Goal: Task Accomplishment & Management: Use online tool/utility

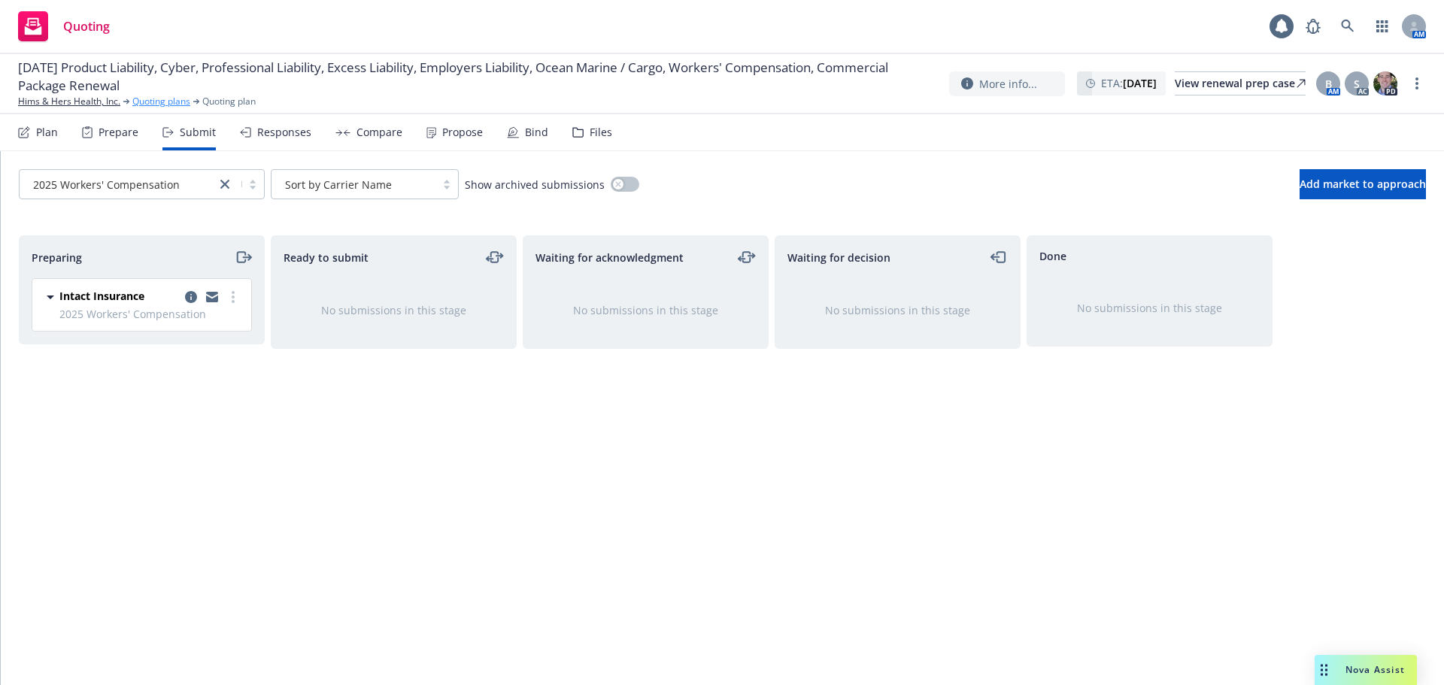
click at [157, 103] on link "Quoting plans" at bounding box center [161, 102] width 58 height 14
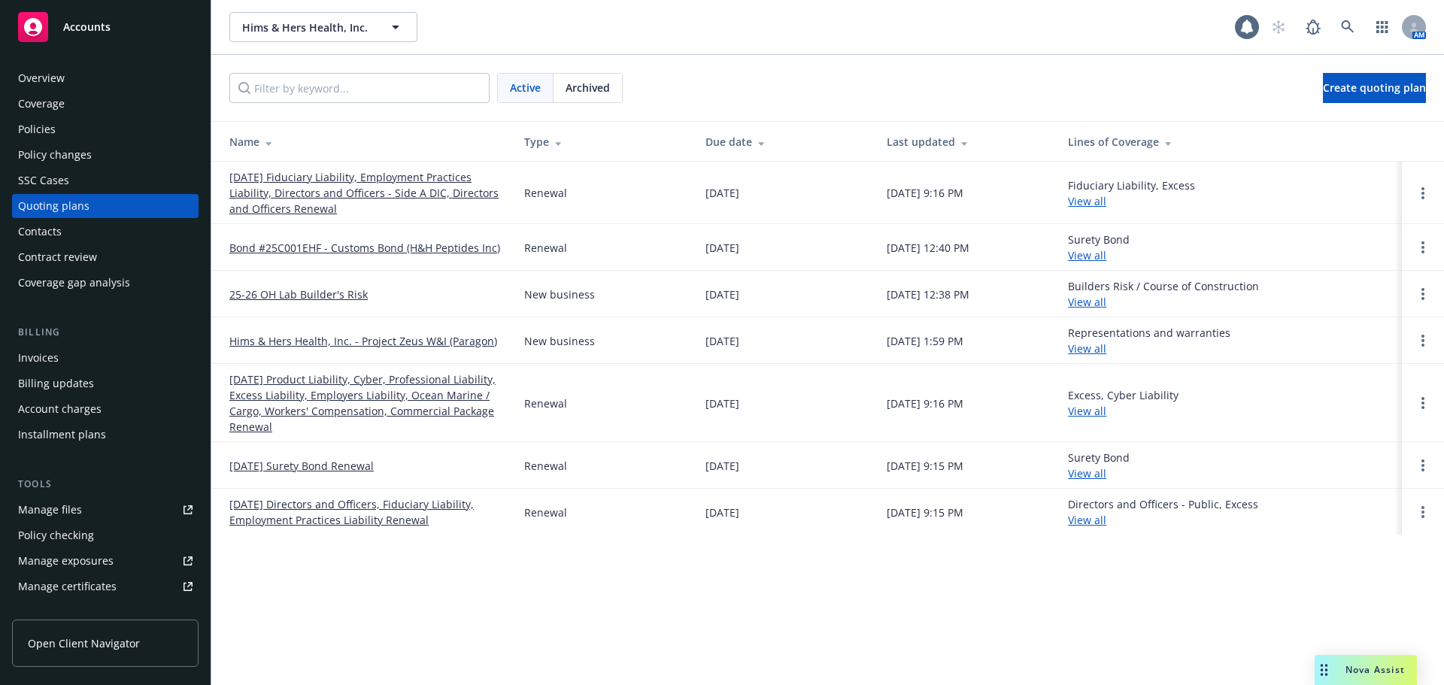
scroll to position [346, 0]
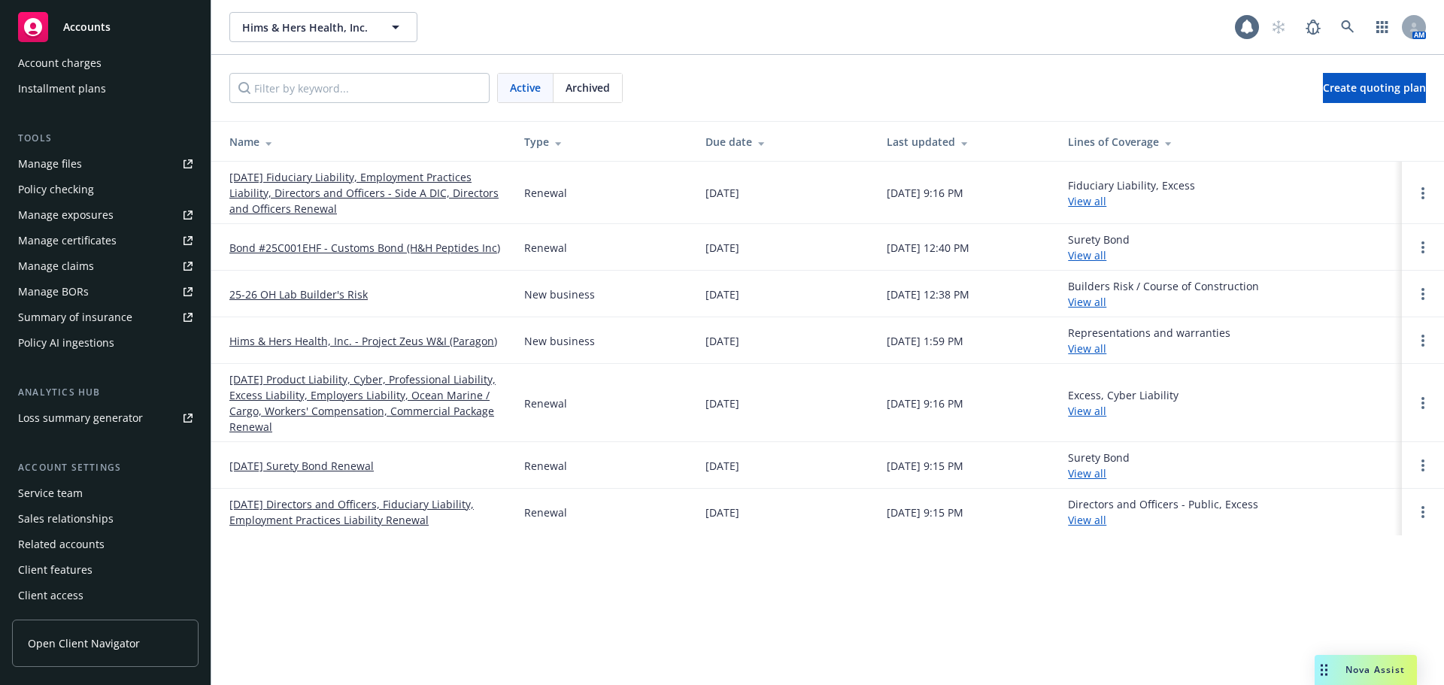
click at [108, 646] on span "Open Client Navigator" at bounding box center [84, 644] width 112 height 16
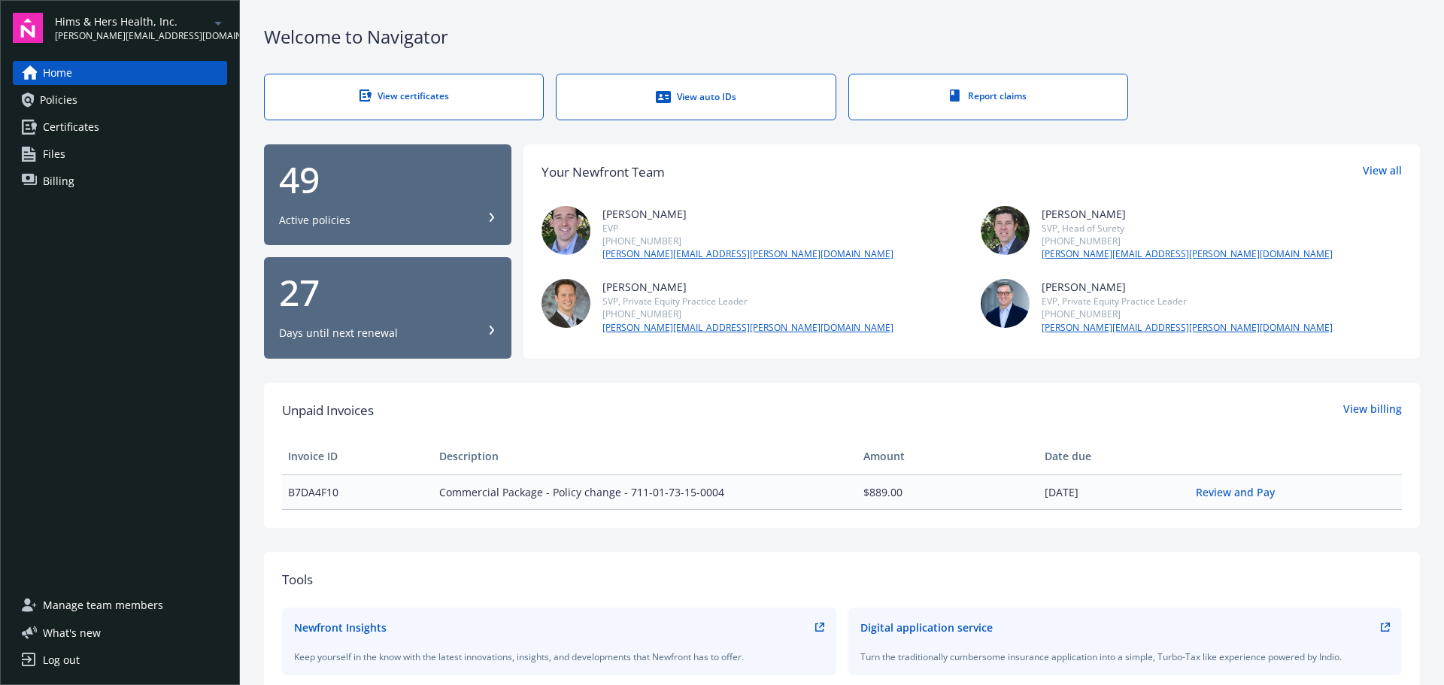
click at [79, 97] on link "Policies" at bounding box center [120, 100] width 214 height 24
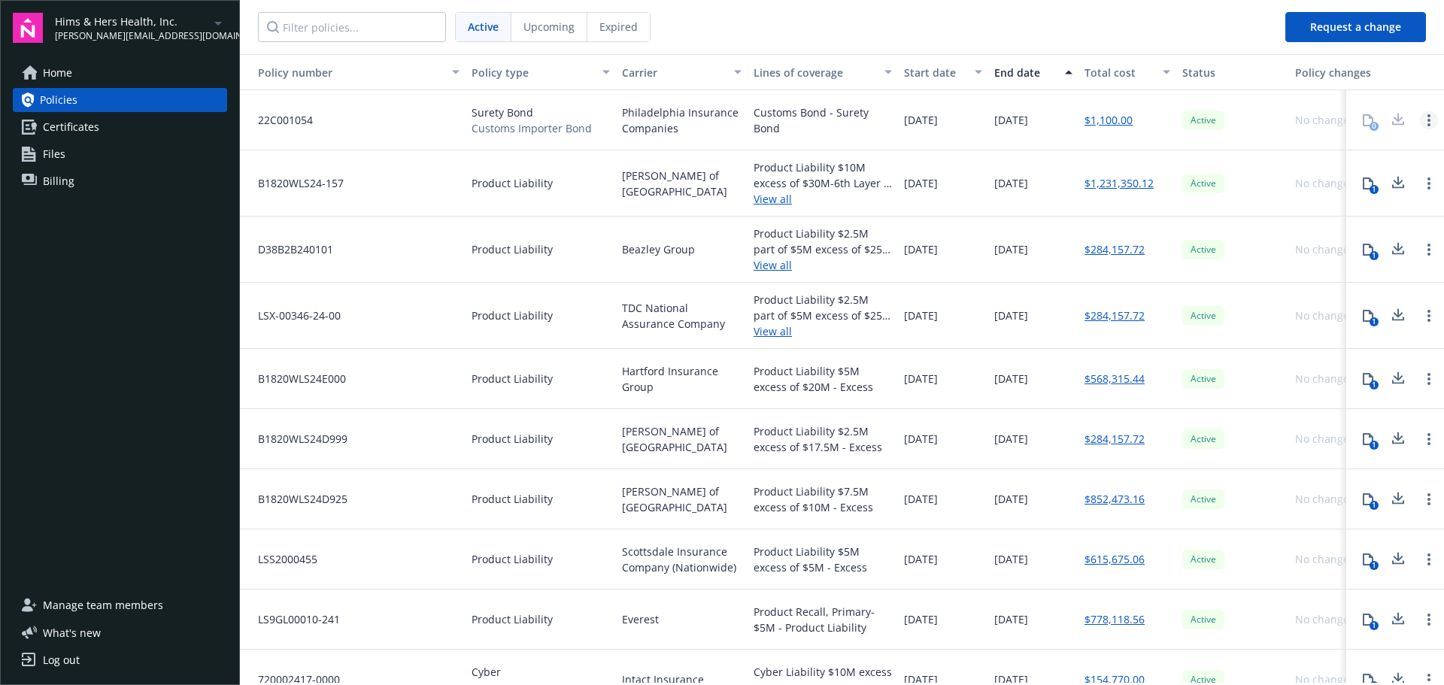
click at [1420, 119] on link "Open options" at bounding box center [1429, 120] width 18 height 18
click at [54, 153] on span "Files" at bounding box center [54, 154] width 23 height 24
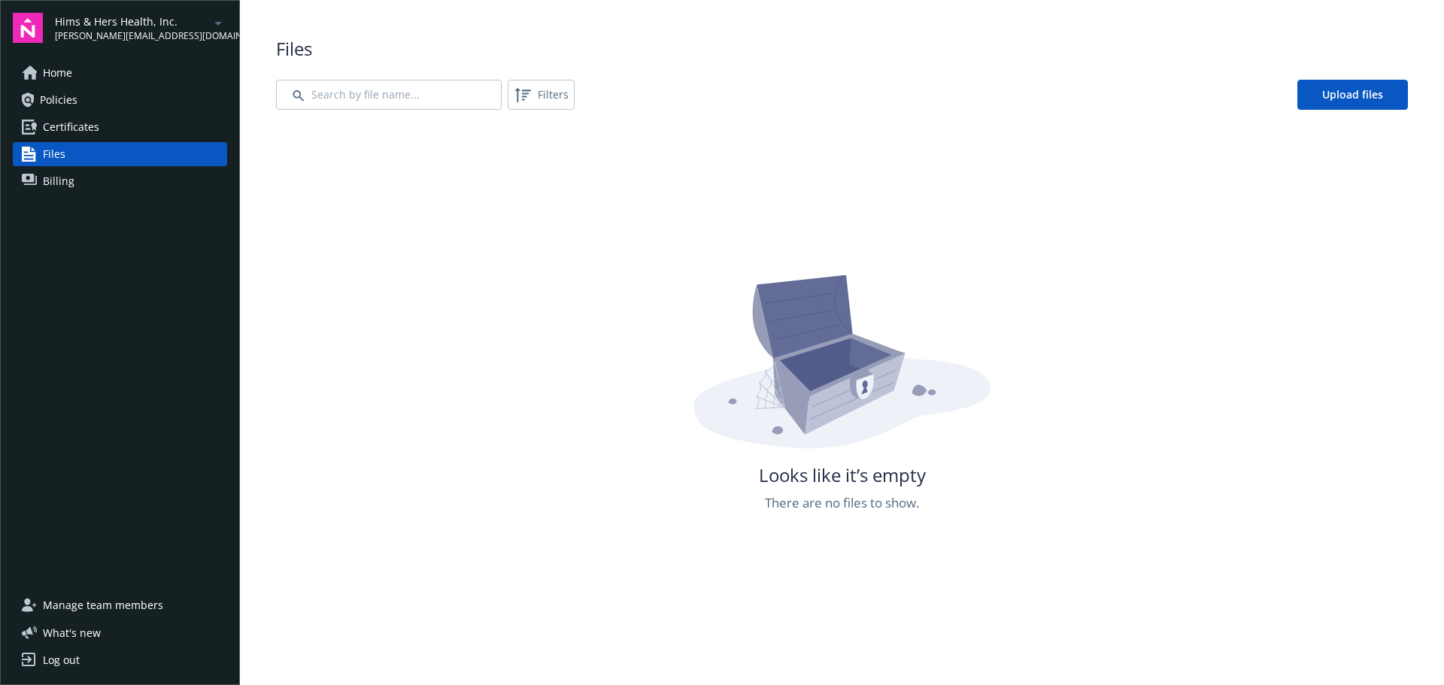
click at [208, 20] on div "Hims & Hers Health, Inc. brandon.settle@newfront.com" at bounding box center [141, 28] width 172 height 29
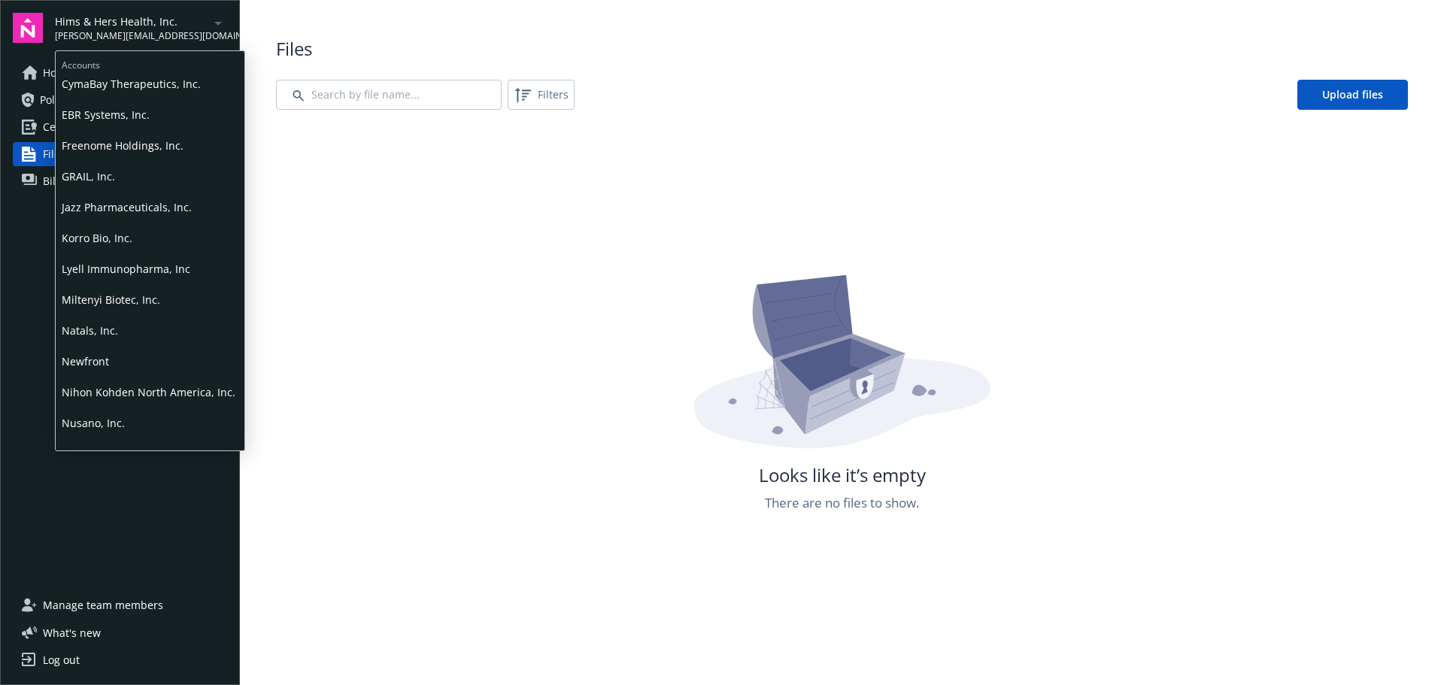
scroll to position [97, 0]
click at [136, 216] on span "Jazz Pharmaceuticals, Inc." at bounding box center [150, 208] width 177 height 31
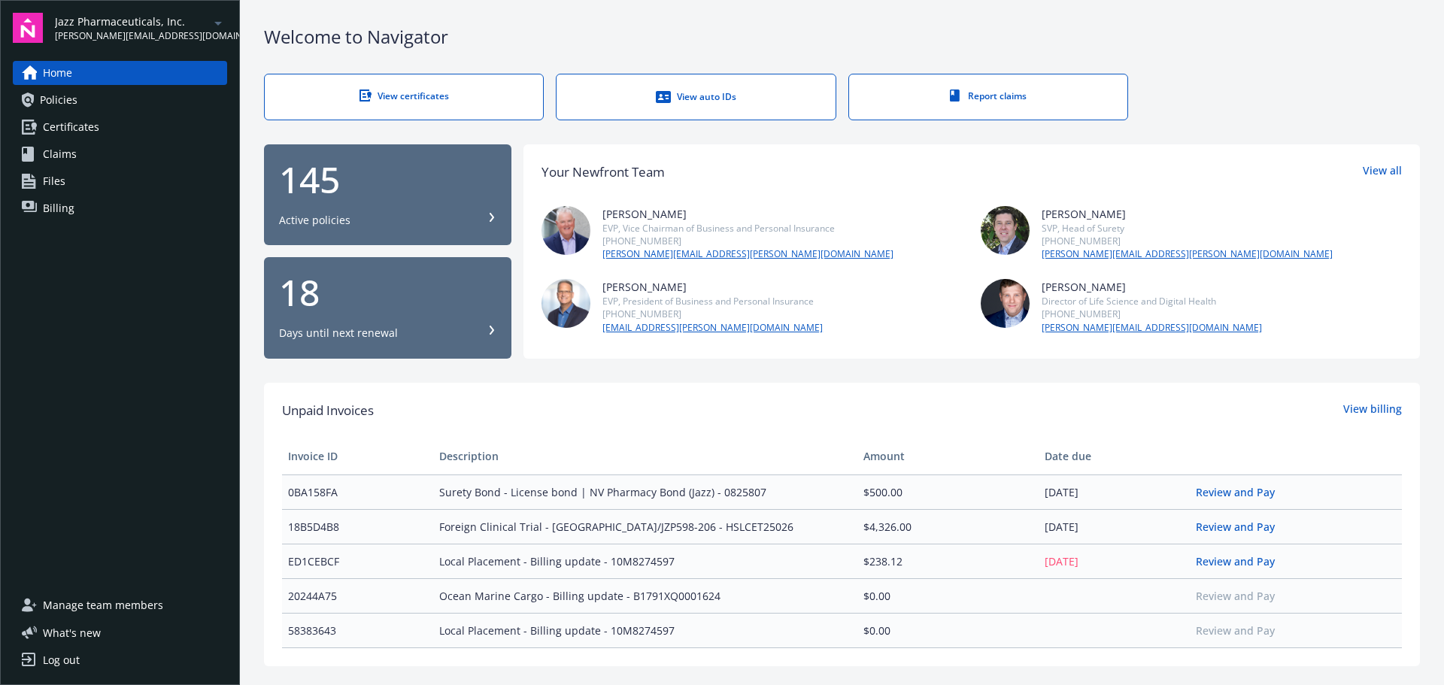
click at [72, 91] on span "Policies" at bounding box center [59, 100] width 38 height 24
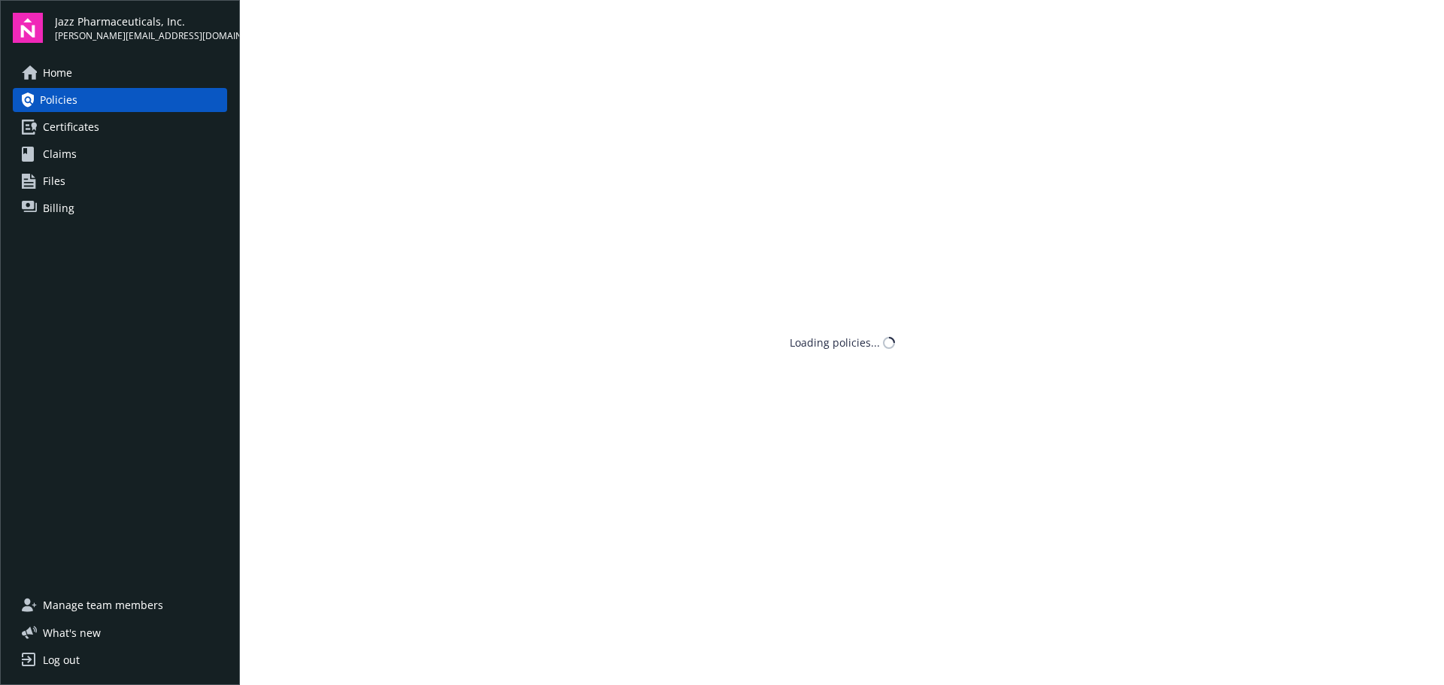
click at [74, 184] on link "Files" at bounding box center [120, 181] width 214 height 24
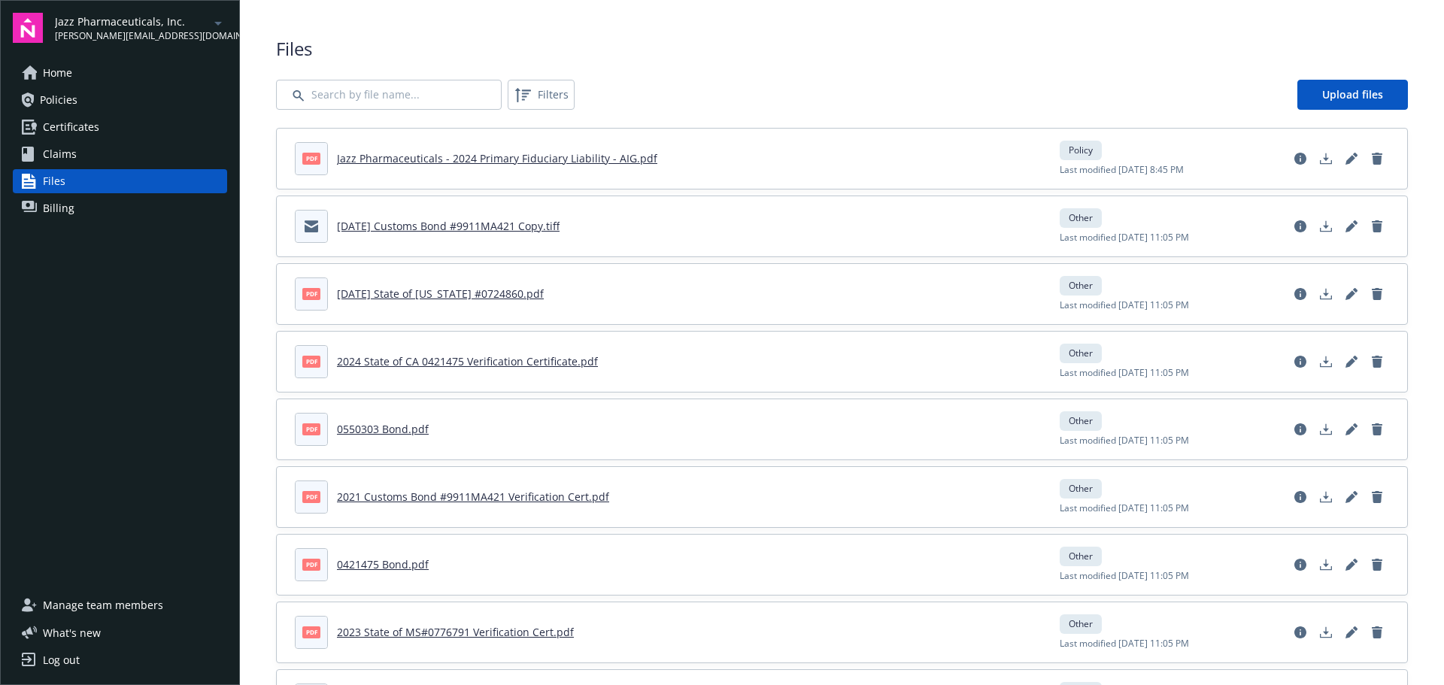
click at [119, 97] on link "Policies" at bounding box center [120, 100] width 214 height 24
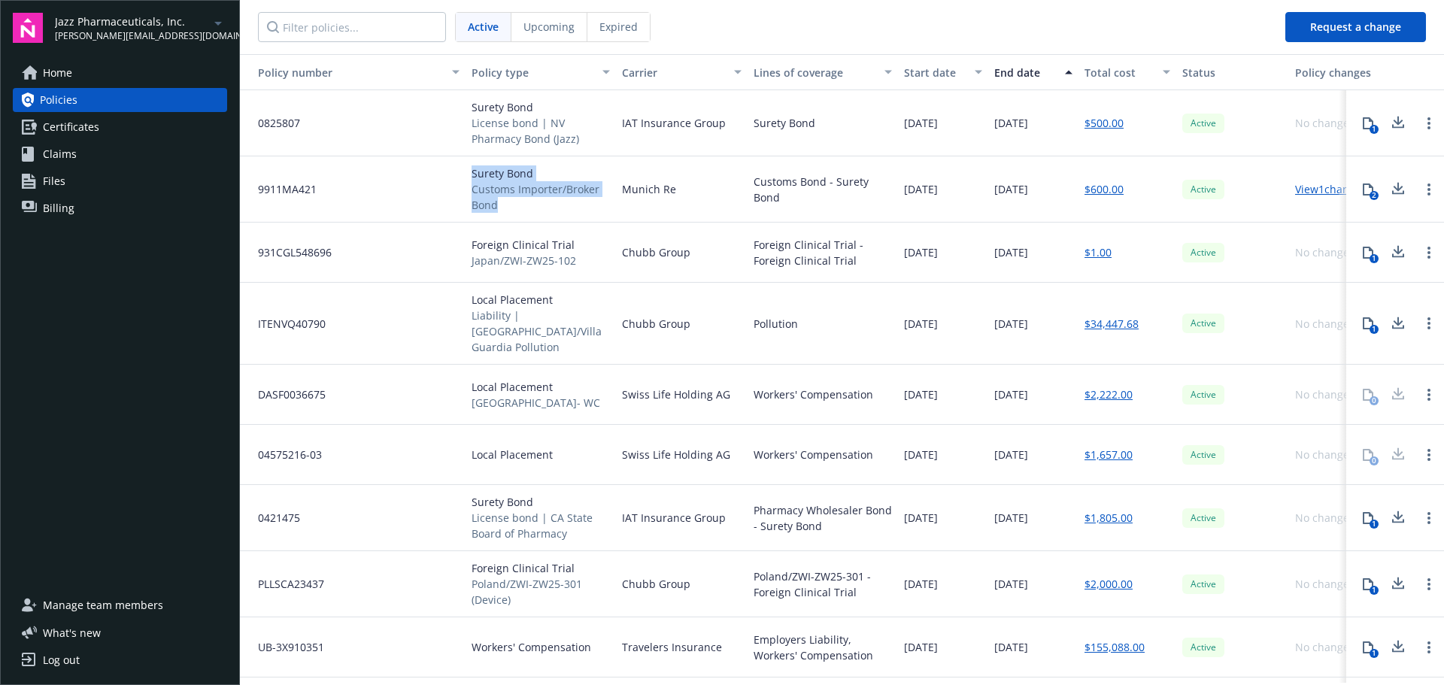
drag, startPoint x: 505, startPoint y: 202, endPoint x: 472, endPoint y: 176, distance: 42.3
click at [472, 176] on div "Surety Bond Customs Importer/Broker Bond" at bounding box center [541, 188] width 138 height 47
drag, startPoint x: 589, startPoint y: 142, endPoint x: 483, endPoint y: 107, distance: 111.8
click at [483, 107] on div "Surety Bond License bond | NV Pharmacy Bond (Jazz)" at bounding box center [541, 122] width 138 height 47
drag, startPoint x: 499, startPoint y: 200, endPoint x: 472, endPoint y: 175, distance: 37.3
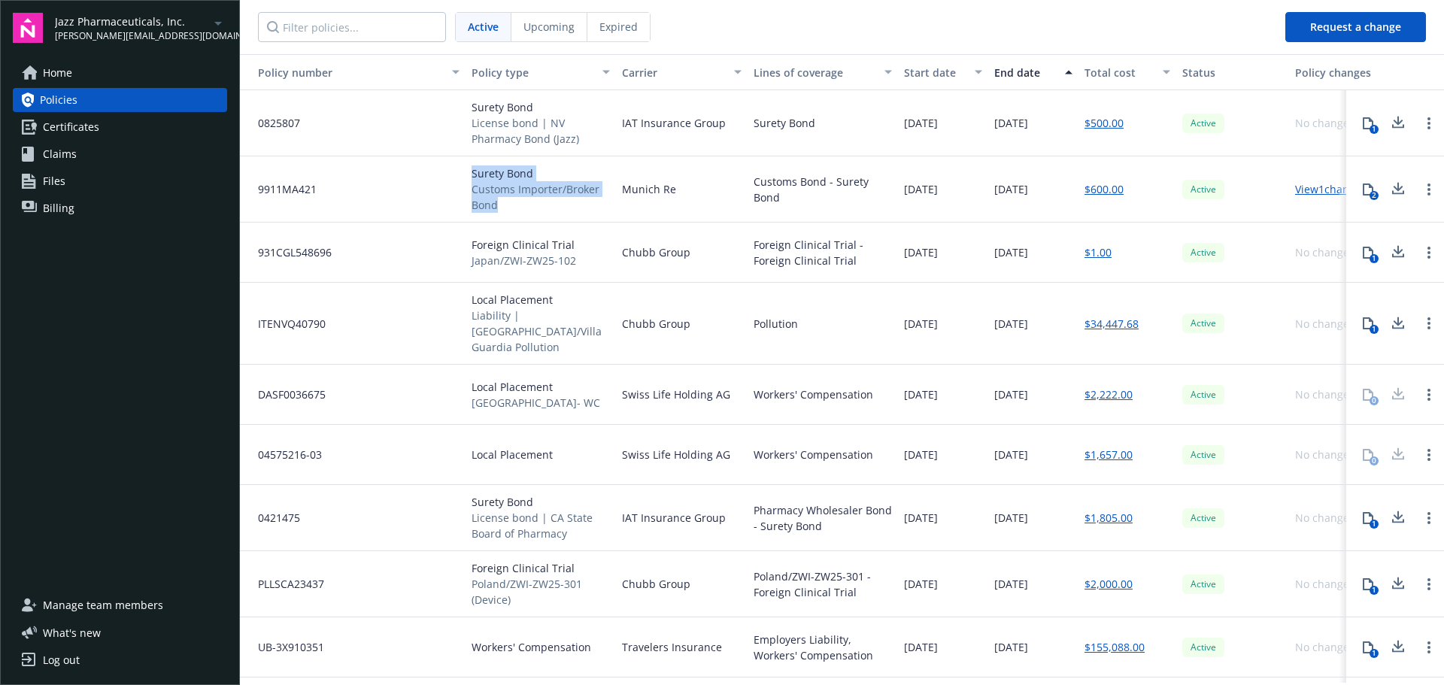
click at [472, 175] on div "Surety Bond Customs Importer/Broker Bond" at bounding box center [541, 188] width 138 height 47
click at [515, 199] on span "Customs Importer/Broker Bond" at bounding box center [541, 197] width 138 height 32
click at [1390, 187] on icon at bounding box center [1398, 189] width 18 height 19
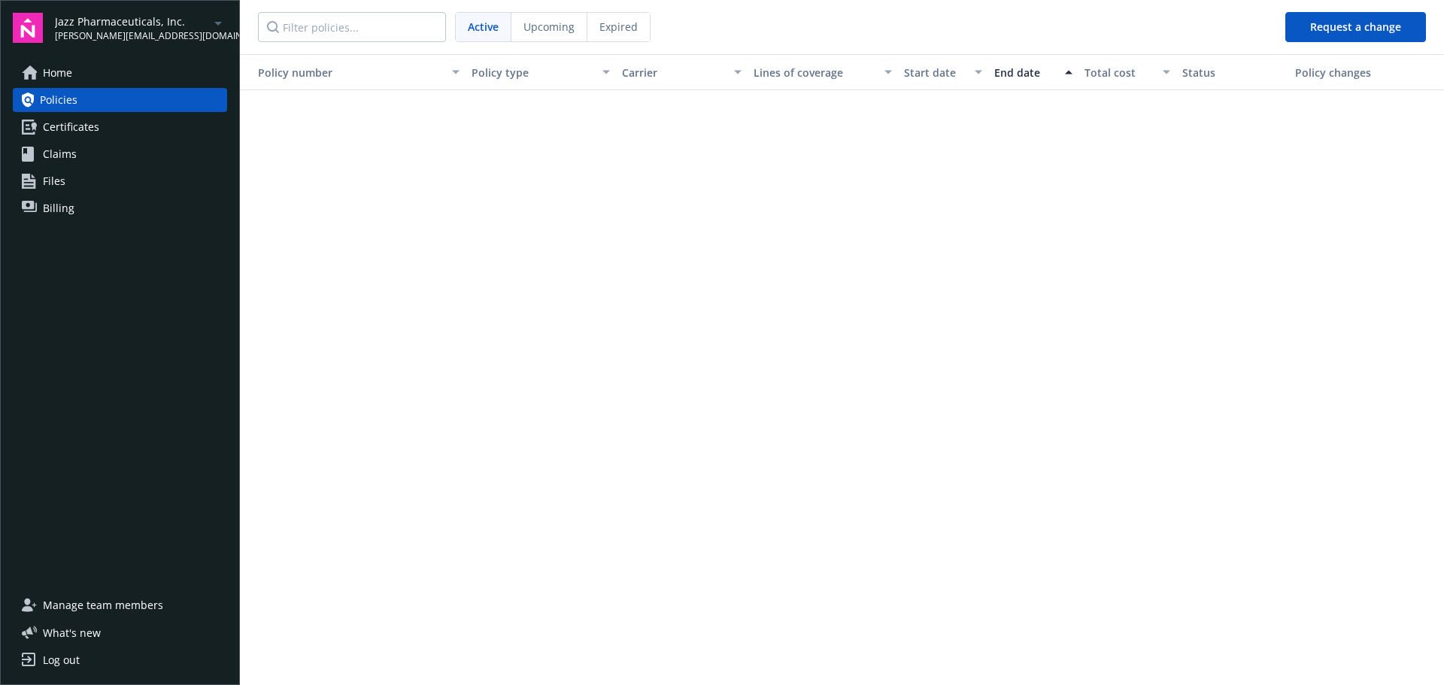
scroll to position [579, 0]
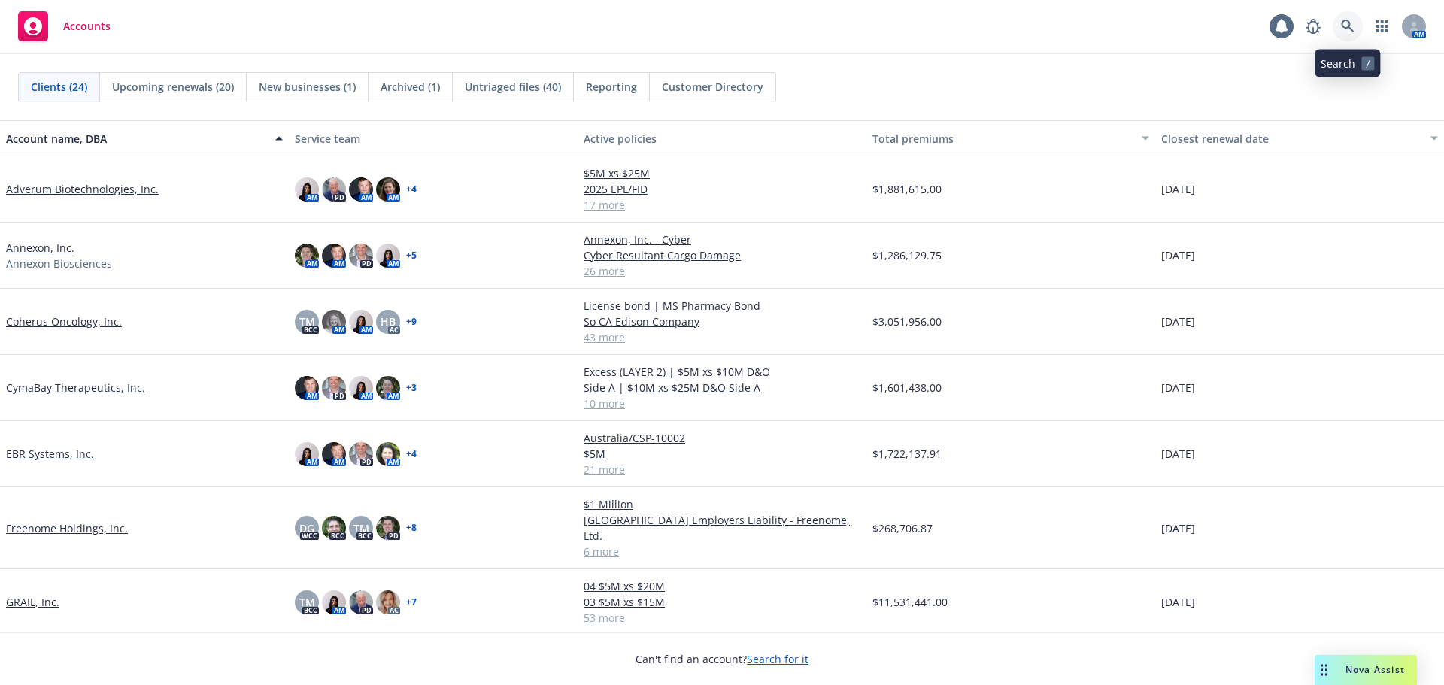
click at [1347, 23] on icon at bounding box center [1348, 27] width 14 height 14
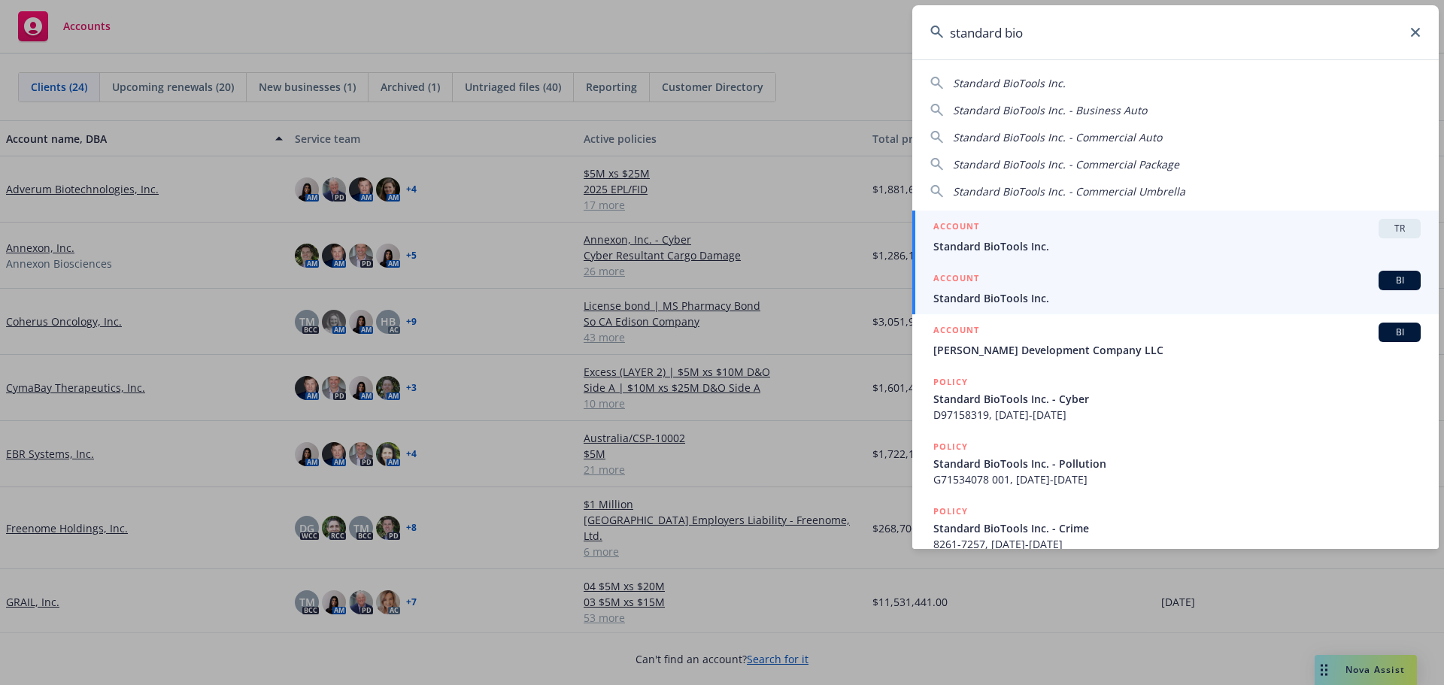
type input "standard bio"
click at [1034, 294] on span "Standard BioTools Inc." at bounding box center [1177, 298] width 487 height 16
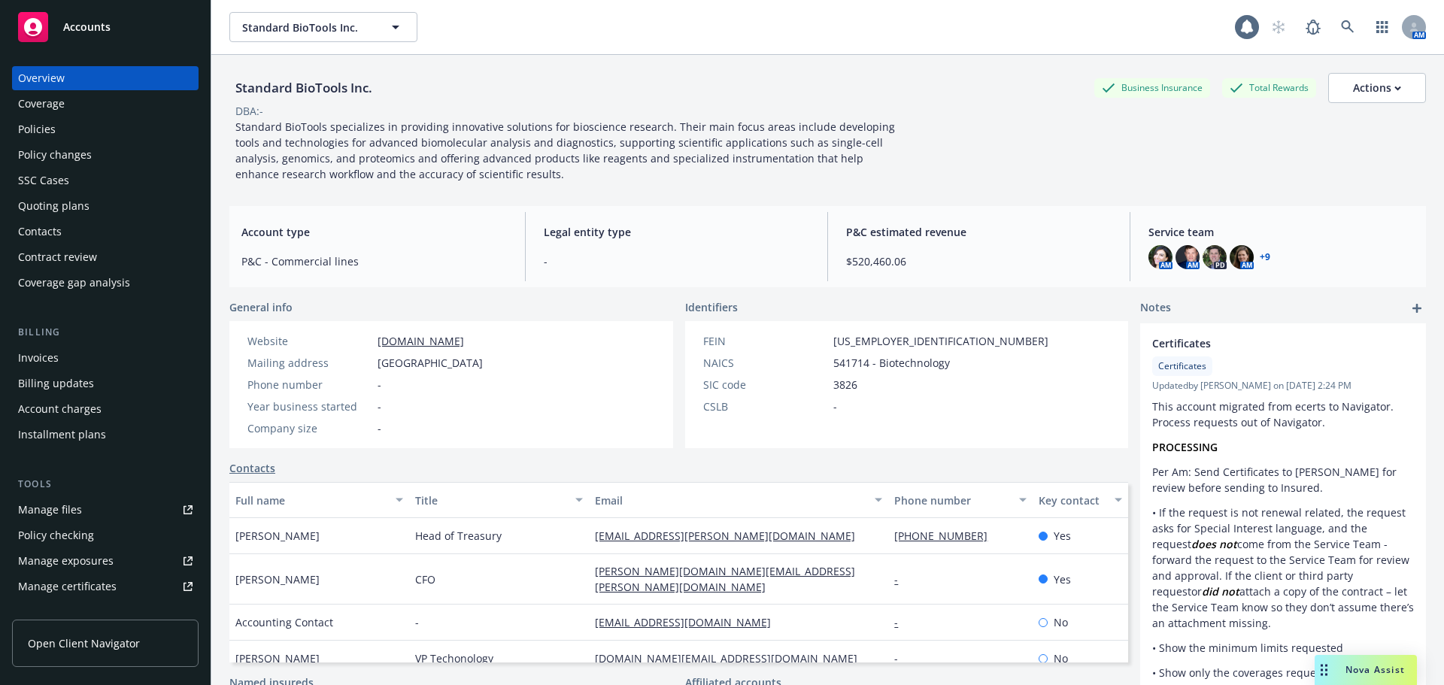
click at [96, 134] on div "Policies" at bounding box center [105, 129] width 175 height 24
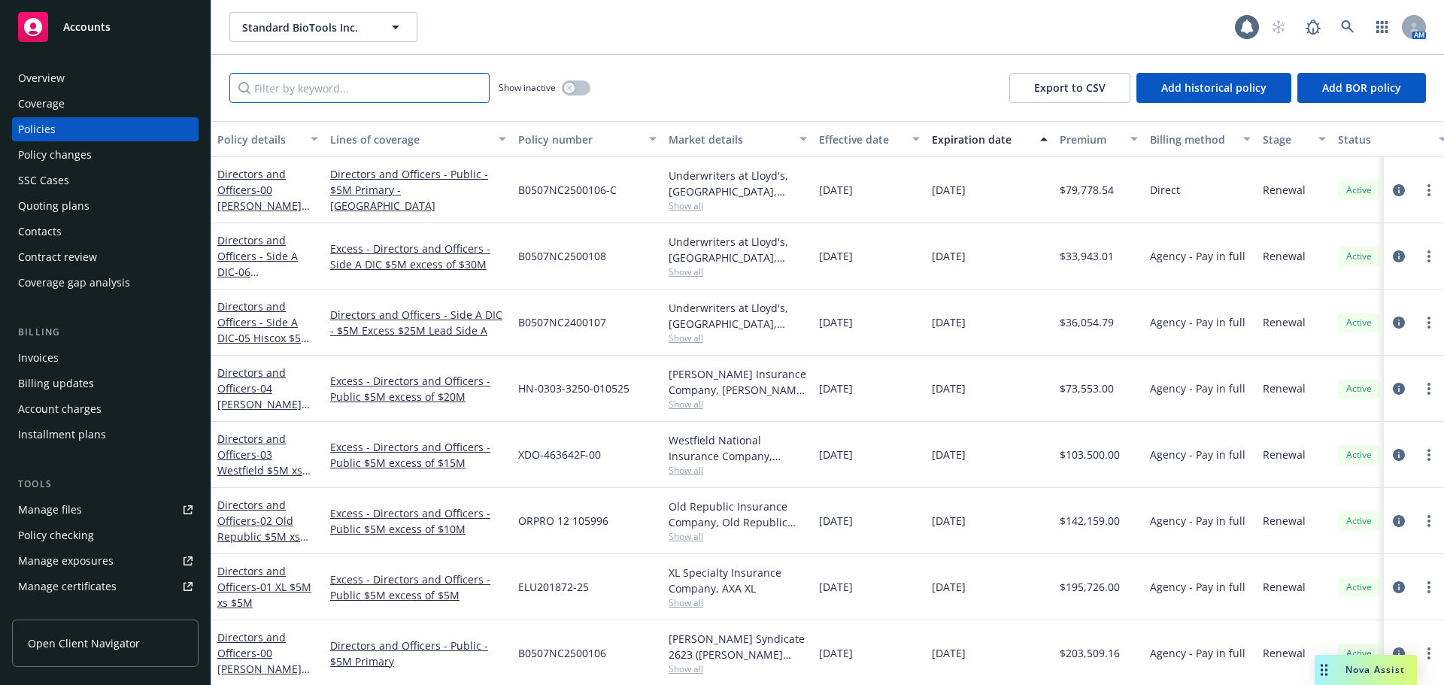
click at [385, 83] on input "Filter by keyword..." at bounding box center [359, 88] width 260 height 30
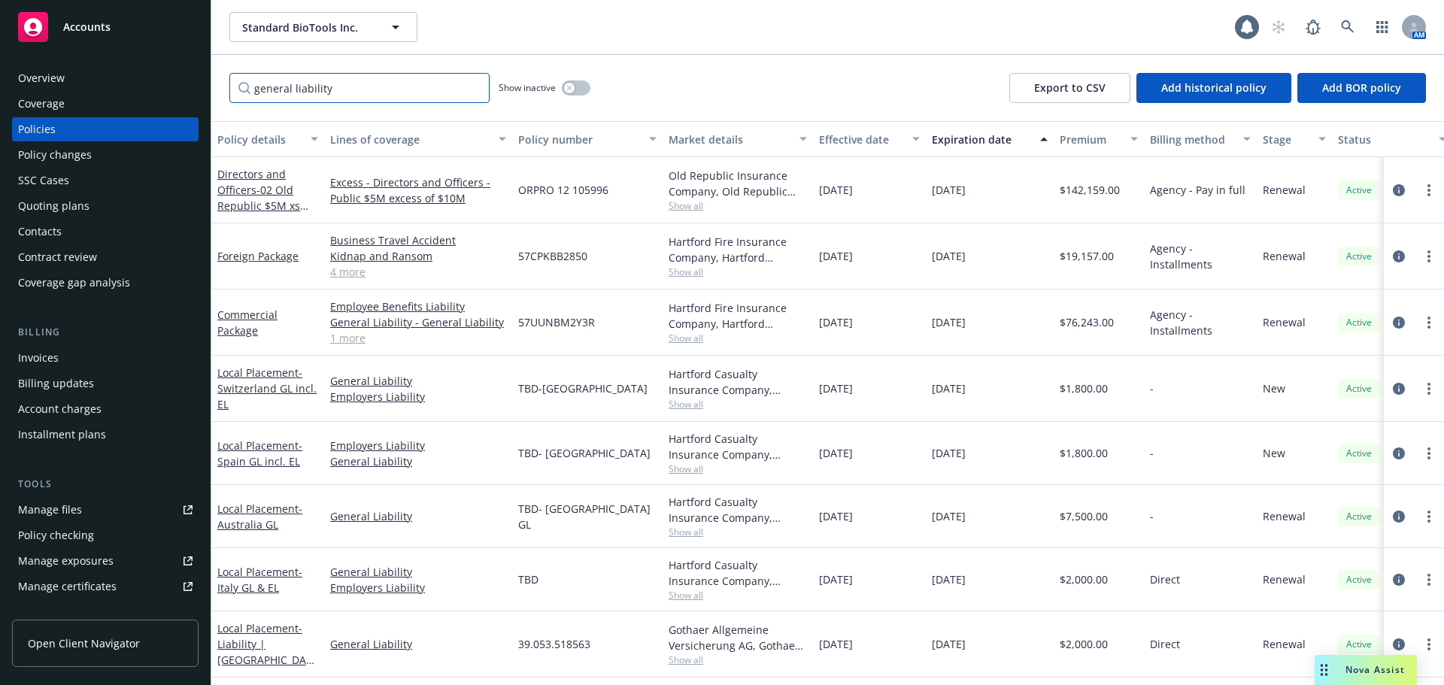
drag, startPoint x: 405, startPoint y: 83, endPoint x: 93, endPoint y: 98, distance: 311.8
click at [108, 97] on div "Accounts Overview Coverage Policies Policy changes SSC Cases Quoting plans Cont…" at bounding box center [722, 342] width 1444 height 685
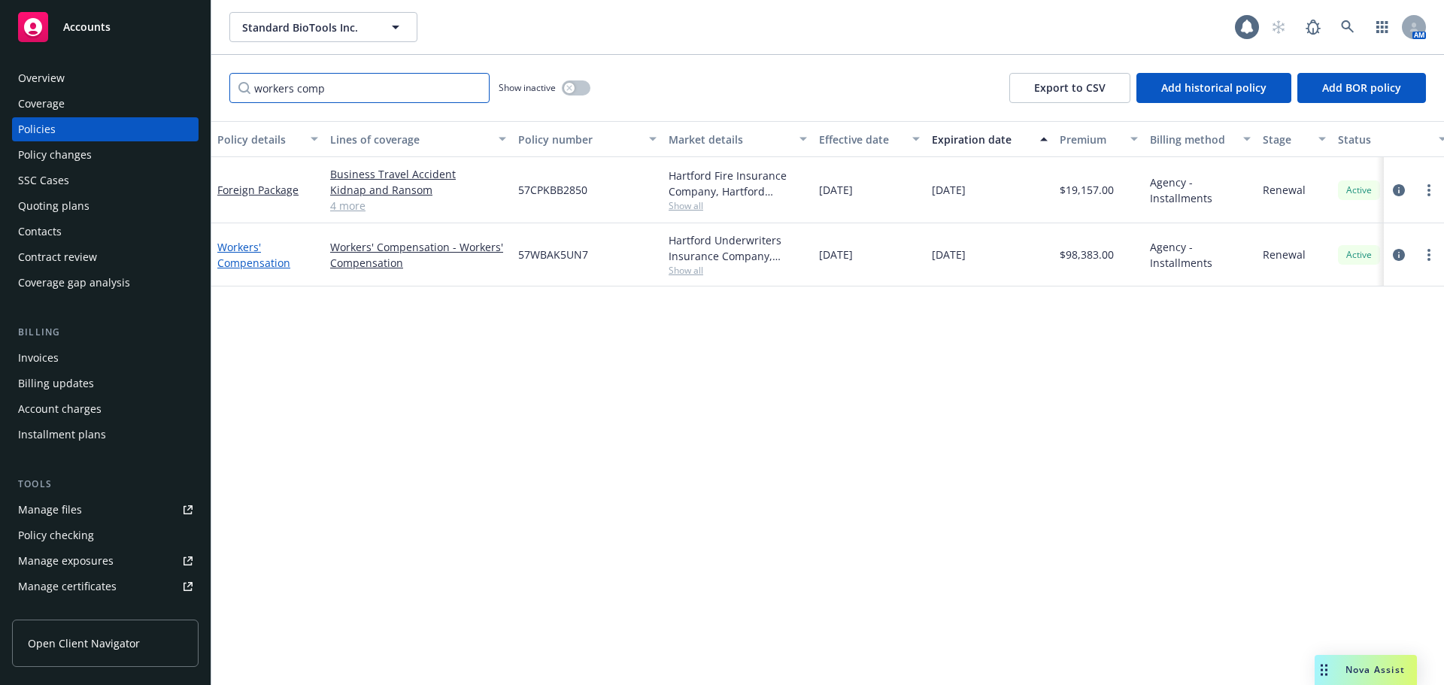
type input "workers comp"
click at [232, 247] on link "Workers' Compensation" at bounding box center [253, 255] width 73 height 30
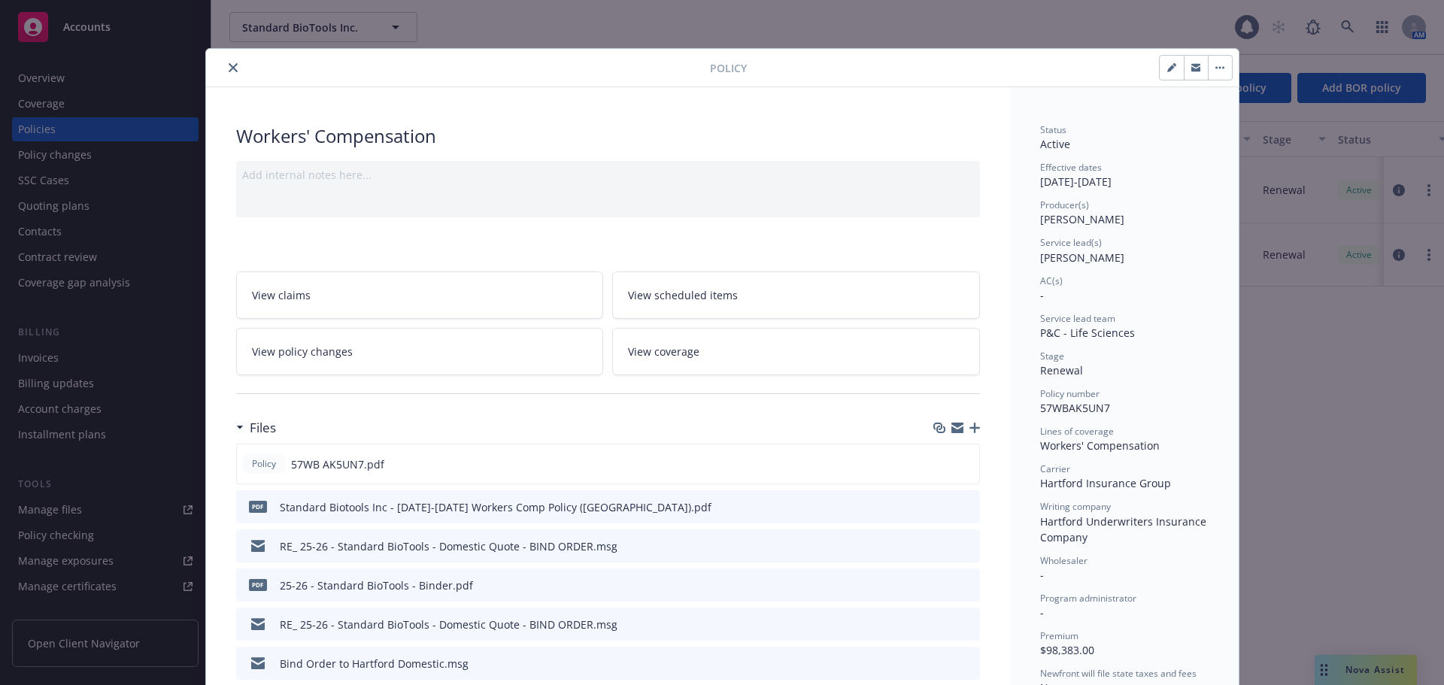
click at [231, 68] on icon "close" at bounding box center [233, 67] width 9 height 9
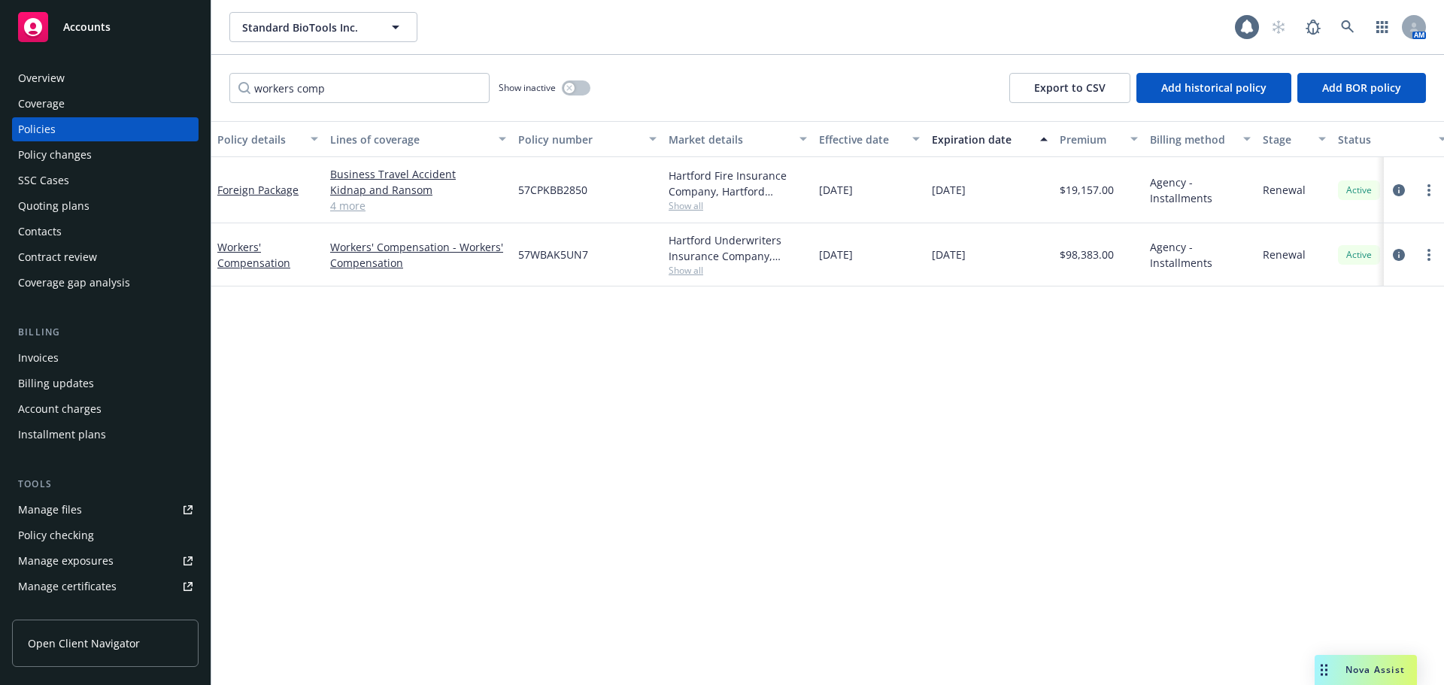
click at [861, 385] on div "Policy details Lines of coverage Policy number Market details Effective date Ex…" at bounding box center [827, 403] width 1233 height 564
click at [1345, 24] on icon at bounding box center [1348, 27] width 14 height 14
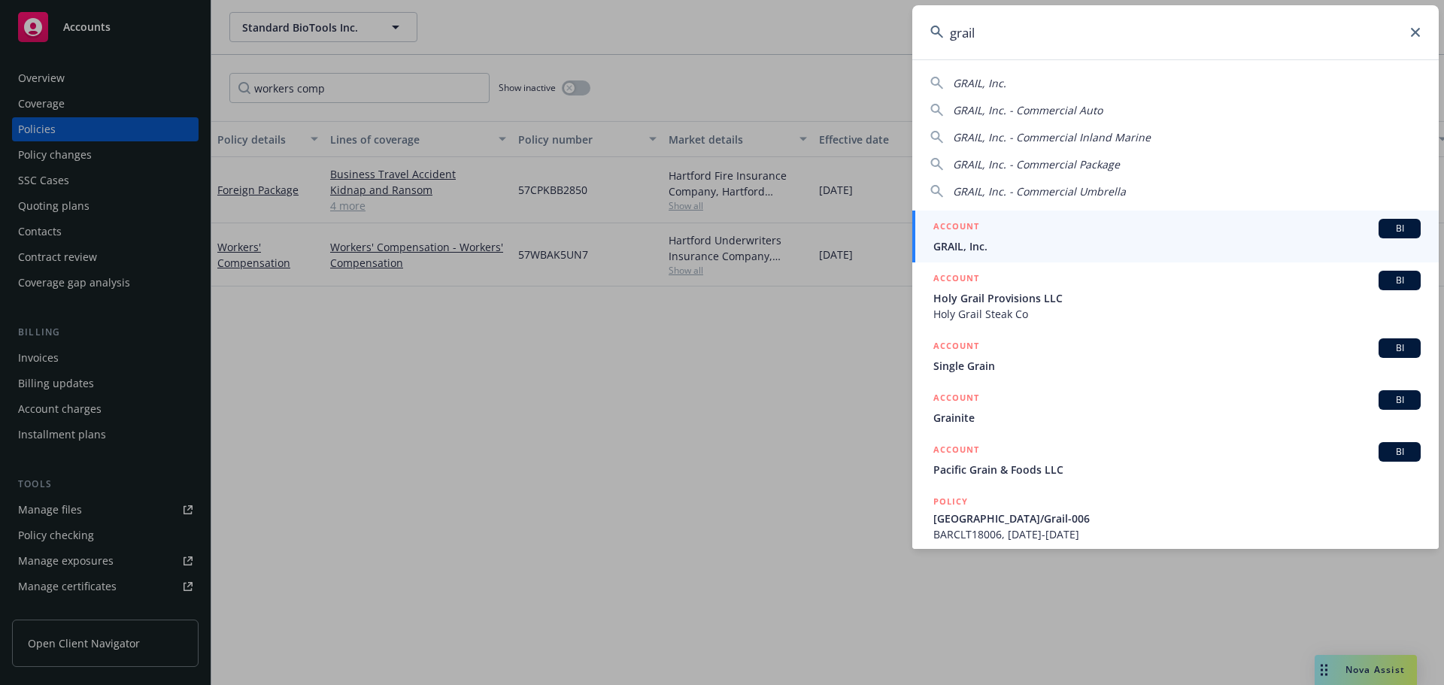
type input "grail"
click at [975, 238] on div "ACCOUNT BI" at bounding box center [1177, 229] width 487 height 20
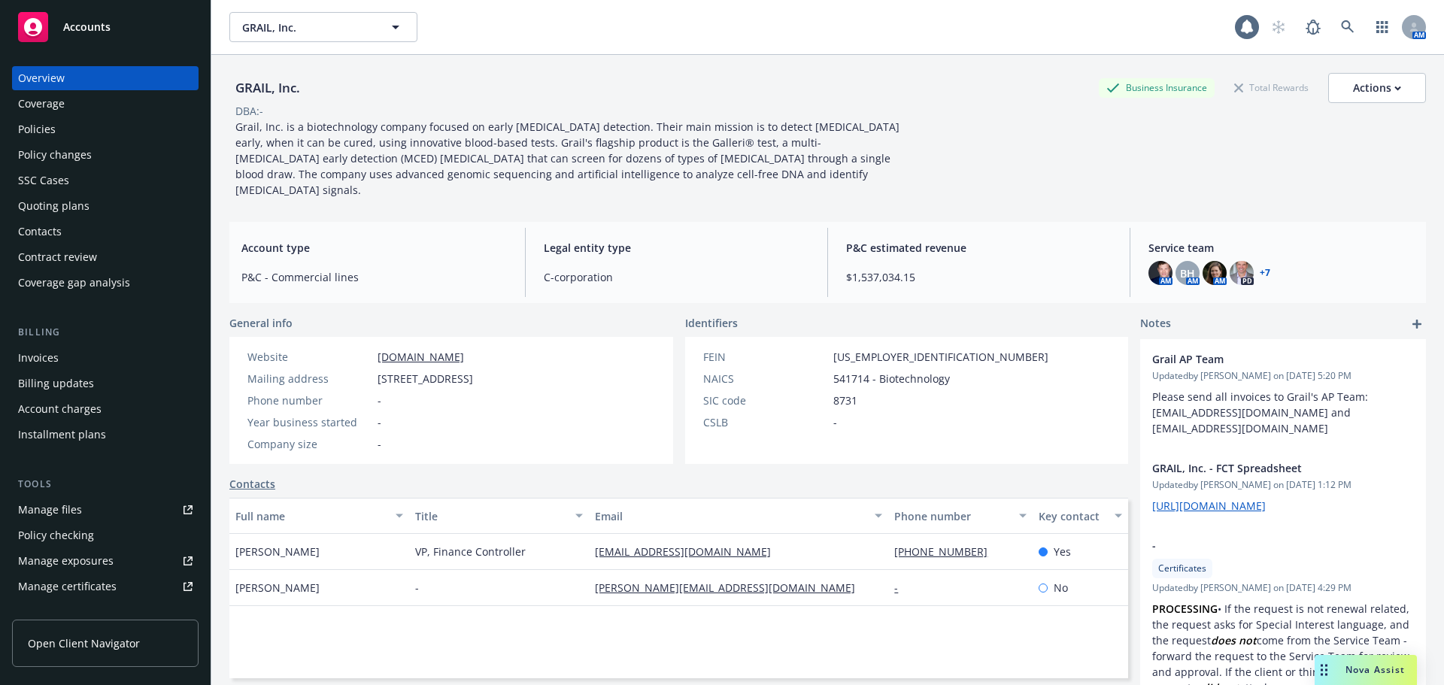
click at [59, 137] on div "Policies" at bounding box center [105, 129] width 175 height 24
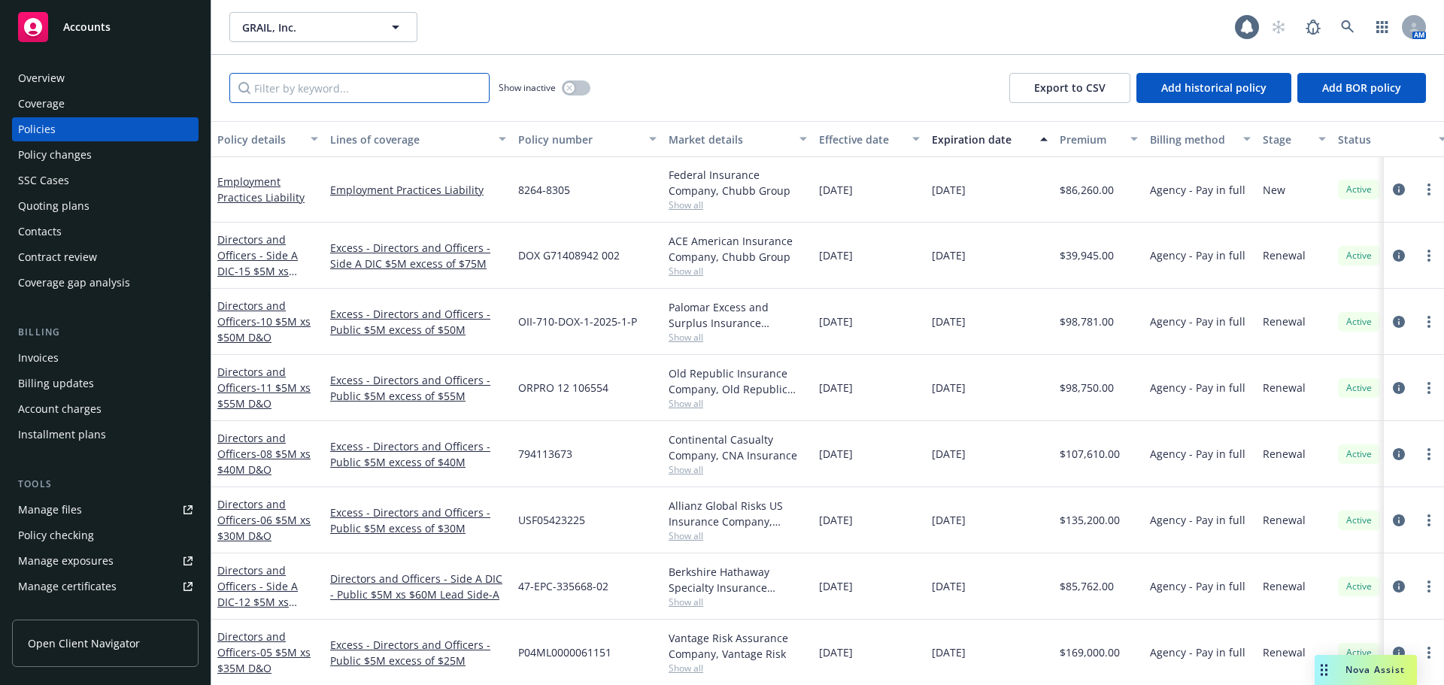
click at [277, 94] on input "Filter by keyword..." at bounding box center [359, 88] width 260 height 30
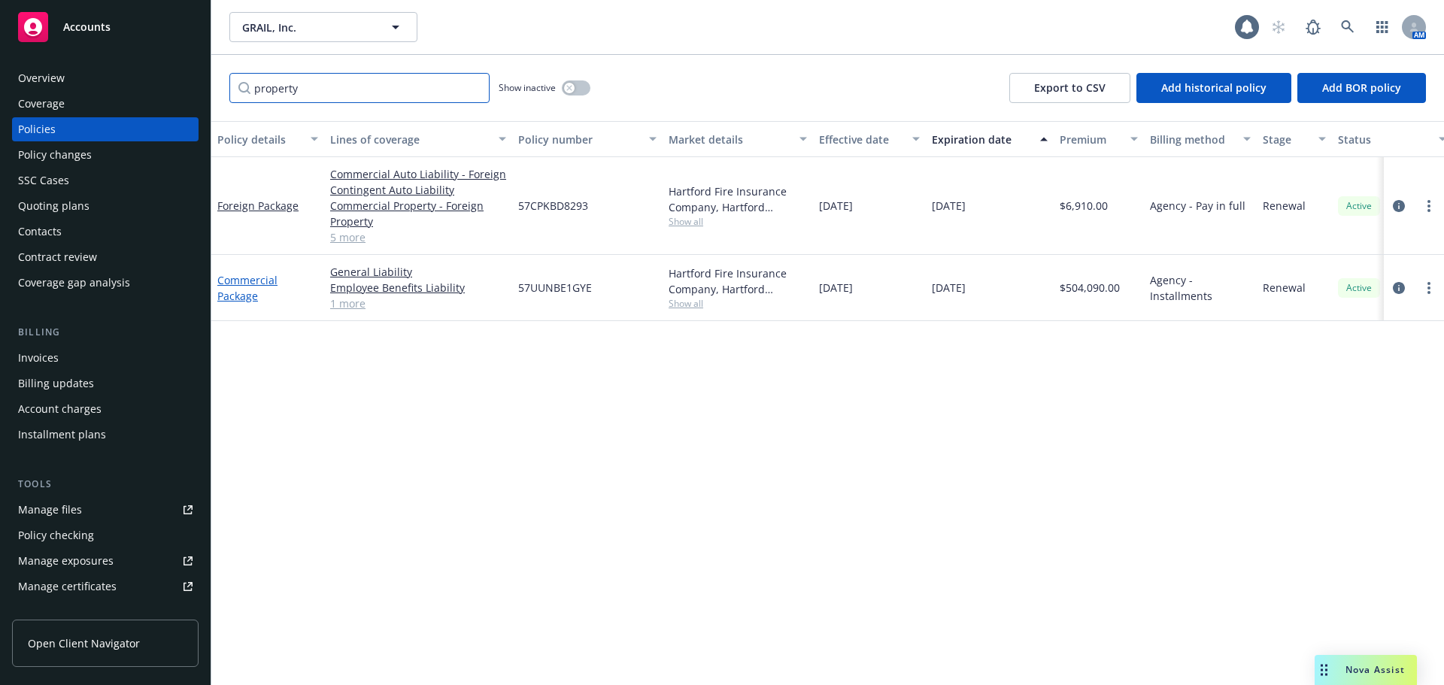
type input "property"
click at [242, 276] on link "Commercial Package" at bounding box center [247, 288] width 60 height 30
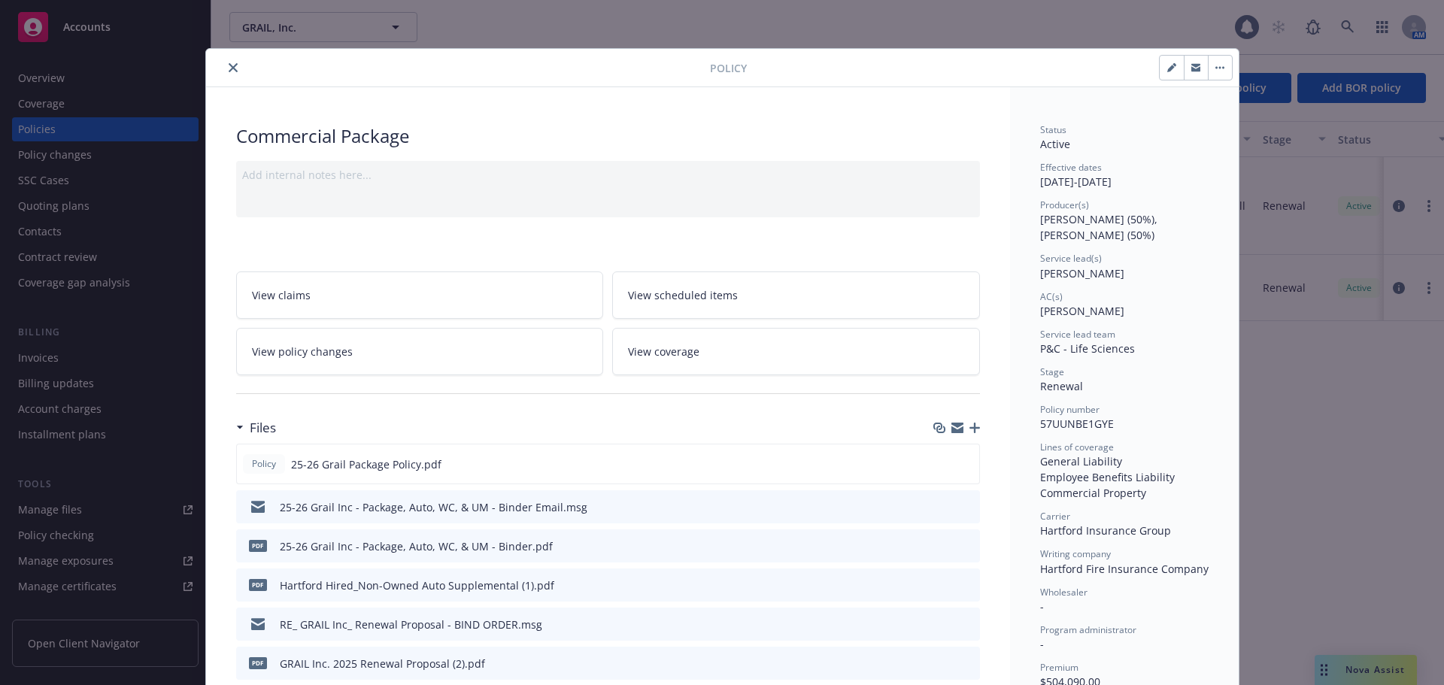
click at [970, 431] on icon "button" at bounding box center [975, 428] width 11 height 11
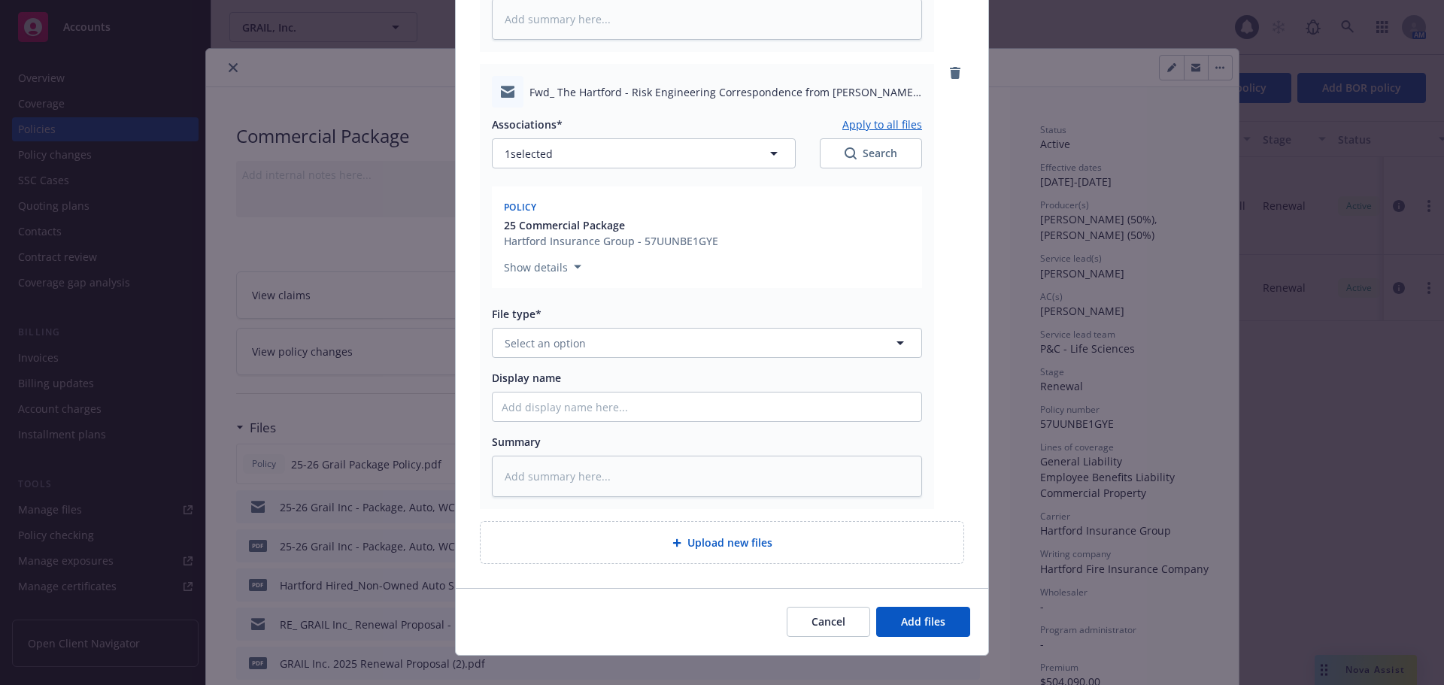
scroll to position [588, 0]
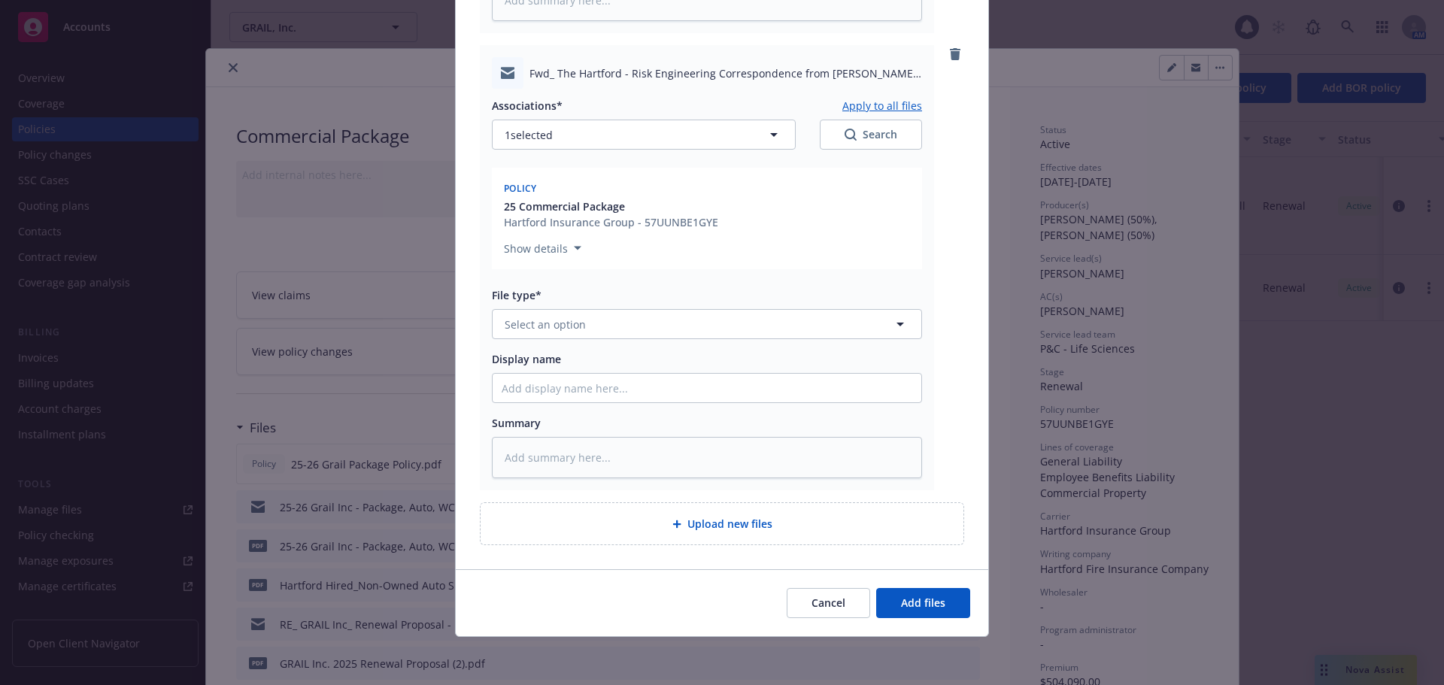
type textarea "x"
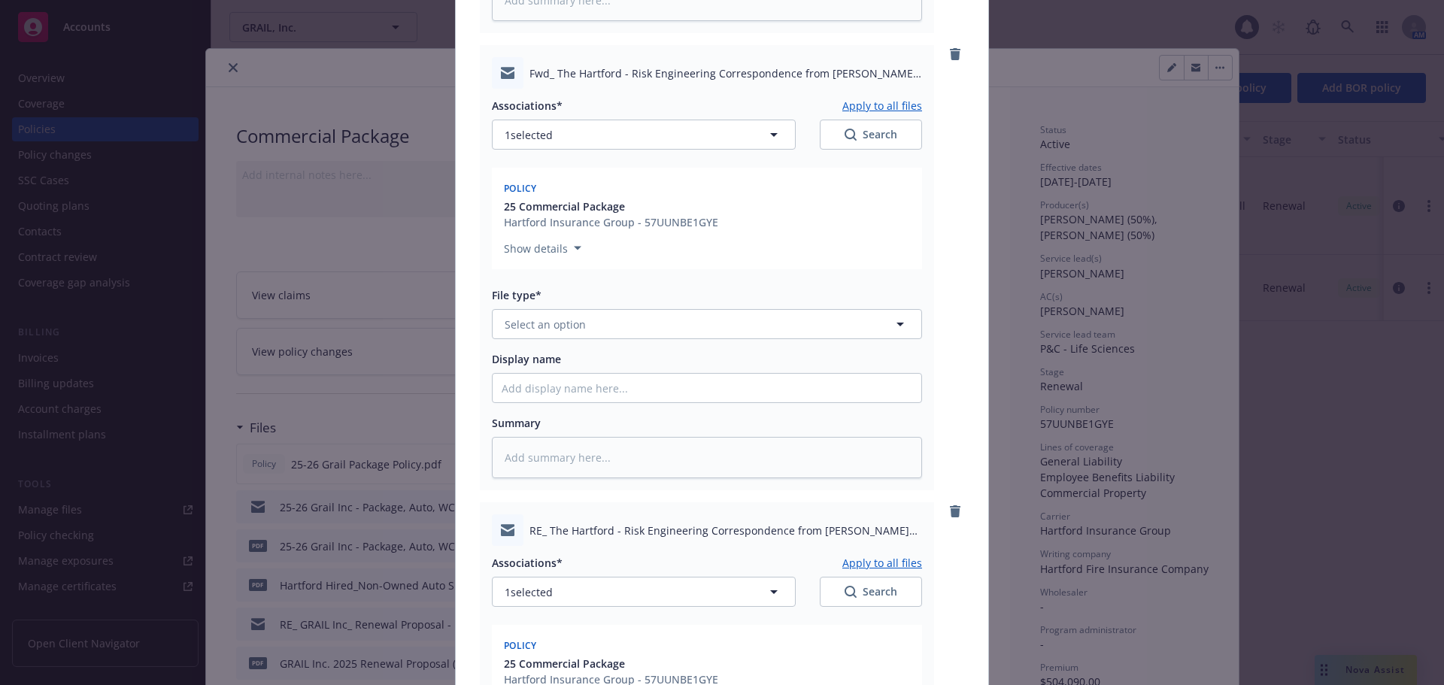
scroll to position [0, 0]
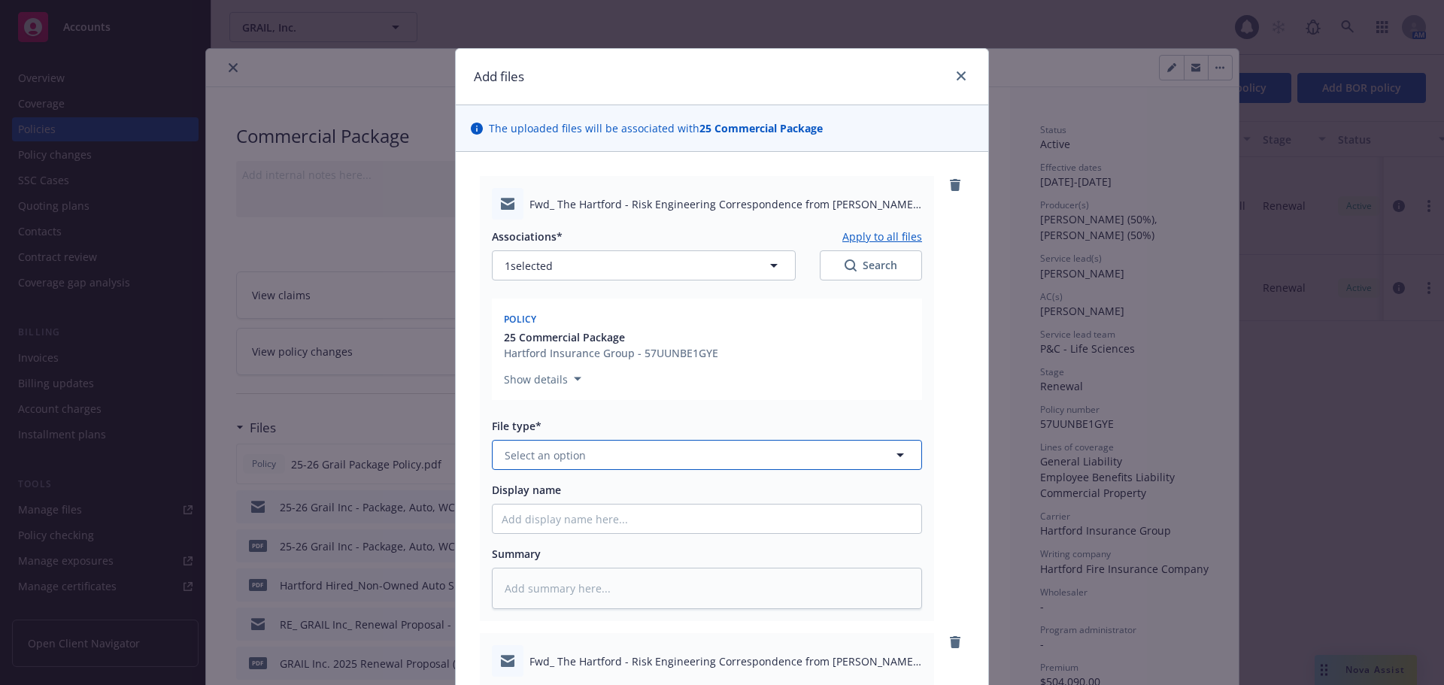
click at [544, 454] on span "Select an option" at bounding box center [545, 456] width 81 height 16
drag, startPoint x: 544, startPoint y: 454, endPoint x: 402, endPoint y: 435, distance: 142.7
click at [402, 435] on div "Add files The uploaded files will be associated with 25 Commercial Package Fwd_…" at bounding box center [722, 342] width 1444 height 685
type input "email"
click at [516, 506] on div "Email" at bounding box center [520, 497] width 37 height 22
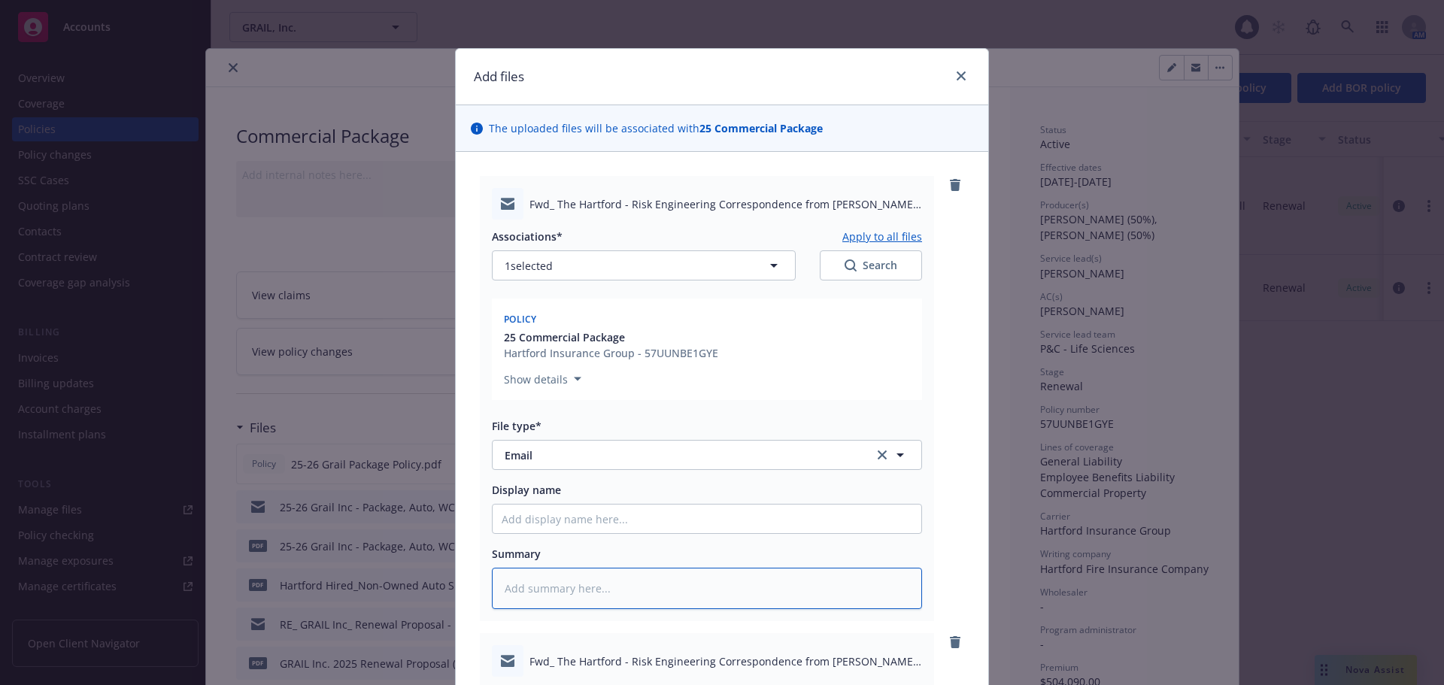
click at [519, 582] on textarea at bounding box center [707, 588] width 430 height 41
type textarea "x"
type textarea "G"
type textarea "x"
type textarea "GR"
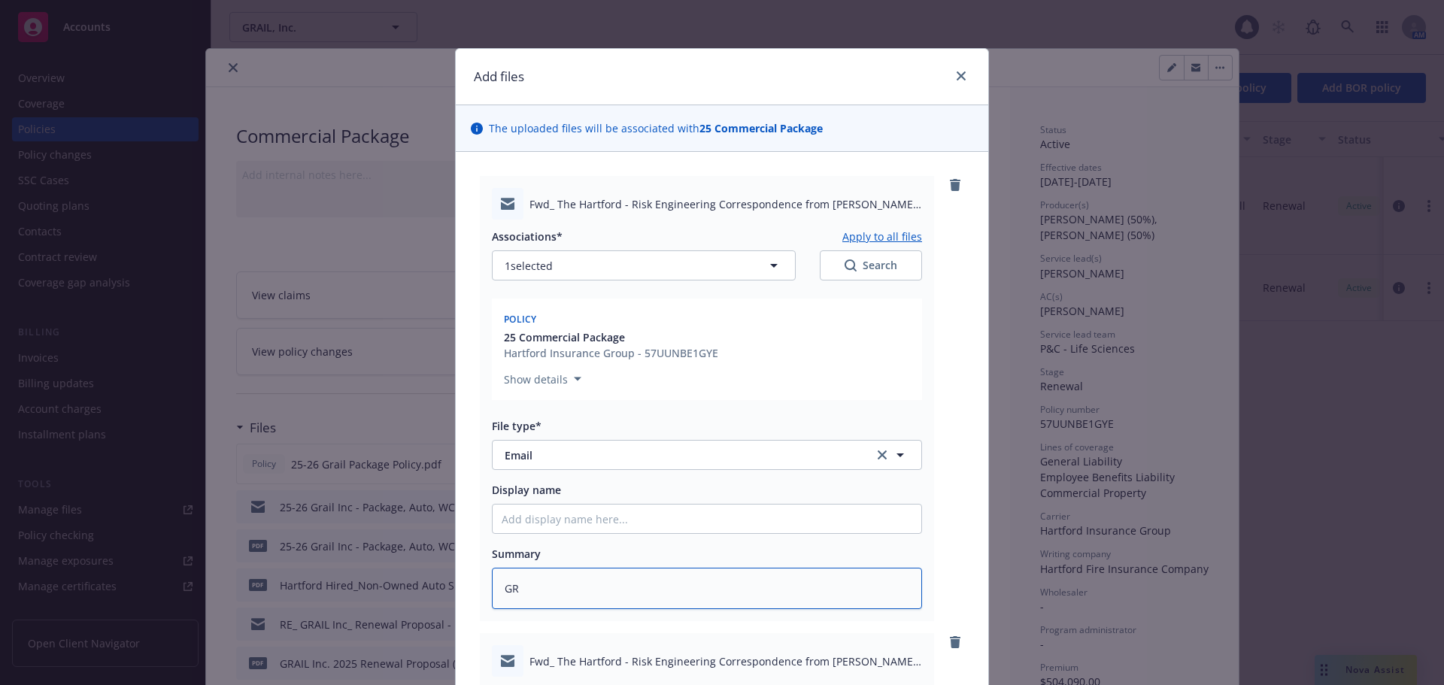
type textarea "x"
type textarea "GRAI"
type textarea "x"
type textarea "GRAIL"
type textarea "x"
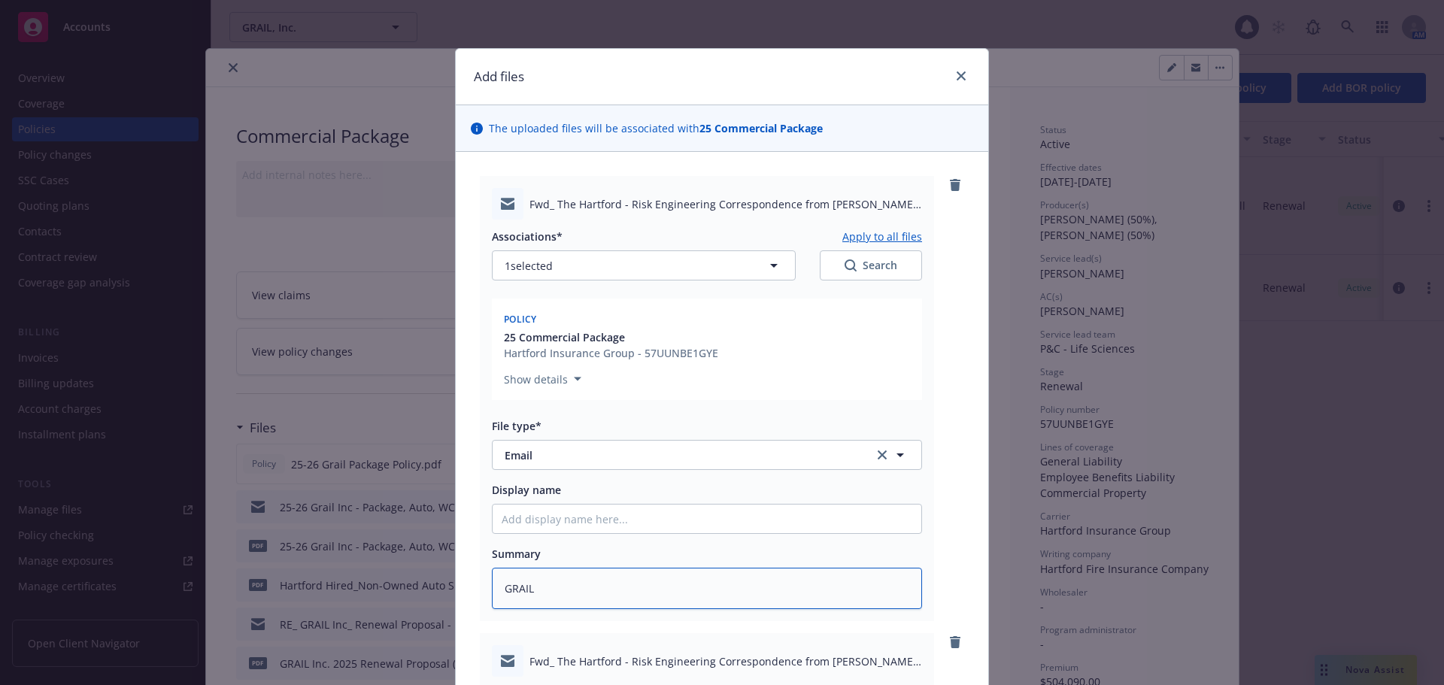
type textarea "GRAIL"
type textarea "x"
type textarea "GRAIL Ri"
type textarea "x"
type textarea "GRAIL Ris"
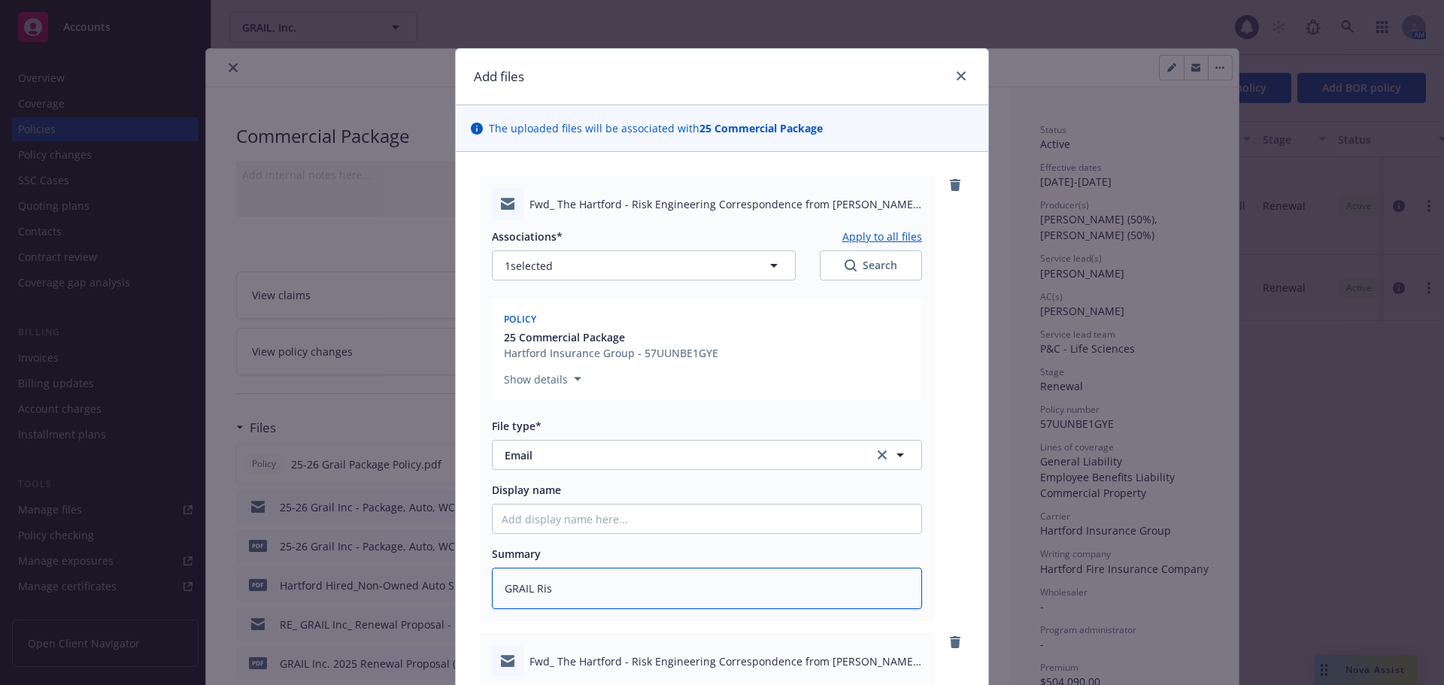
type textarea "x"
type textarea "GRAIL Risk"
type textarea "x"
type textarea "GRAIL Risk R"
type textarea "x"
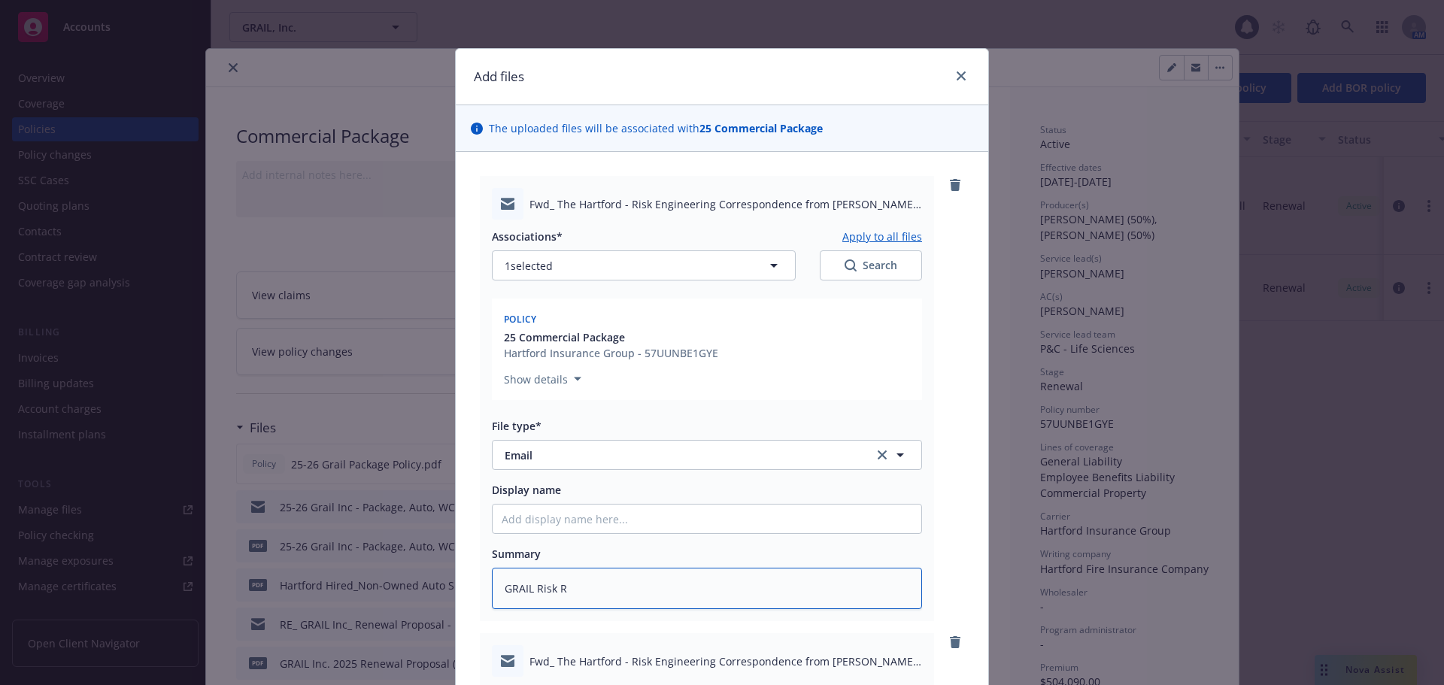
type textarea "GRAIL Risk Re"
type textarea "x"
type textarea "GRAIL Risk Rec"
type textarea "x"
type textarea "GRAIL Risk Rec"
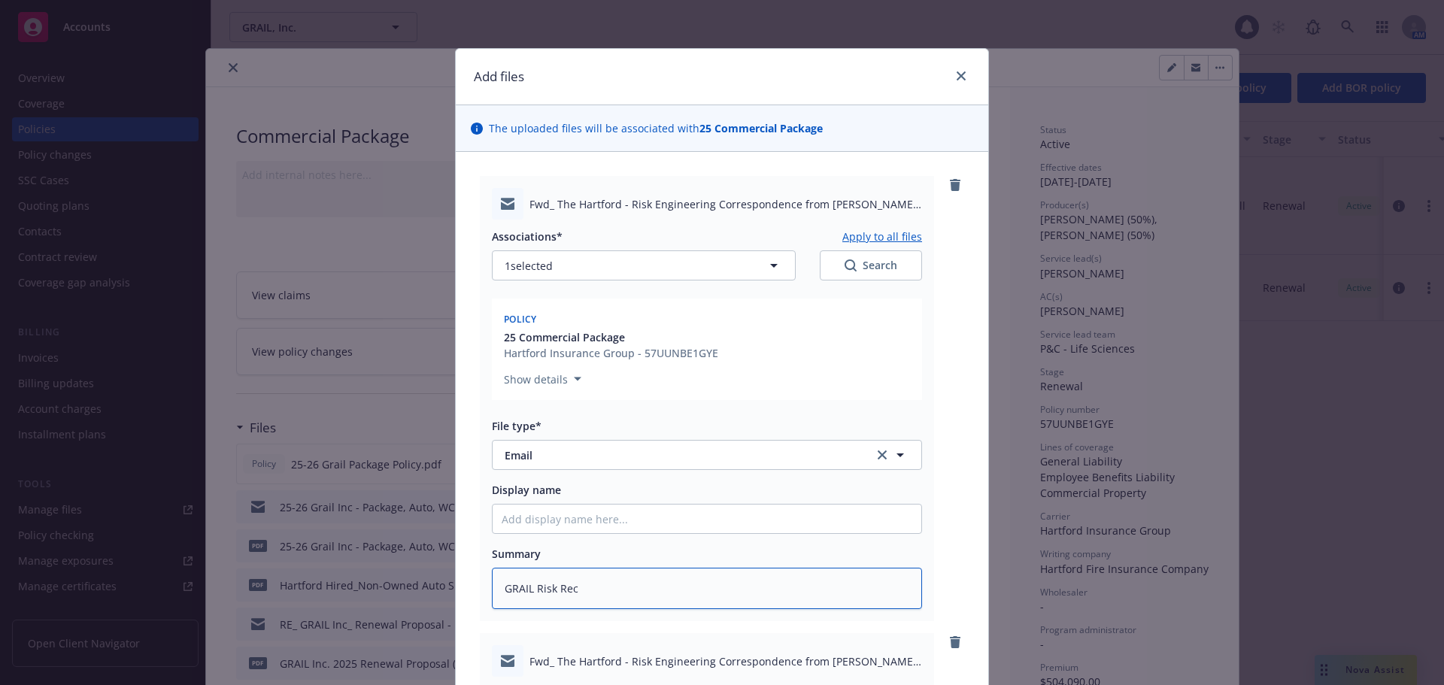
type textarea "x"
type textarea "GRAIL Risk Rec Re"
type textarea "x"
type textarea "GRAIL Risk Rec Res"
type textarea "x"
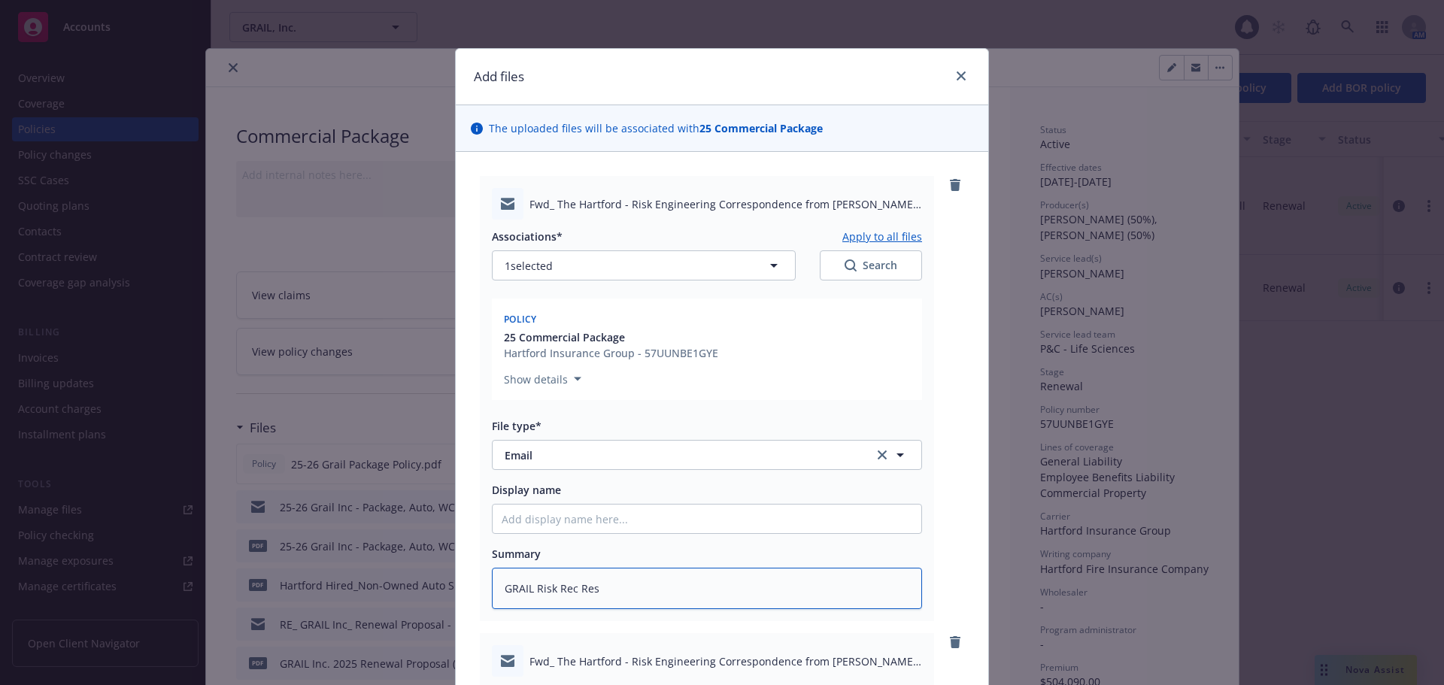
type textarea "GRAIL Risk Rec Resp"
type textarea "x"
type textarea "GRAIL Risk Rec Respons"
type textarea "x"
drag, startPoint x: 657, startPoint y: 594, endPoint x: 206, endPoint y: 482, distance: 464.9
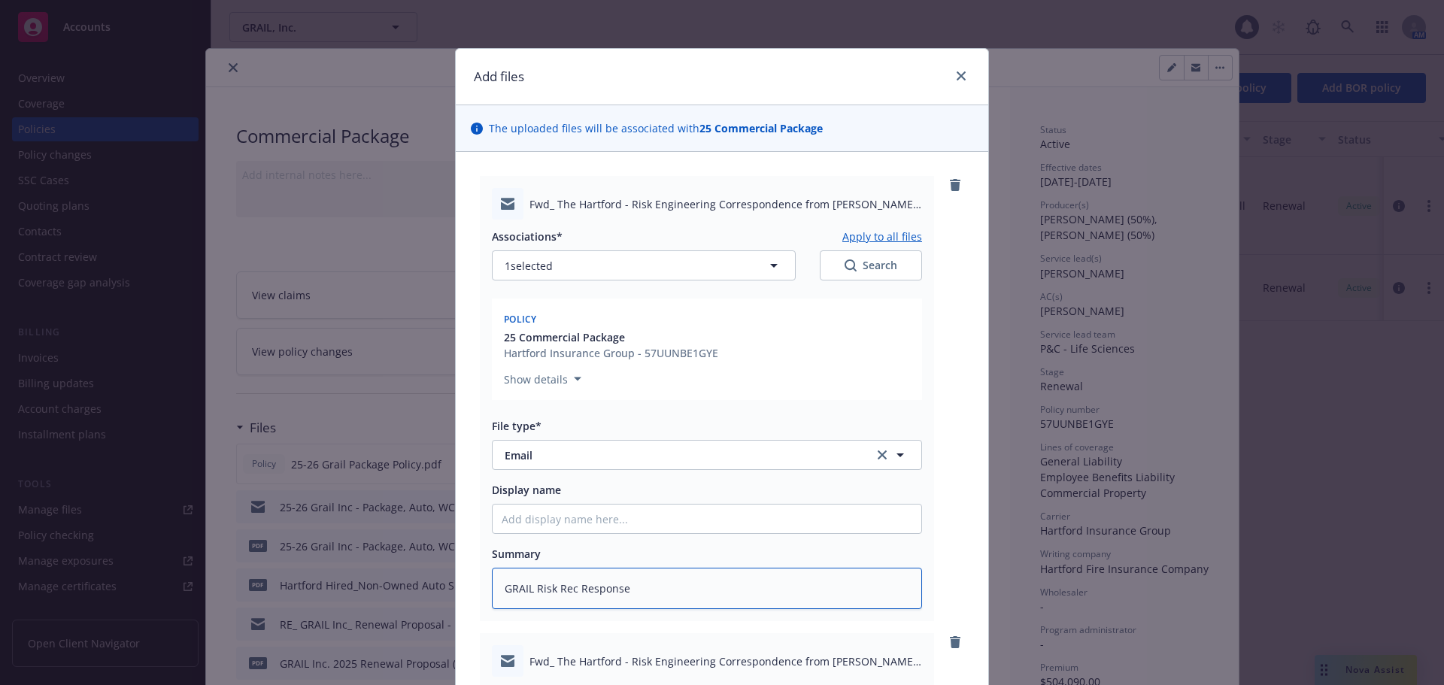
click at [220, 484] on div "Add files The uploaded files will be associated with 25 Commercial Package Fwd_…" at bounding box center [722, 342] width 1444 height 685
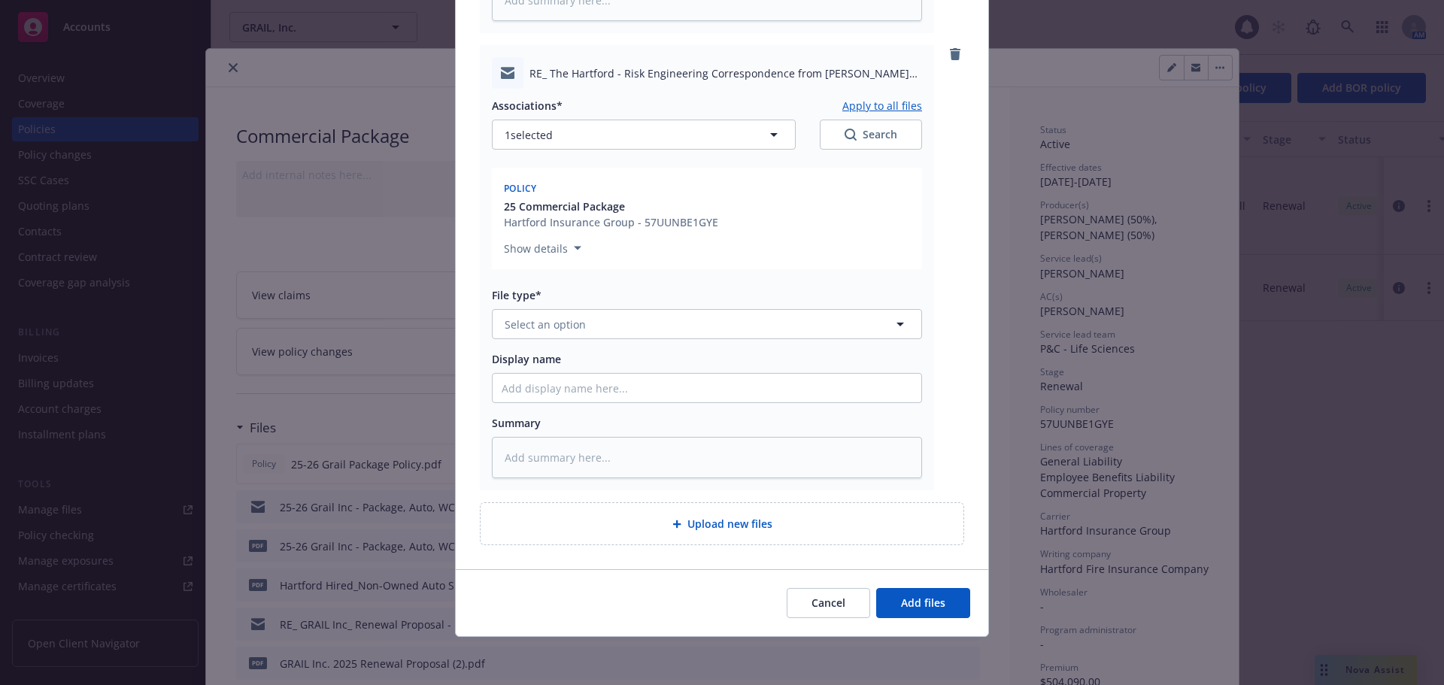
type textarea "GRAIL Risk Rec Response"
click at [542, 454] on textarea at bounding box center [707, 457] width 430 height 41
paste textarea "GRAIL Risk Rec Response"
type textarea "x"
type textarea "GRAIL Risk Rec Response"
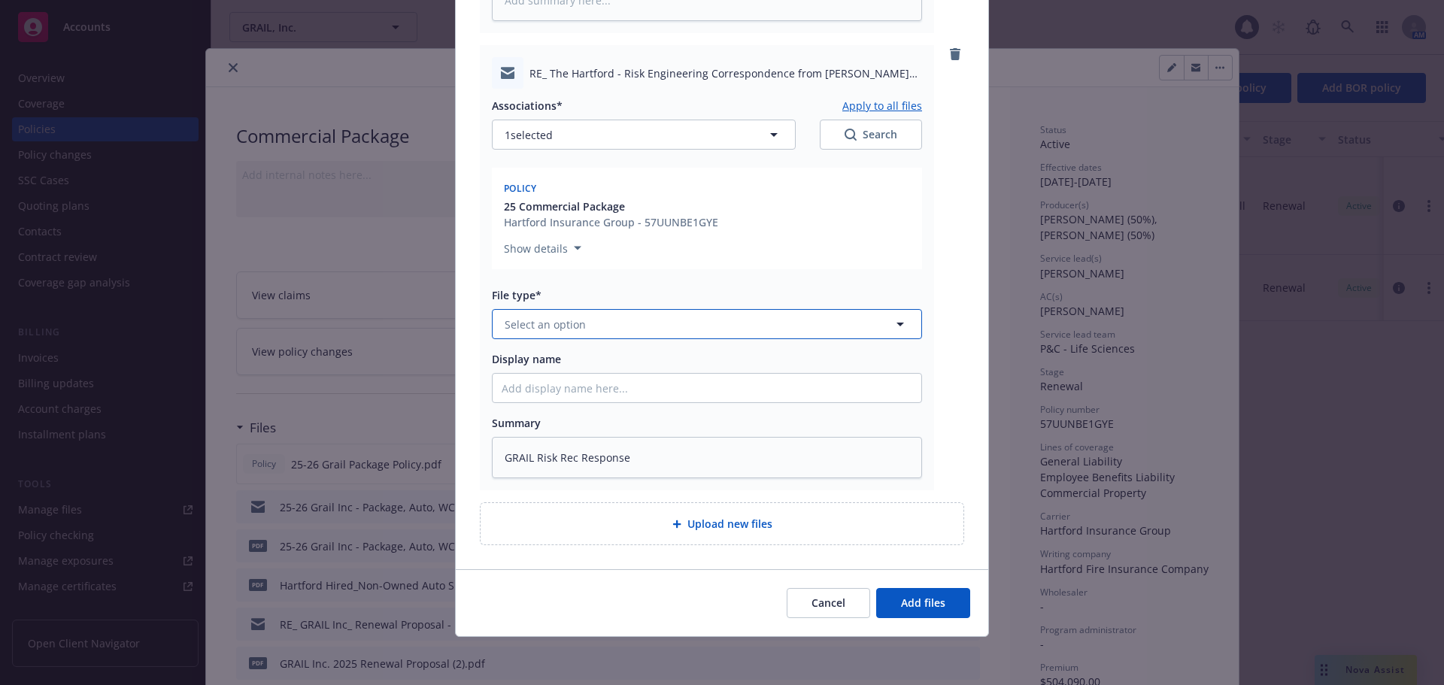
click at [539, 332] on button "Select an option" at bounding box center [707, 324] width 430 height 30
type input "email"
click at [543, 363] on div "Email" at bounding box center [707, 366] width 411 height 22
type textarea "x"
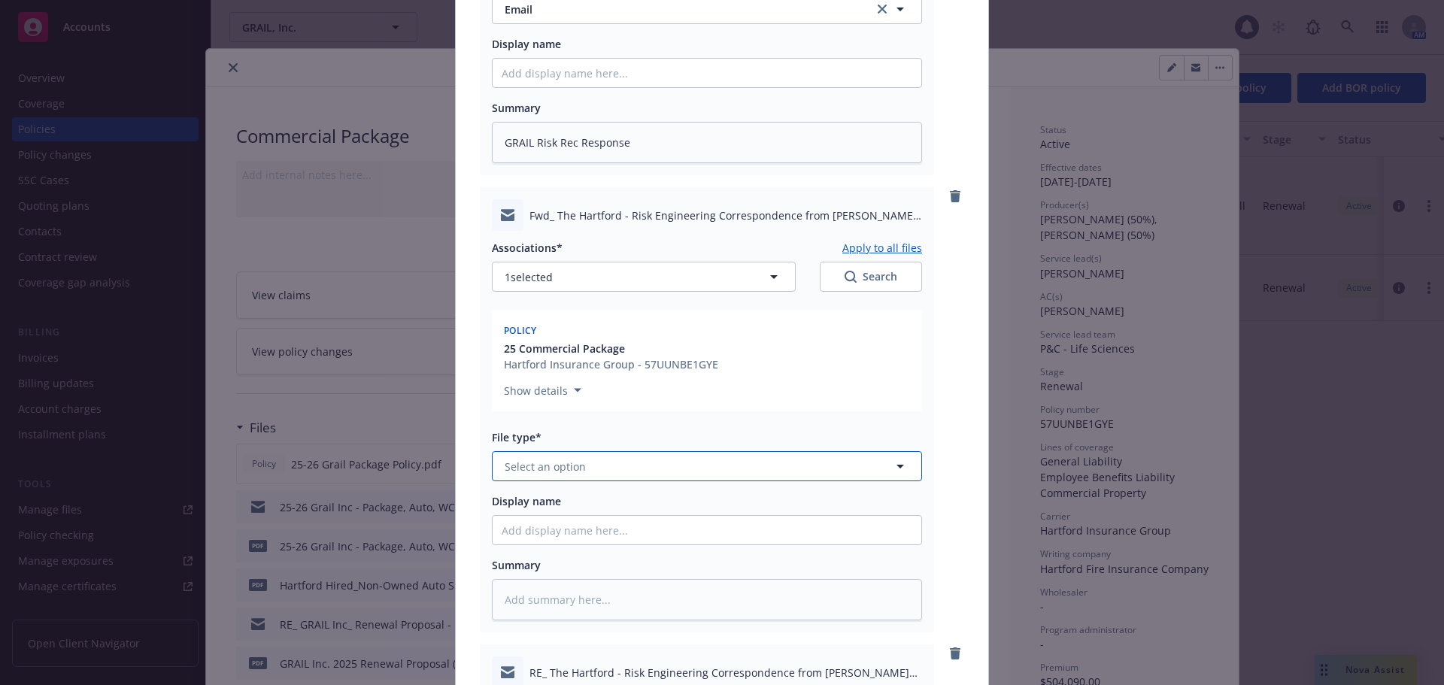
click at [560, 456] on button "Select an option" at bounding box center [707, 466] width 430 height 30
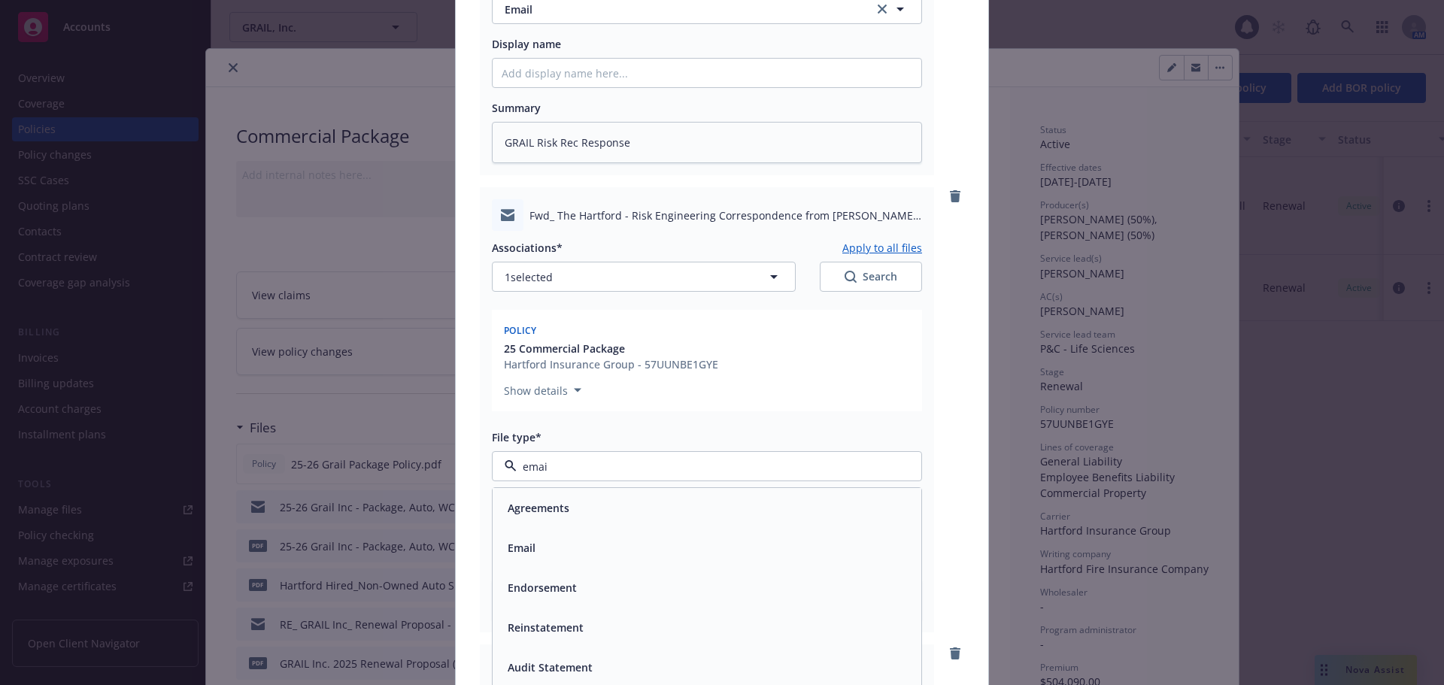
type input "email"
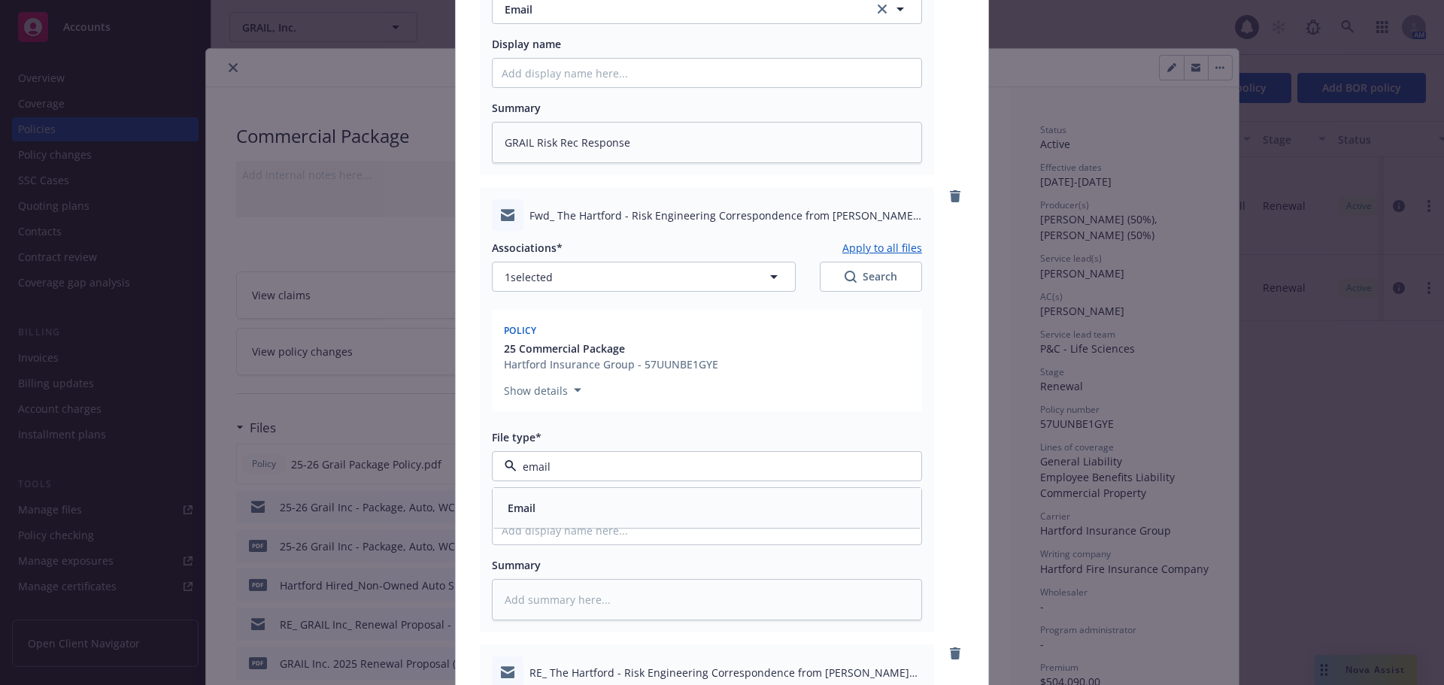
click at [572, 521] on div "Email" at bounding box center [707, 508] width 429 height 40
click at [553, 591] on textarea at bounding box center [707, 599] width 430 height 41
paste textarea "GRAIL Risk Rec Response"
type textarea "x"
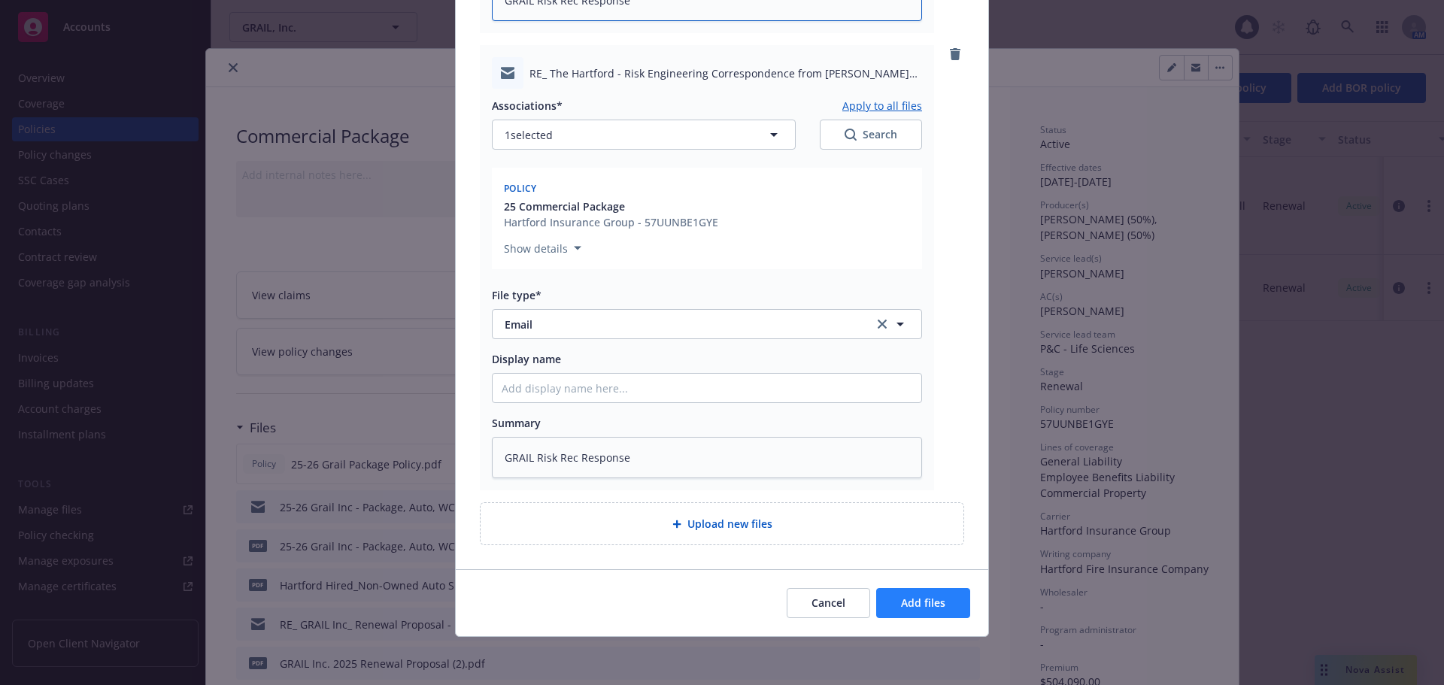
type textarea "GRAIL Risk Rec Response"
click at [935, 606] on span "Add files" at bounding box center [923, 603] width 44 height 14
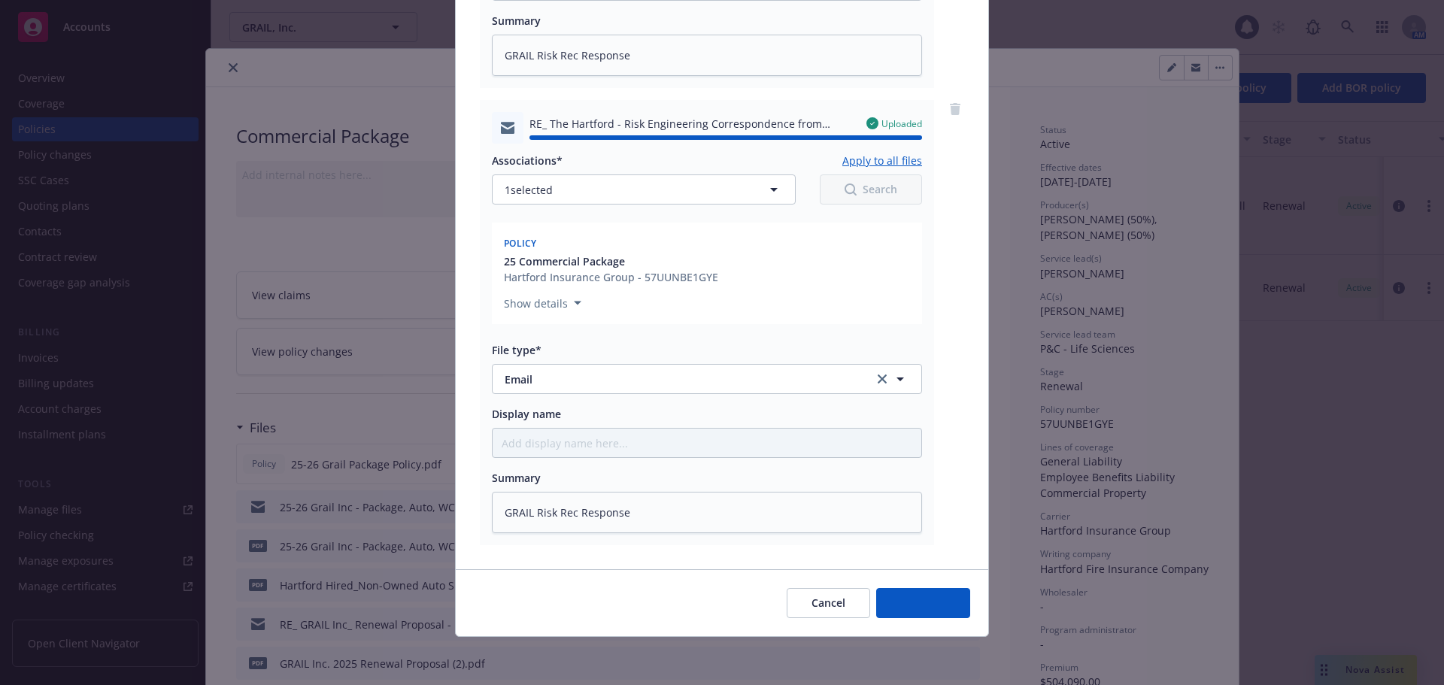
type textarea "x"
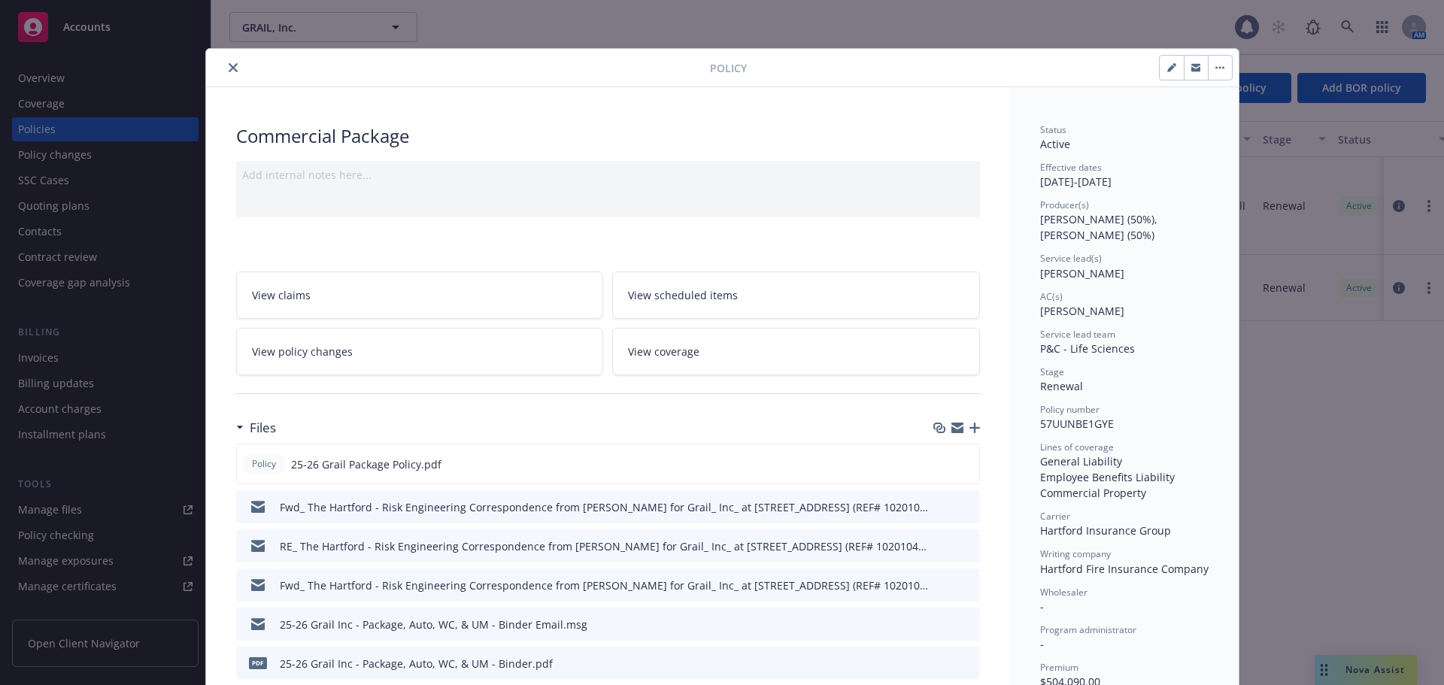
click at [229, 64] on icon "close" at bounding box center [233, 67] width 9 height 9
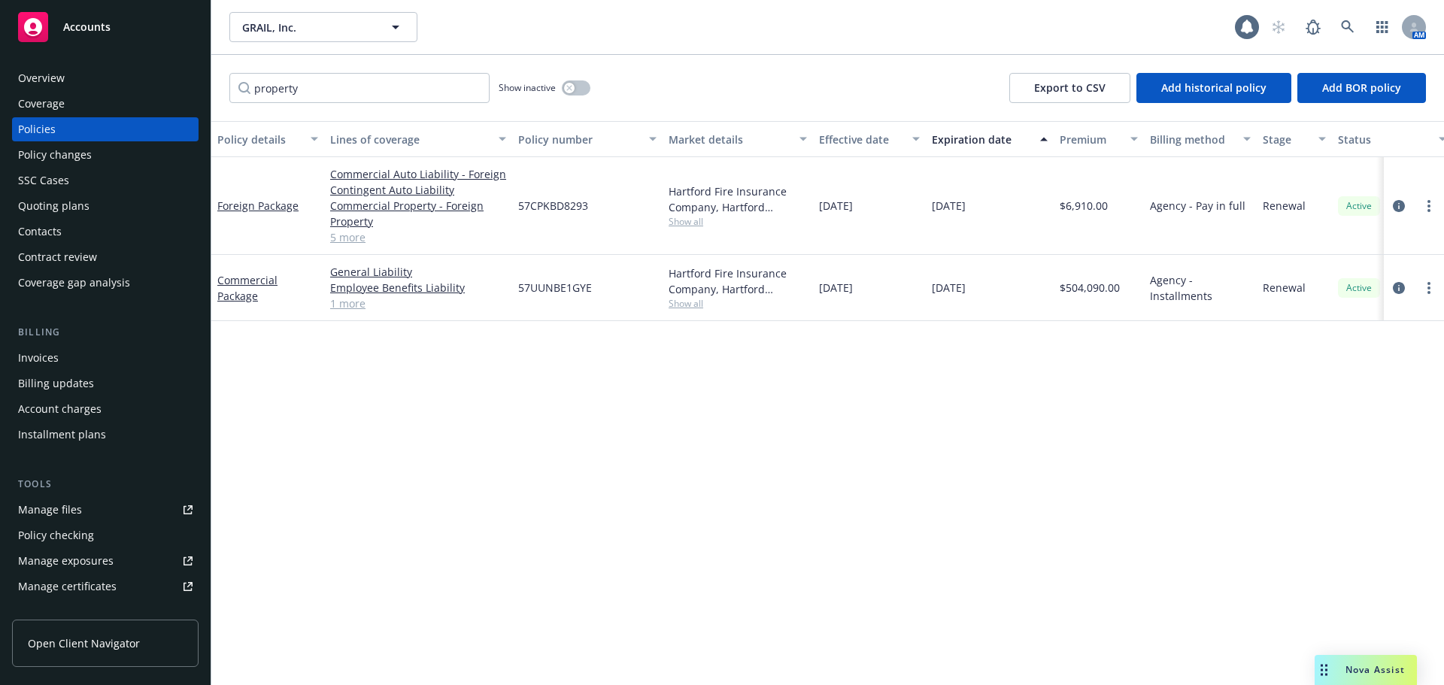
click at [106, 79] on div "Overview" at bounding box center [105, 78] width 175 height 24
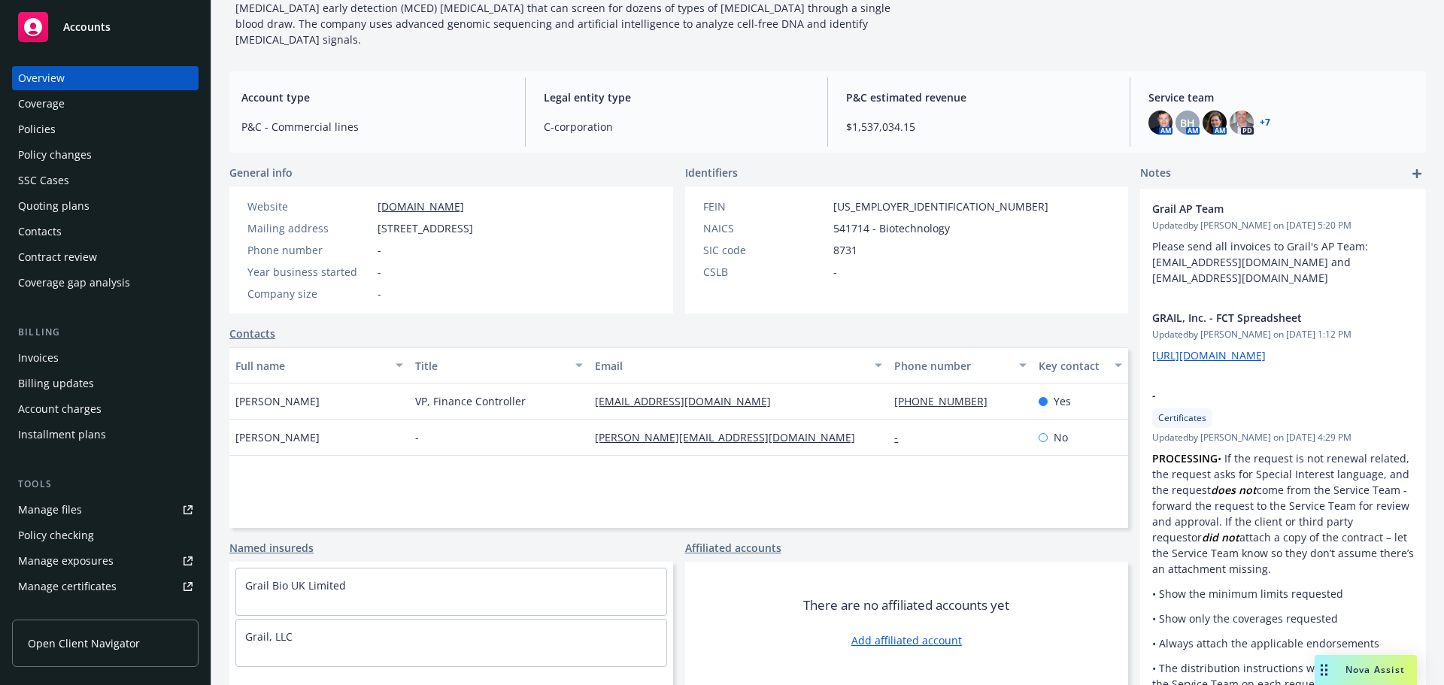
scroll to position [12, 0]
drag, startPoint x: 814, startPoint y: 530, endPoint x: 637, endPoint y: 721, distance: 260.3
drag, startPoint x: 637, startPoint y: 721, endPoint x: 977, endPoint y: 525, distance: 392.2
click at [977, 540] on div "Affiliated accounts" at bounding box center [907, 548] width 444 height 16
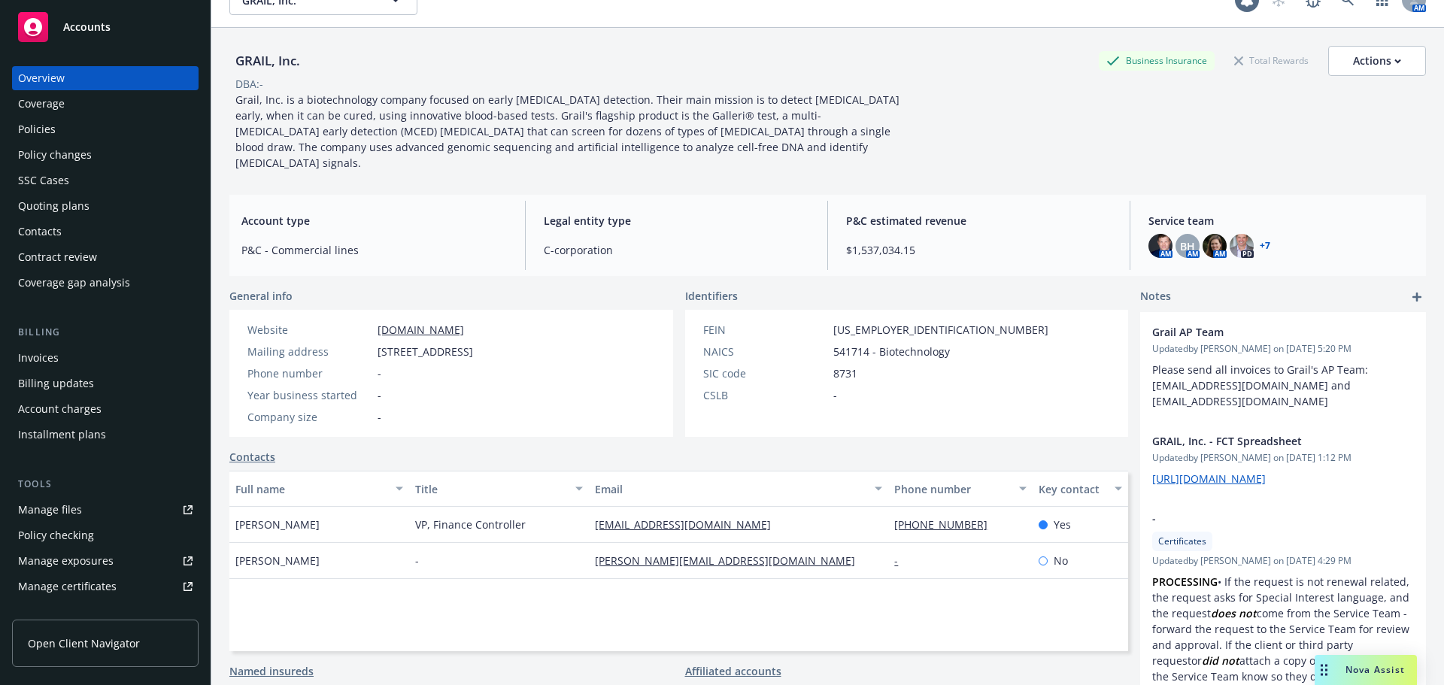
scroll to position [0, 0]
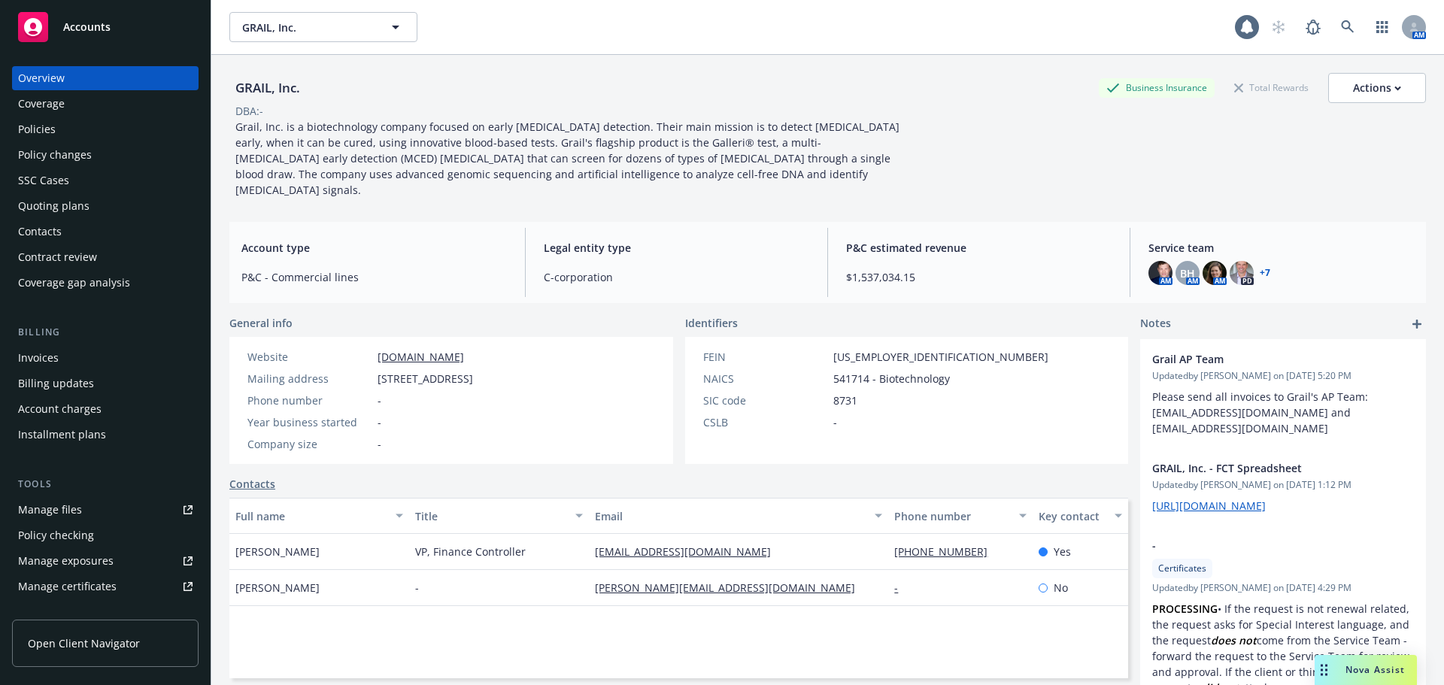
click at [99, 123] on div "Policies" at bounding box center [105, 129] width 175 height 24
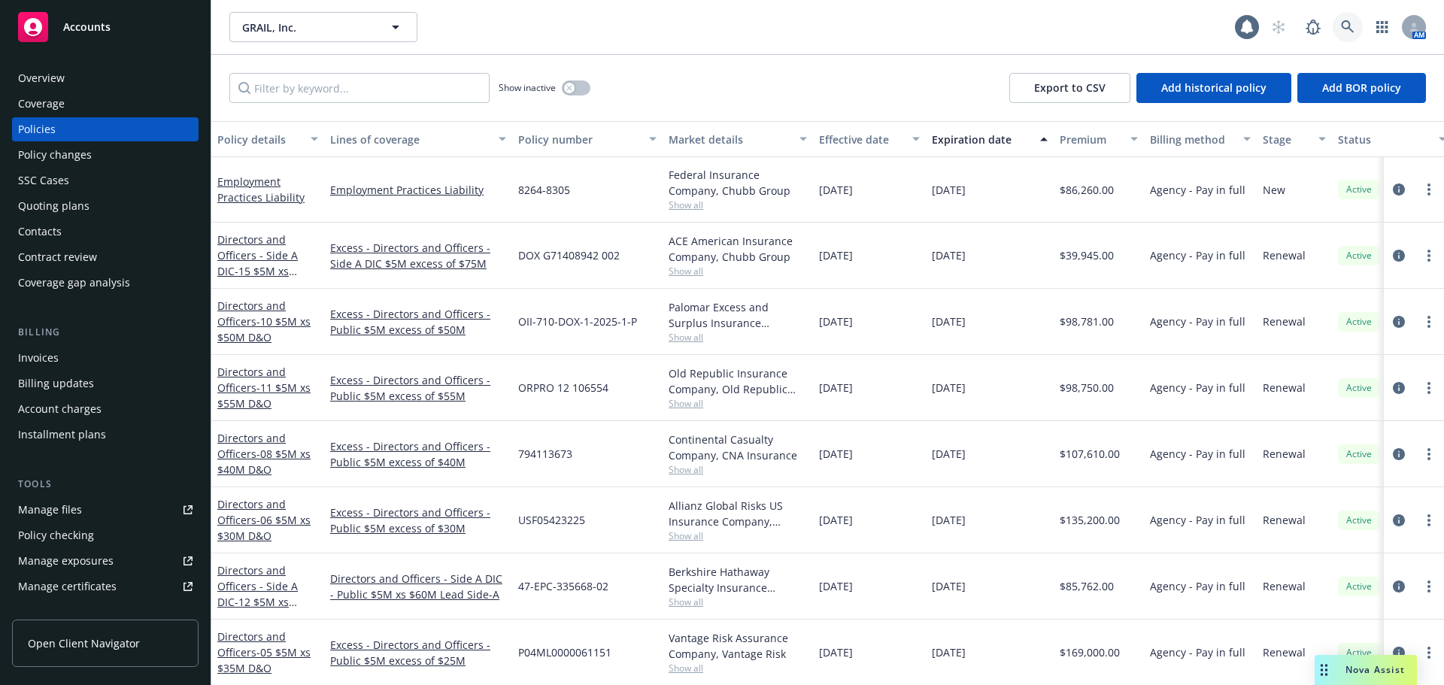
click at [1347, 26] on icon at bounding box center [1348, 27] width 14 height 14
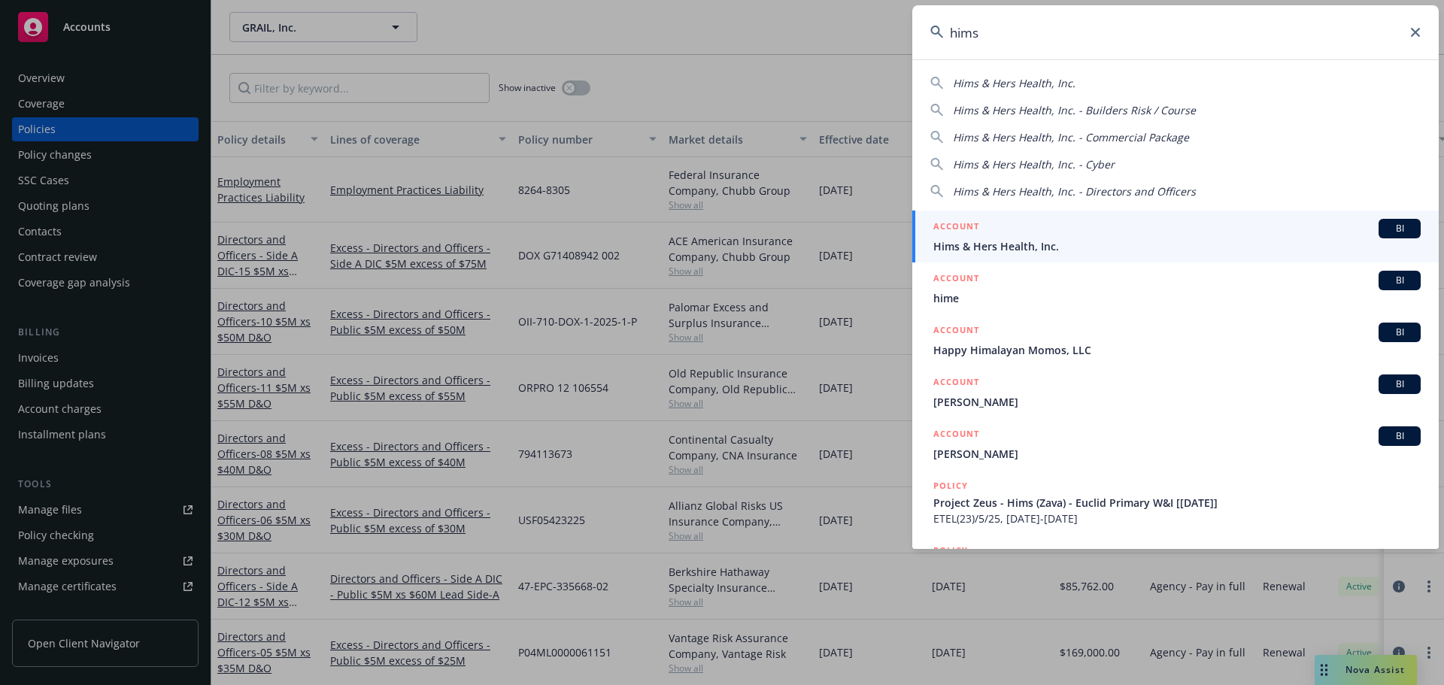
type input "hims"
click at [1024, 241] on span "Hims & Hers Health, Inc." at bounding box center [1177, 246] width 487 height 16
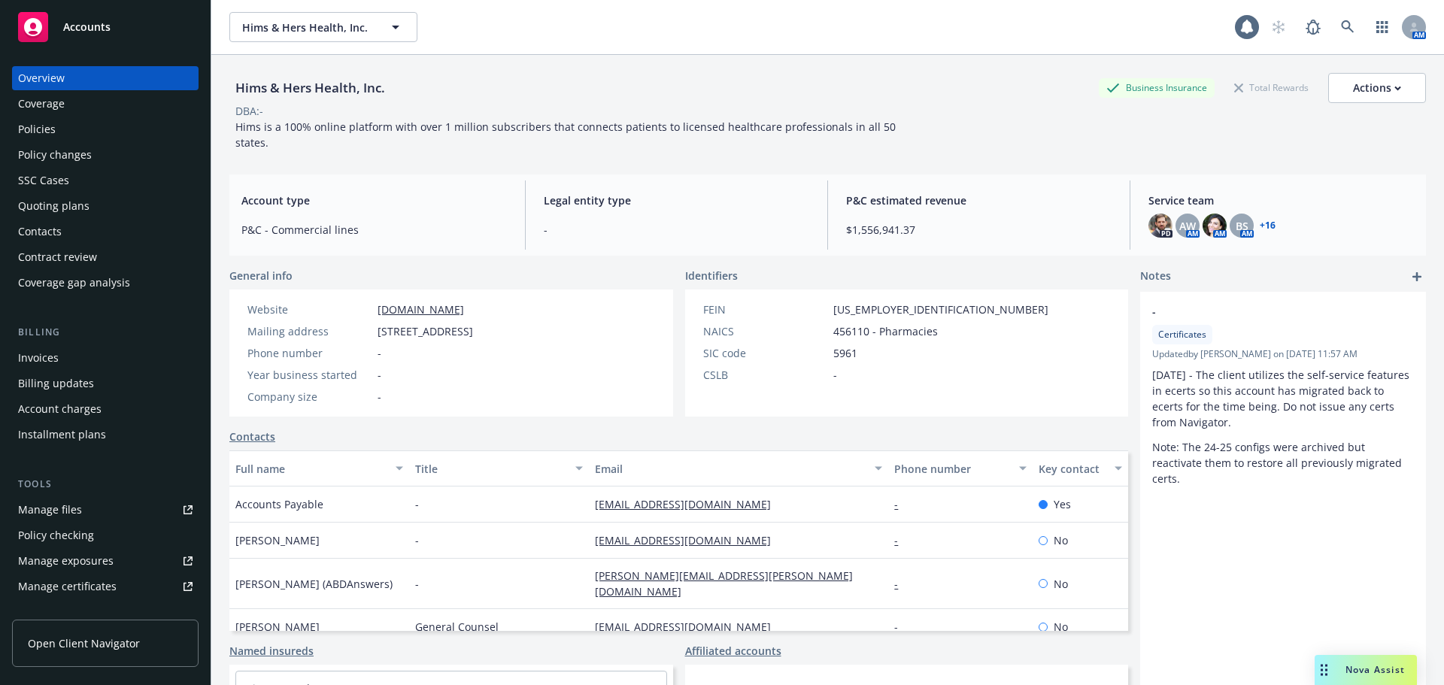
click at [62, 207] on div "Quoting plans" at bounding box center [53, 206] width 71 height 24
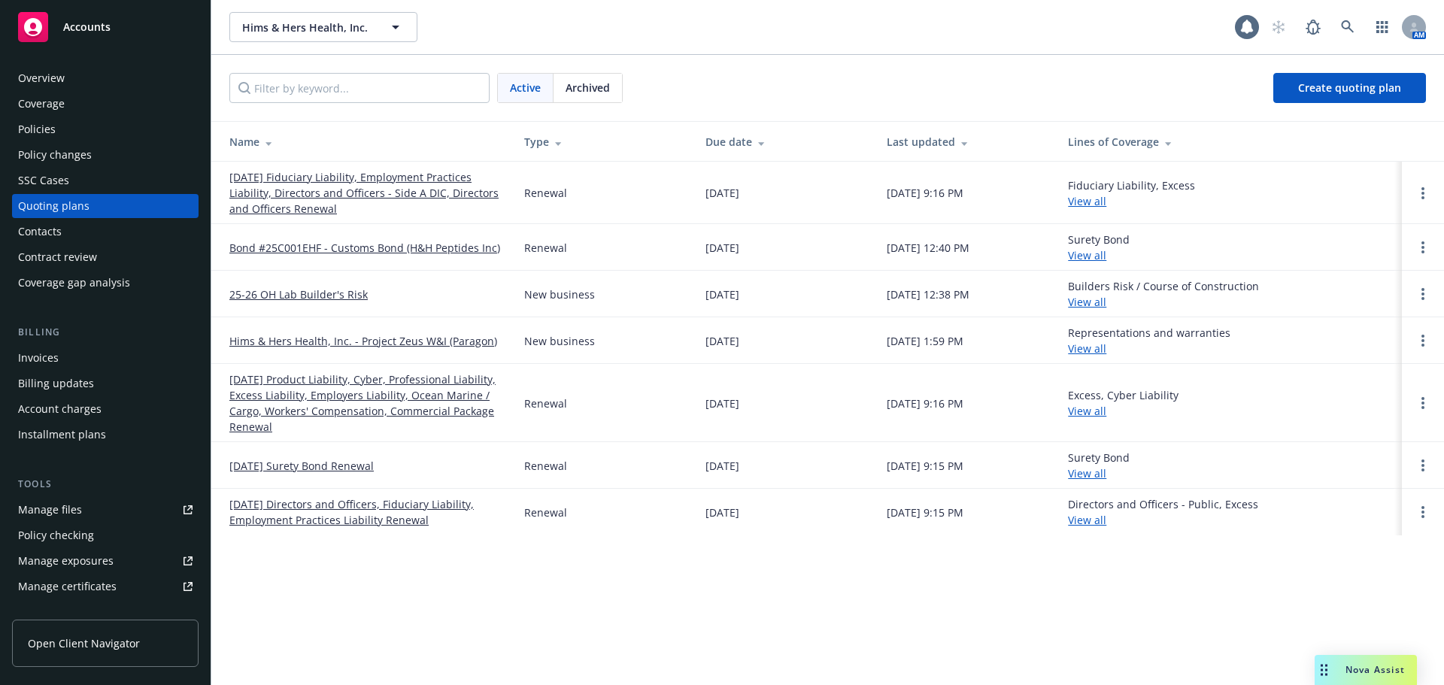
click at [345, 396] on link "[DATE] Product Liability, Cyber, Professional Liability, Excess Liability, Empl…" at bounding box center [364, 403] width 271 height 63
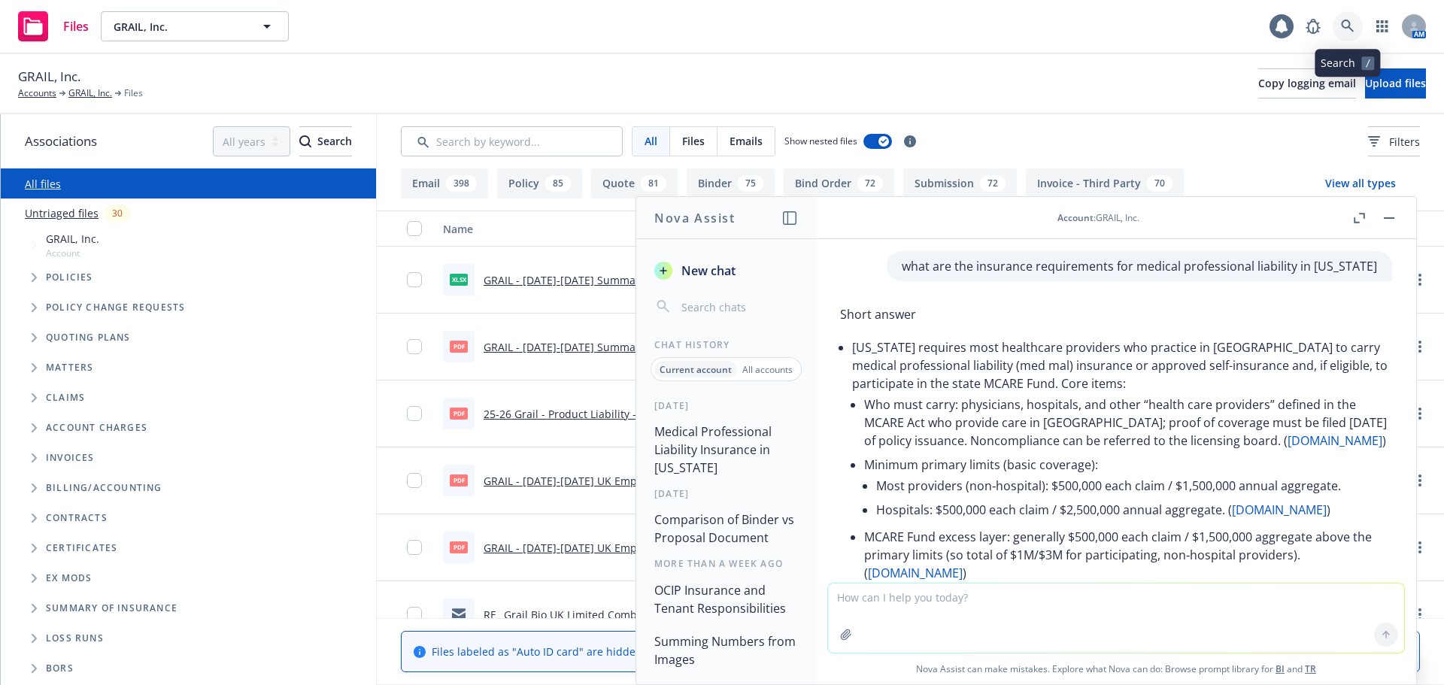
click at [1350, 29] on icon at bounding box center [1348, 27] width 14 height 14
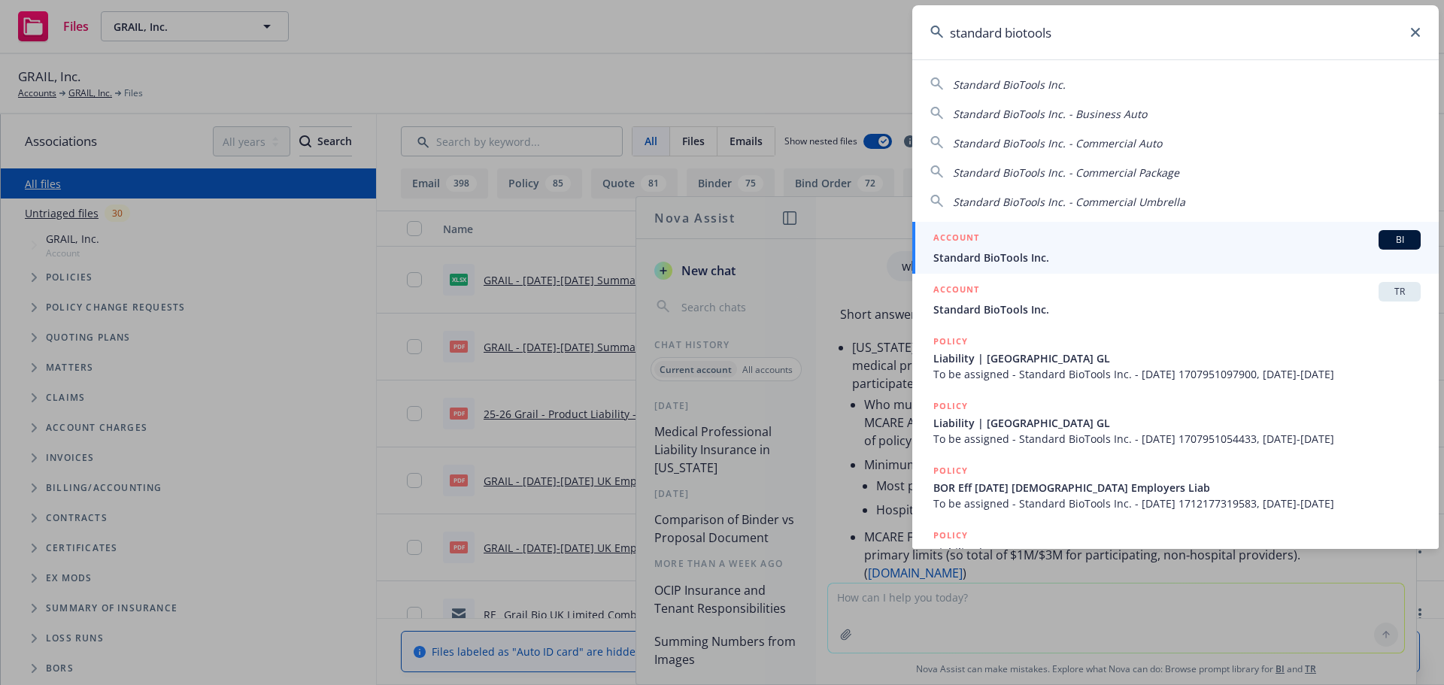
type input "standard biotools"
click at [1198, 245] on div "ACCOUNT BI" at bounding box center [1177, 240] width 487 height 20
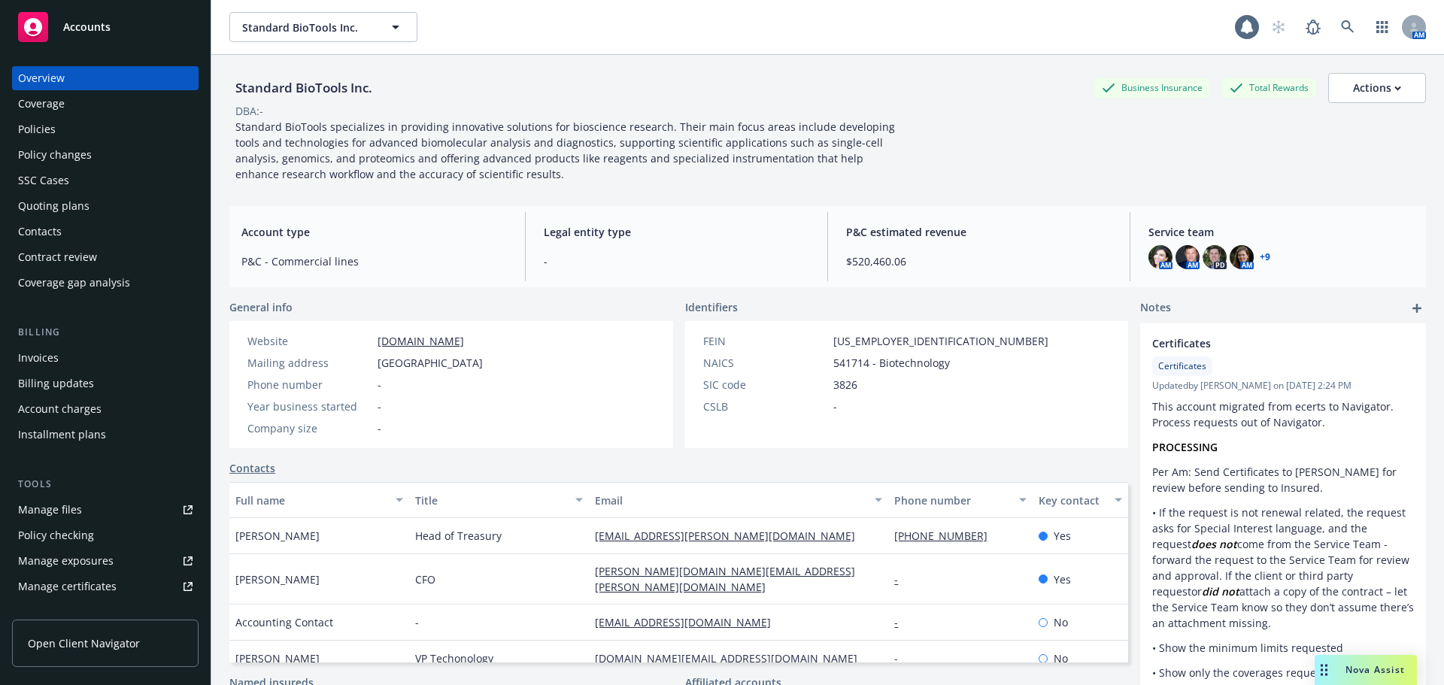
scroll to position [22, 0]
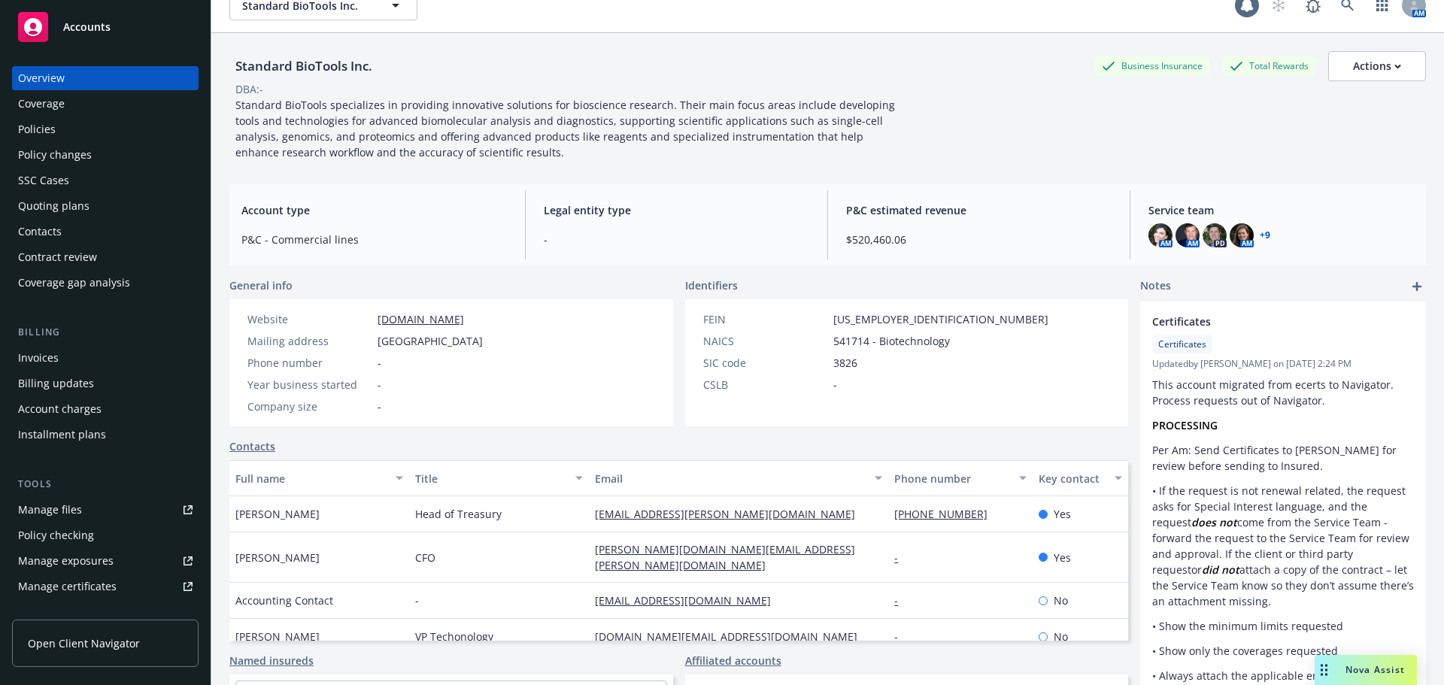
click at [77, 128] on div "Policies" at bounding box center [105, 129] width 175 height 24
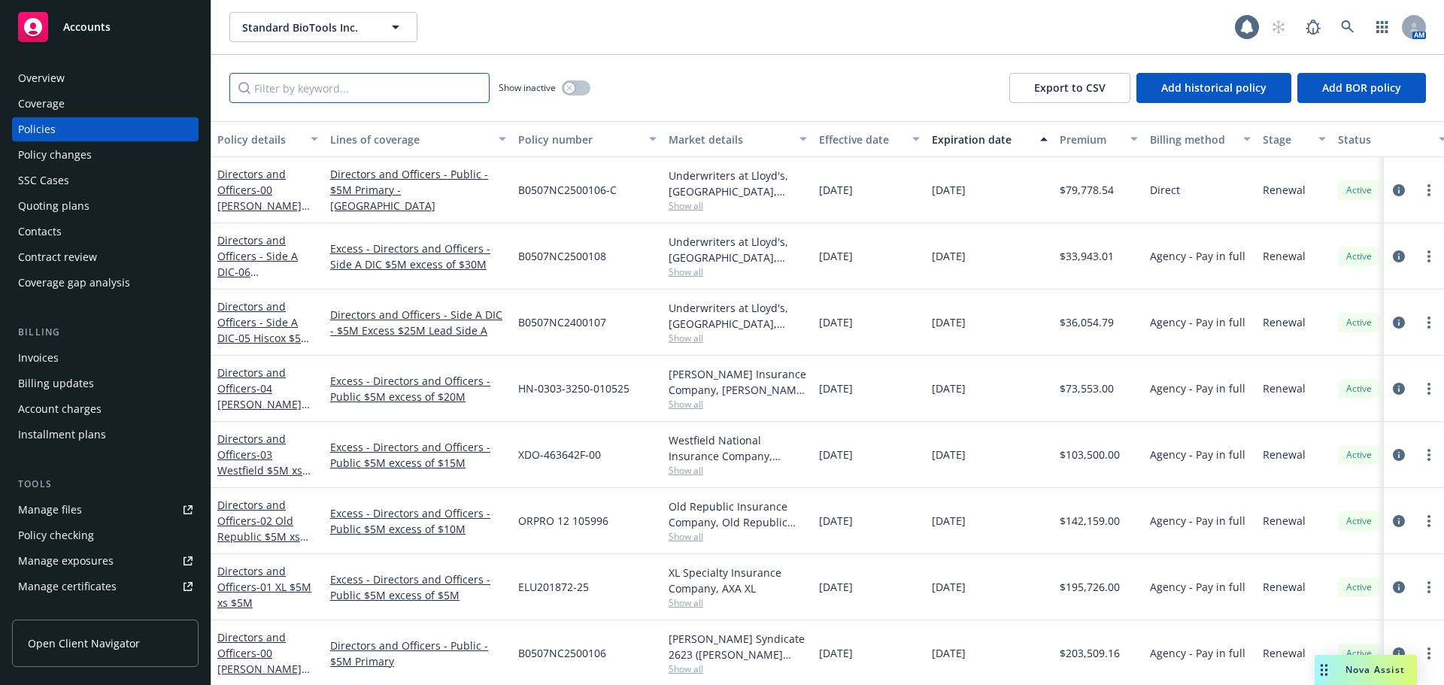
click at [269, 96] on input "Filter by keyword..." at bounding box center [359, 88] width 260 height 30
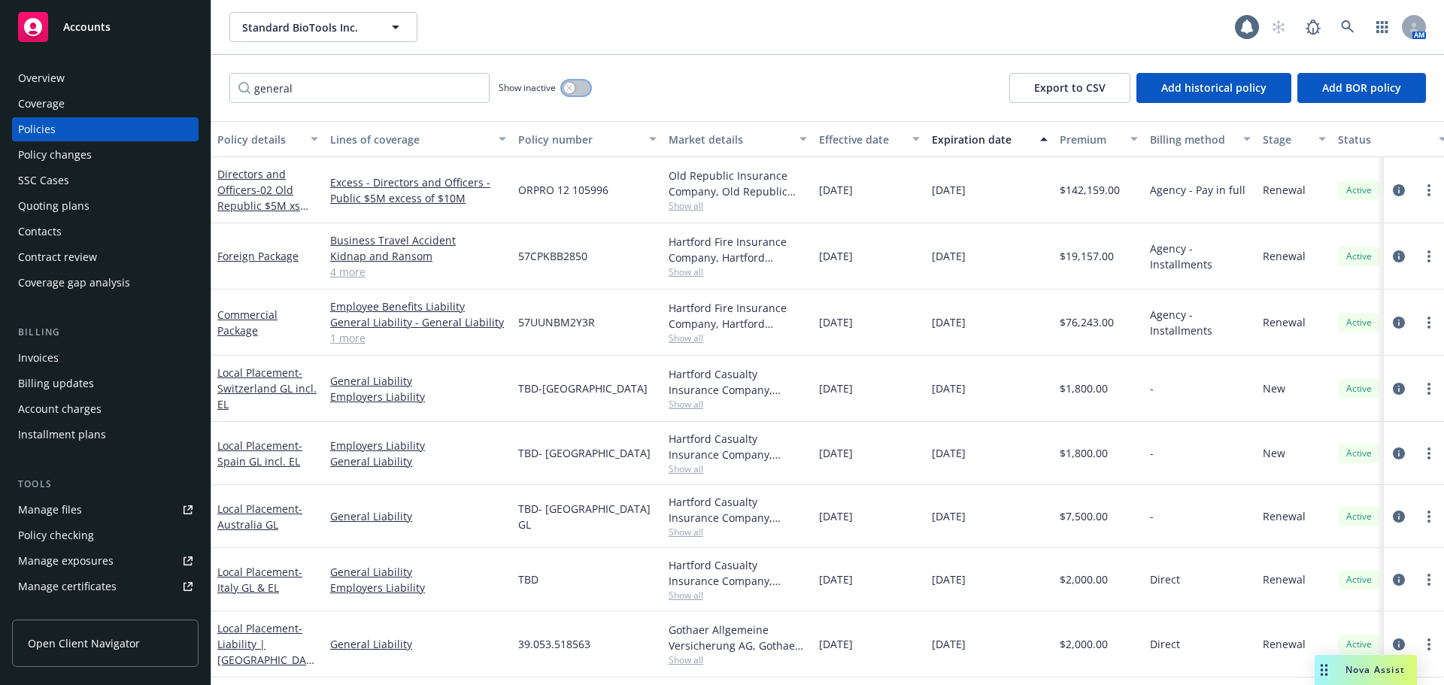
click at [577, 87] on button "button" at bounding box center [576, 87] width 29 height 15
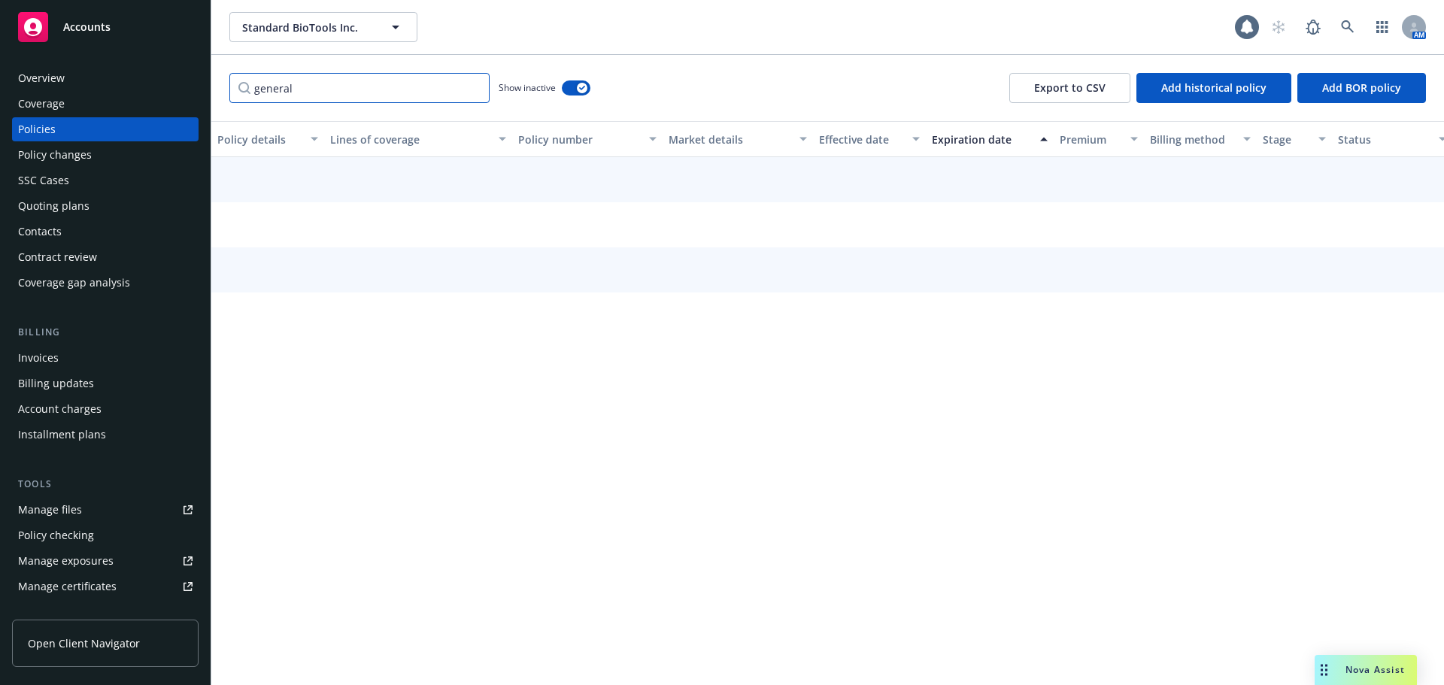
click at [381, 93] on input "general" at bounding box center [359, 88] width 260 height 30
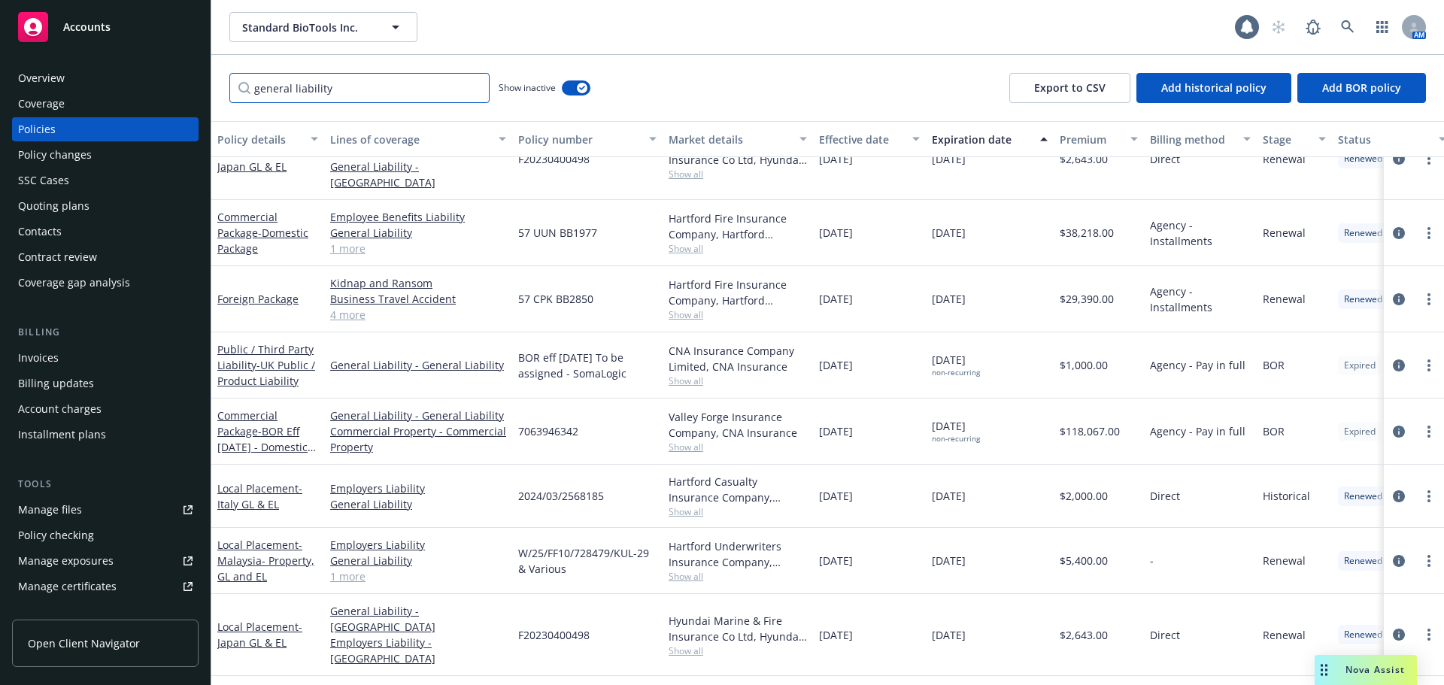
scroll to position [1100, 0]
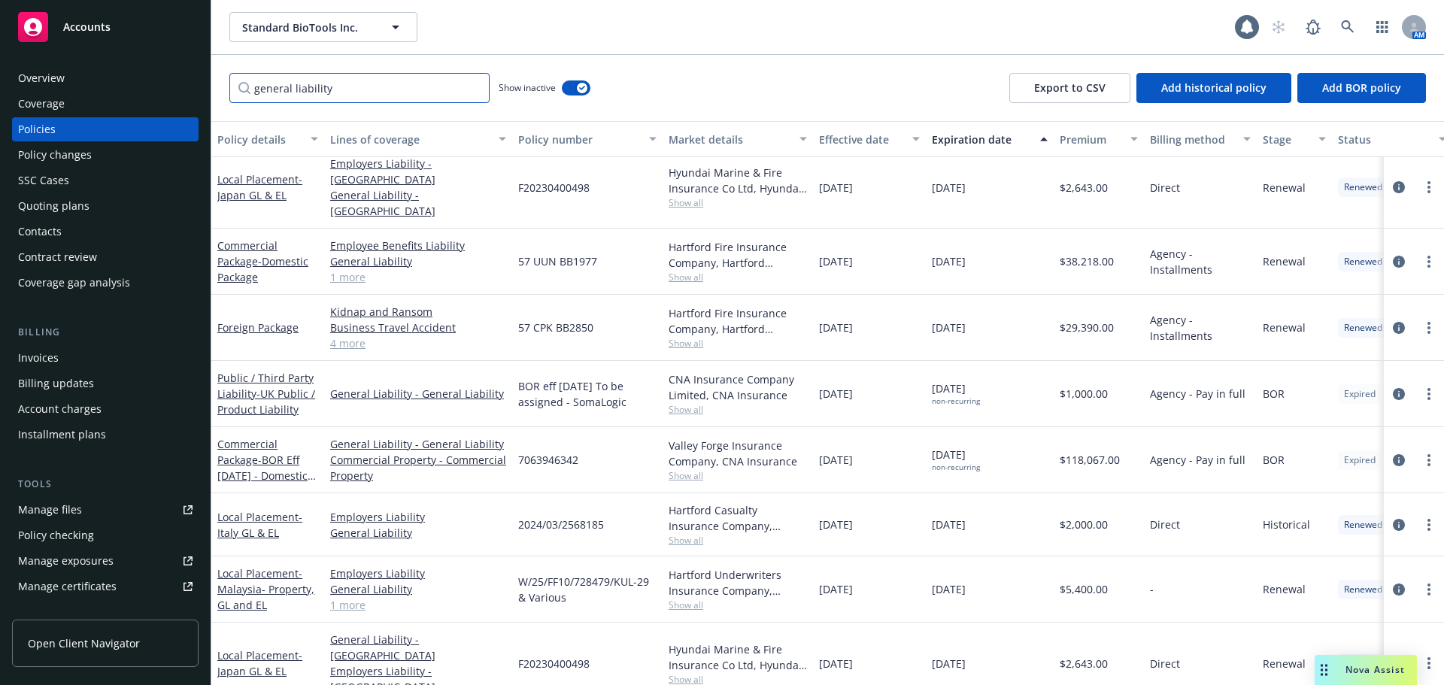
type input "general liability"
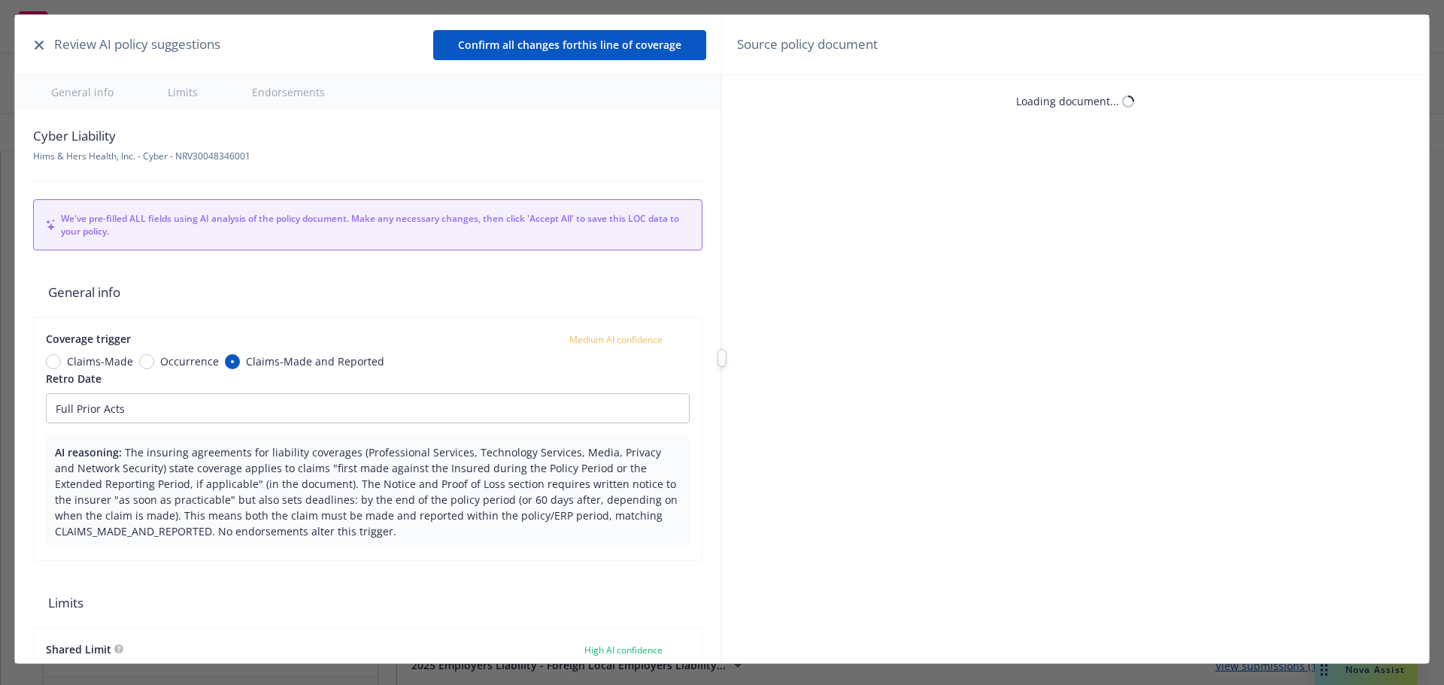
type textarea "x"
click at [33, 37] on div "Review AI policy suggestions" at bounding box center [125, 45] width 190 height 20
click at [41, 45] on icon "button" at bounding box center [39, 45] width 9 height 9
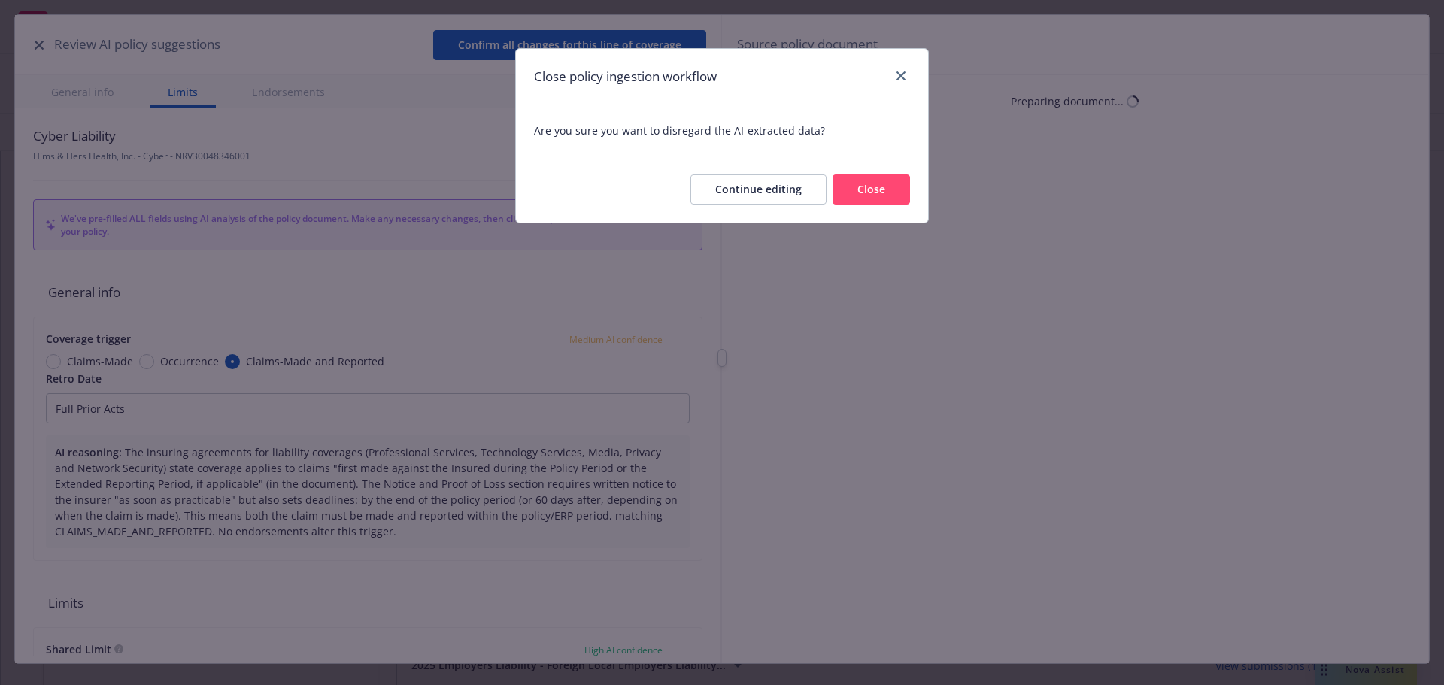
click at [852, 195] on button "Close" at bounding box center [871, 190] width 77 height 30
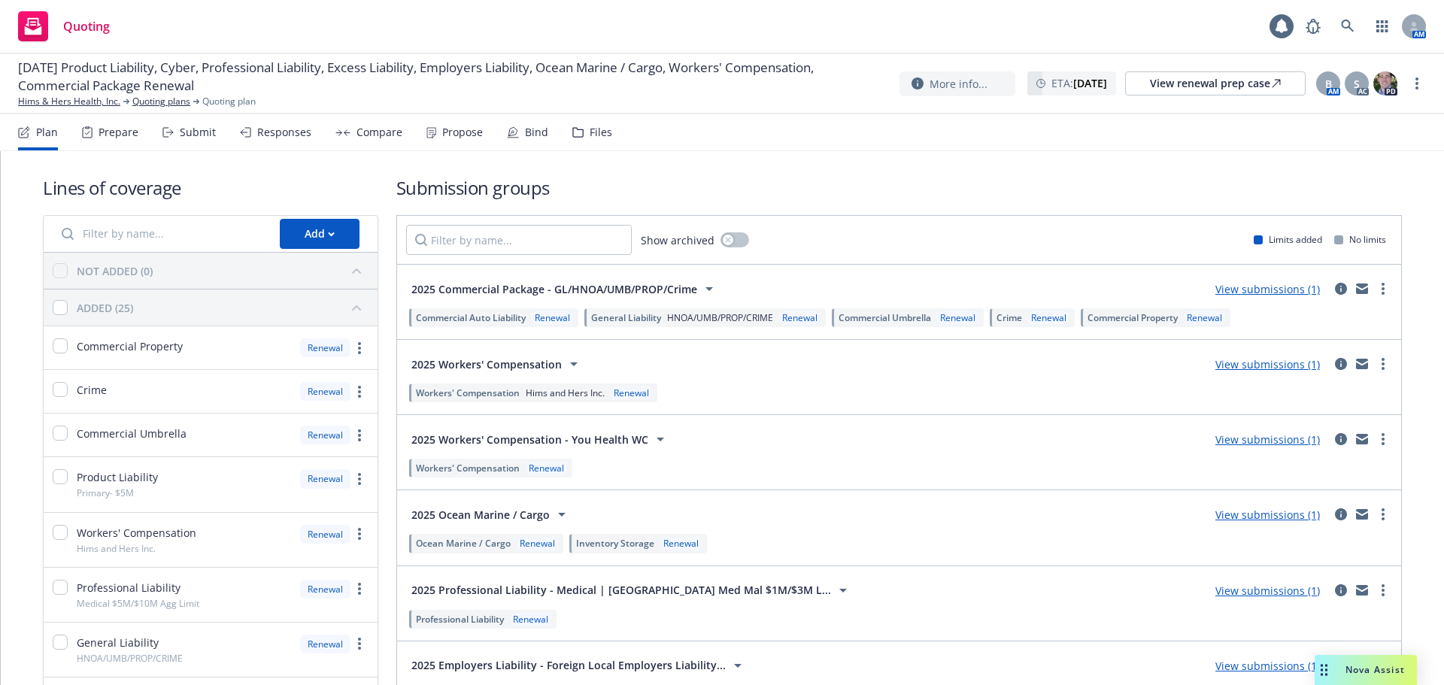
click at [348, 126] on div "Compare" at bounding box center [368, 132] width 67 height 36
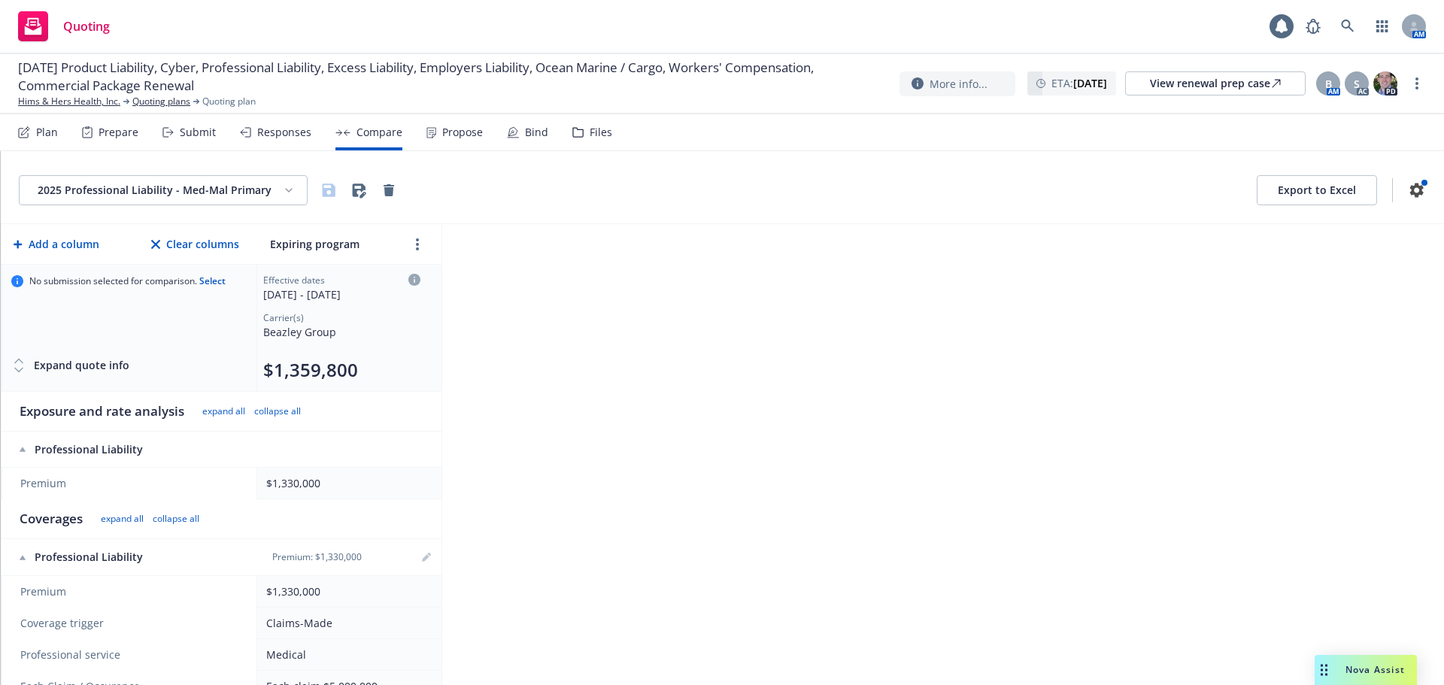
click at [293, 129] on div "Responses" at bounding box center [284, 132] width 54 height 12
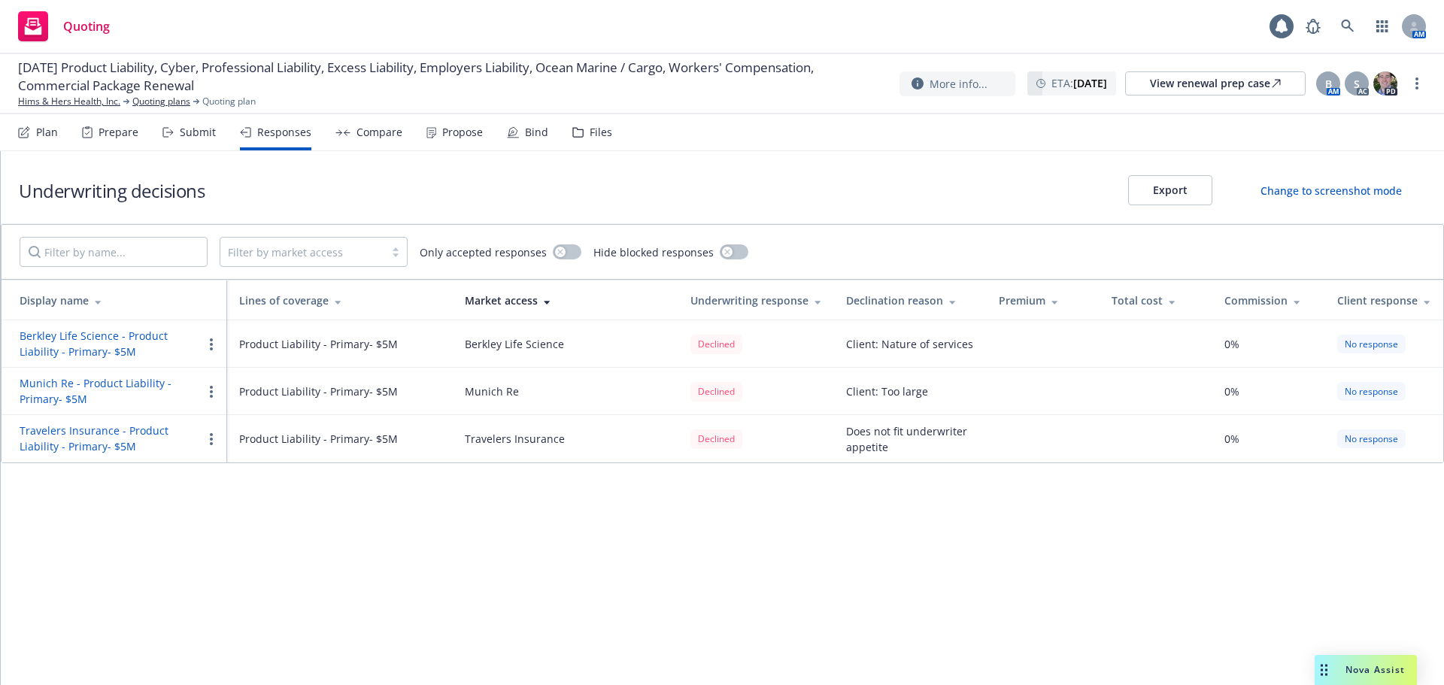
click at [201, 127] on div "Submit" at bounding box center [198, 132] width 36 height 12
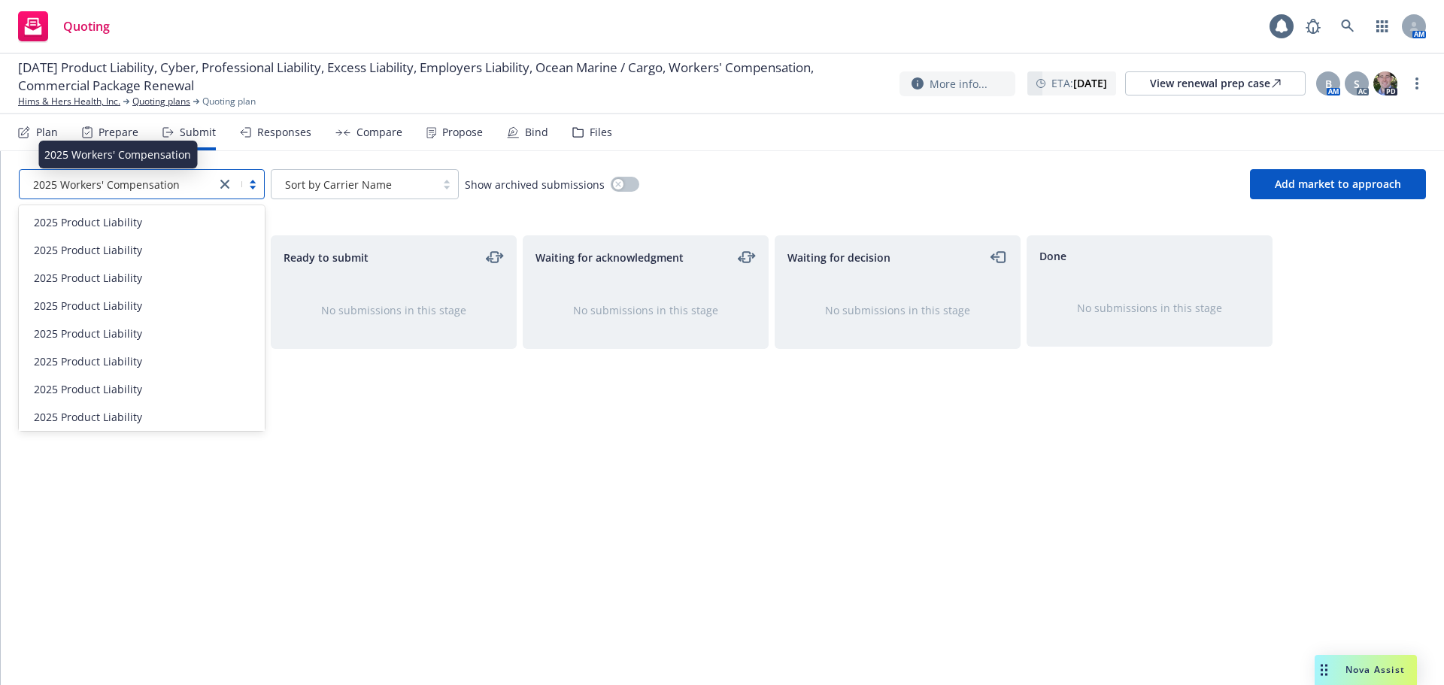
click at [171, 188] on span "2025 Workers' Compensation" at bounding box center [106, 185] width 147 height 16
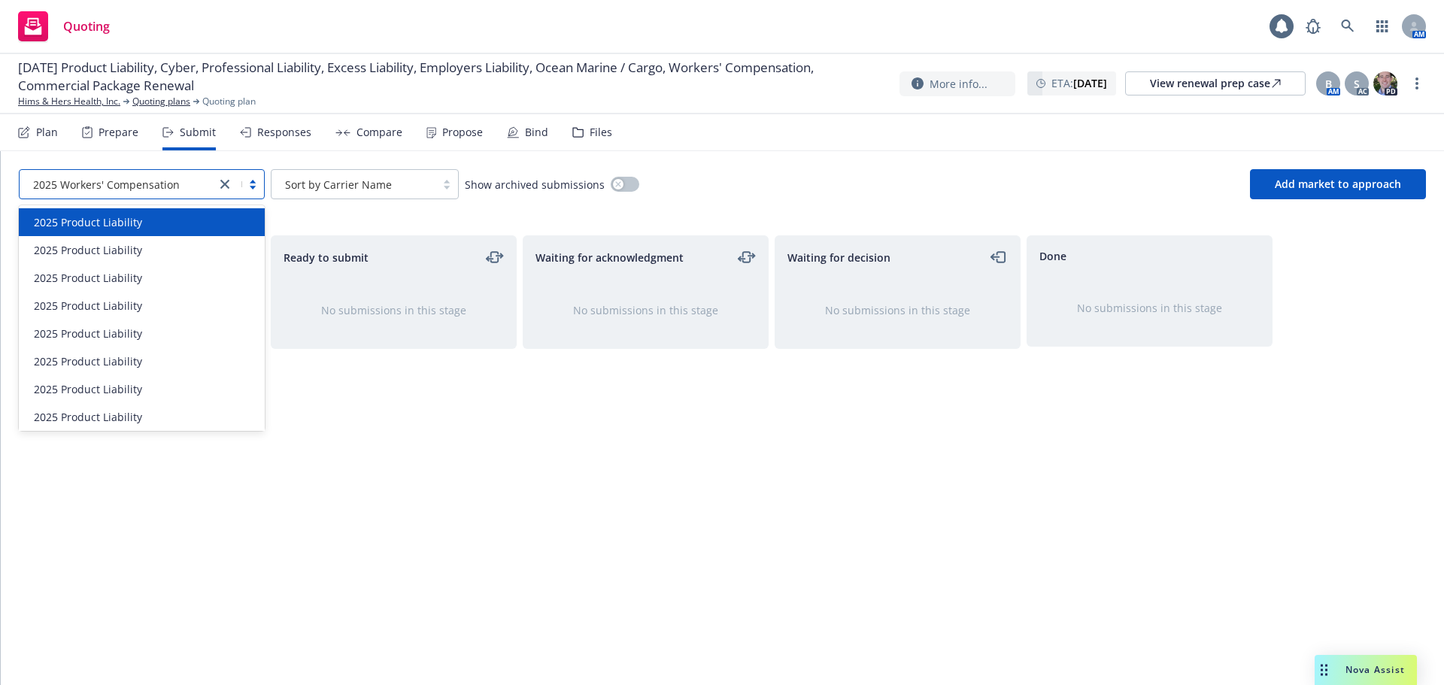
click at [184, 224] on div "2025 Product Liability" at bounding box center [142, 222] width 228 height 16
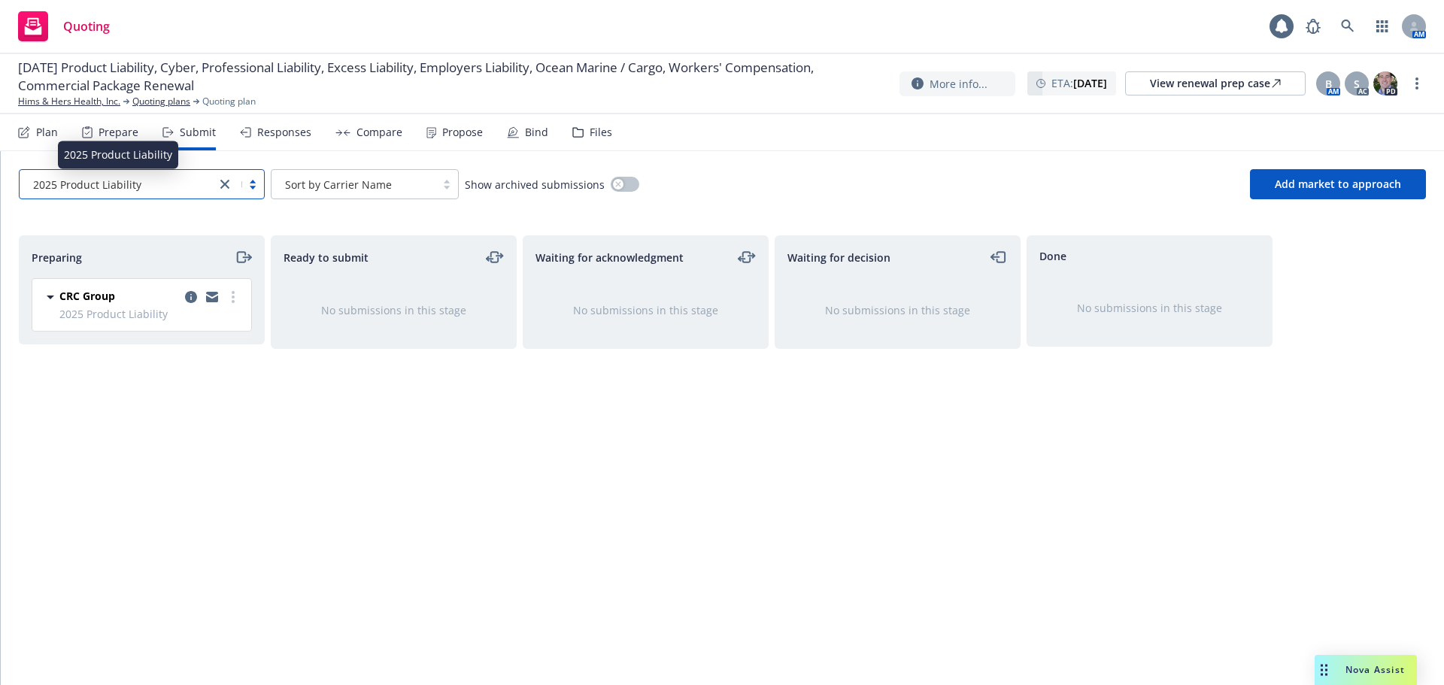
click at [176, 189] on div "2025 Product Liability" at bounding box center [117, 185] width 181 height 16
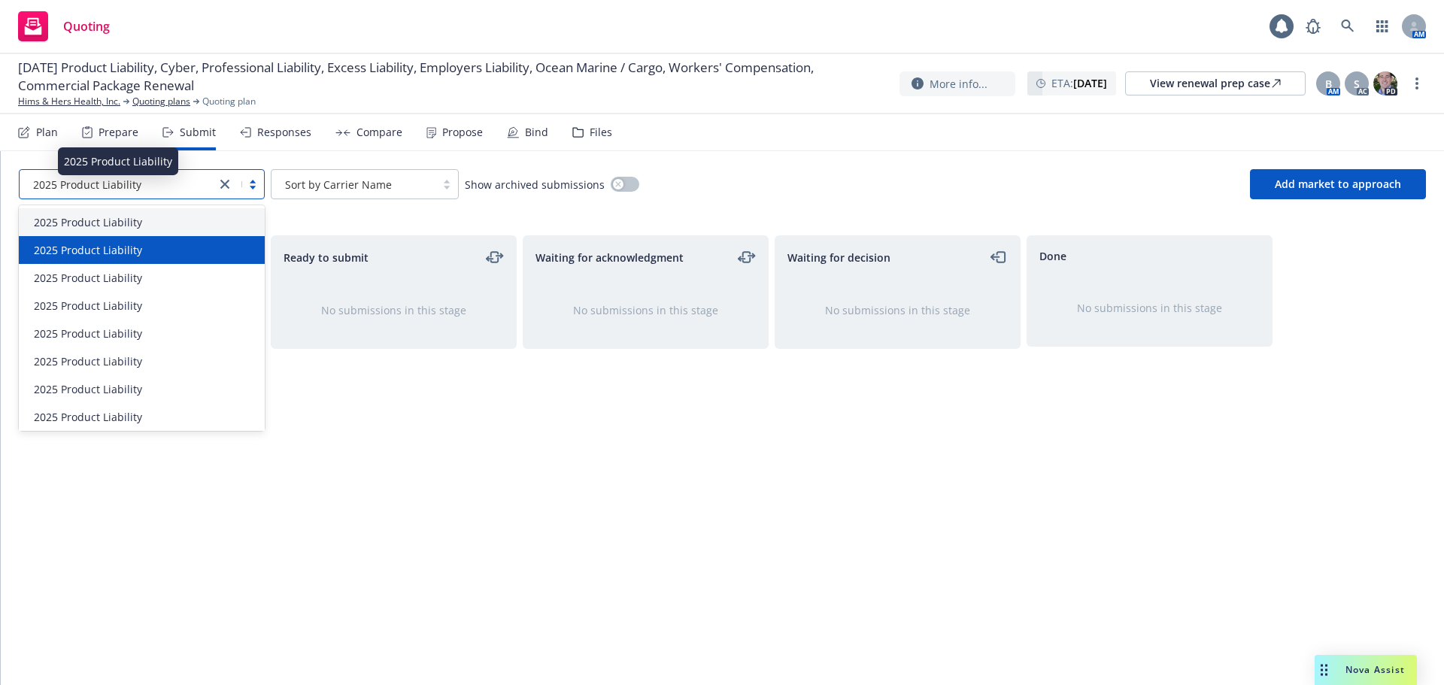
click at [135, 254] on span "2025 Product Liability" at bounding box center [88, 250] width 108 height 16
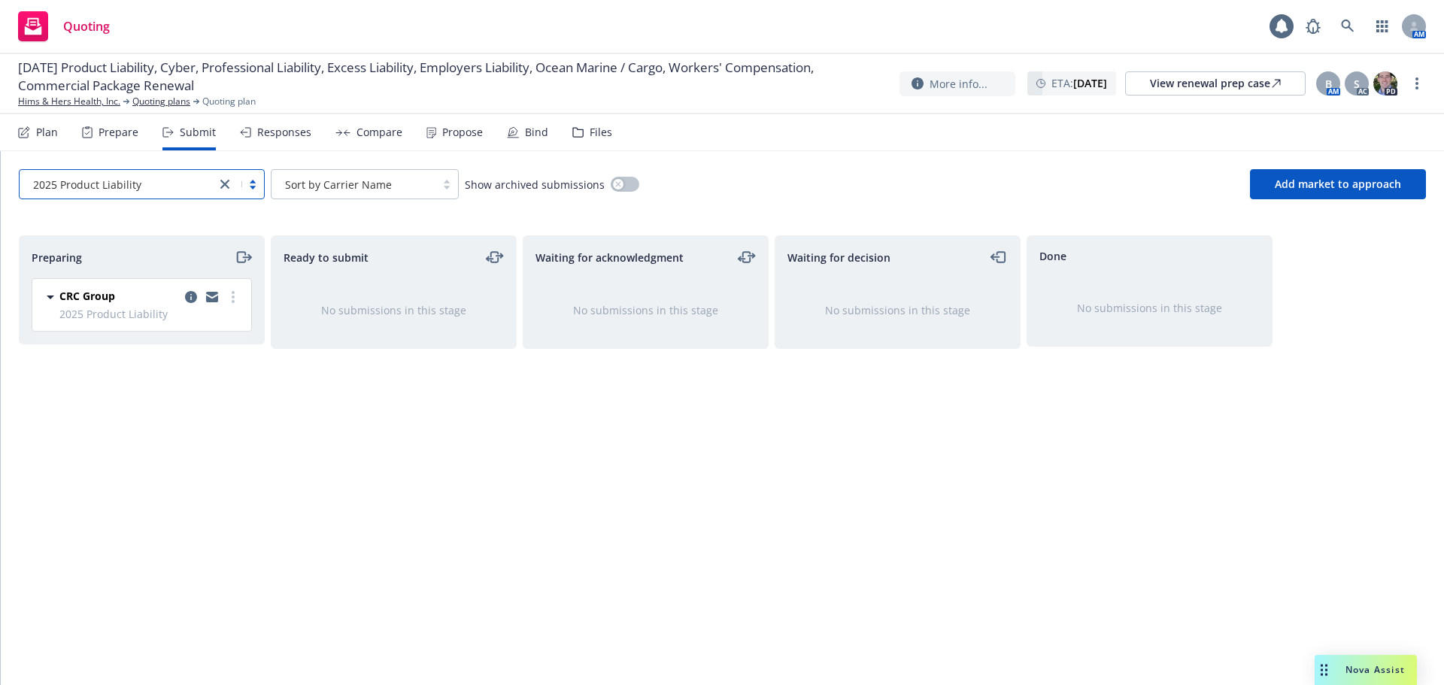
click at [148, 192] on div "2025 Product Liability" at bounding box center [117, 185] width 181 height 16
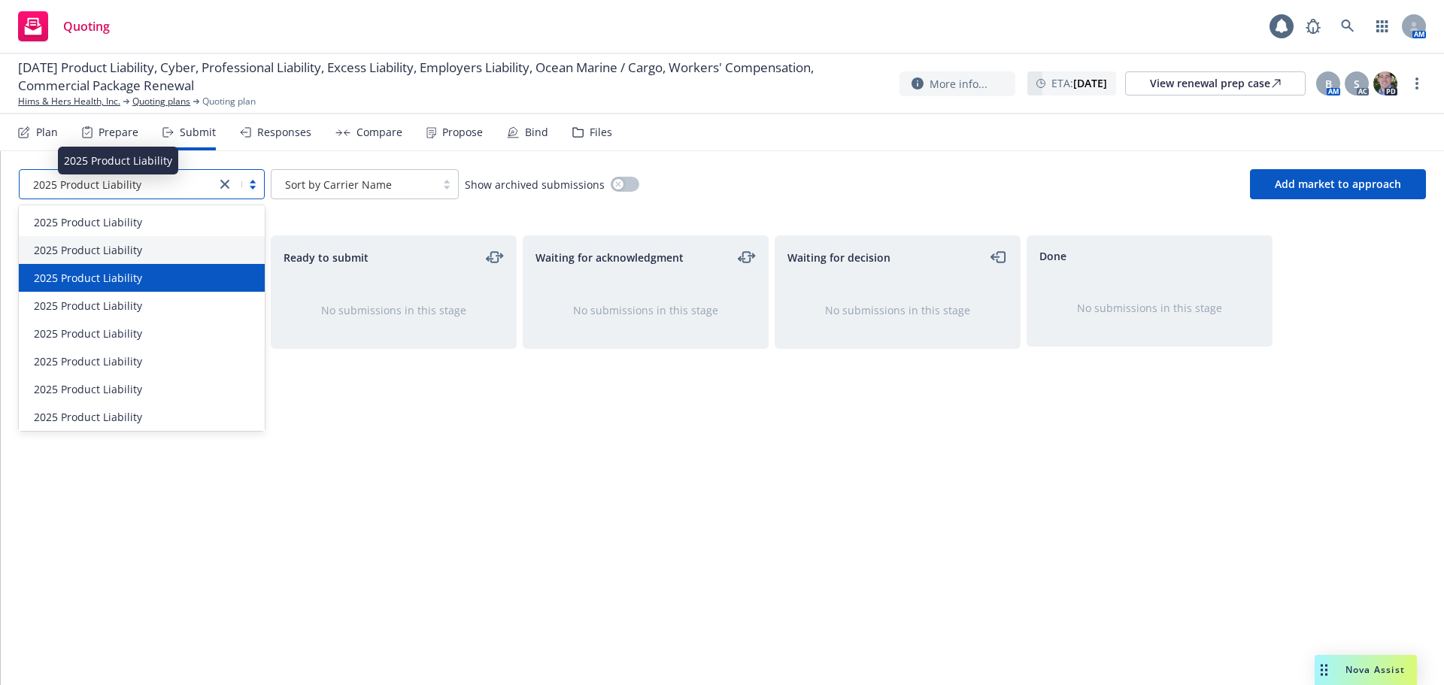
click at [135, 275] on span "2025 Product Liability" at bounding box center [88, 278] width 108 height 16
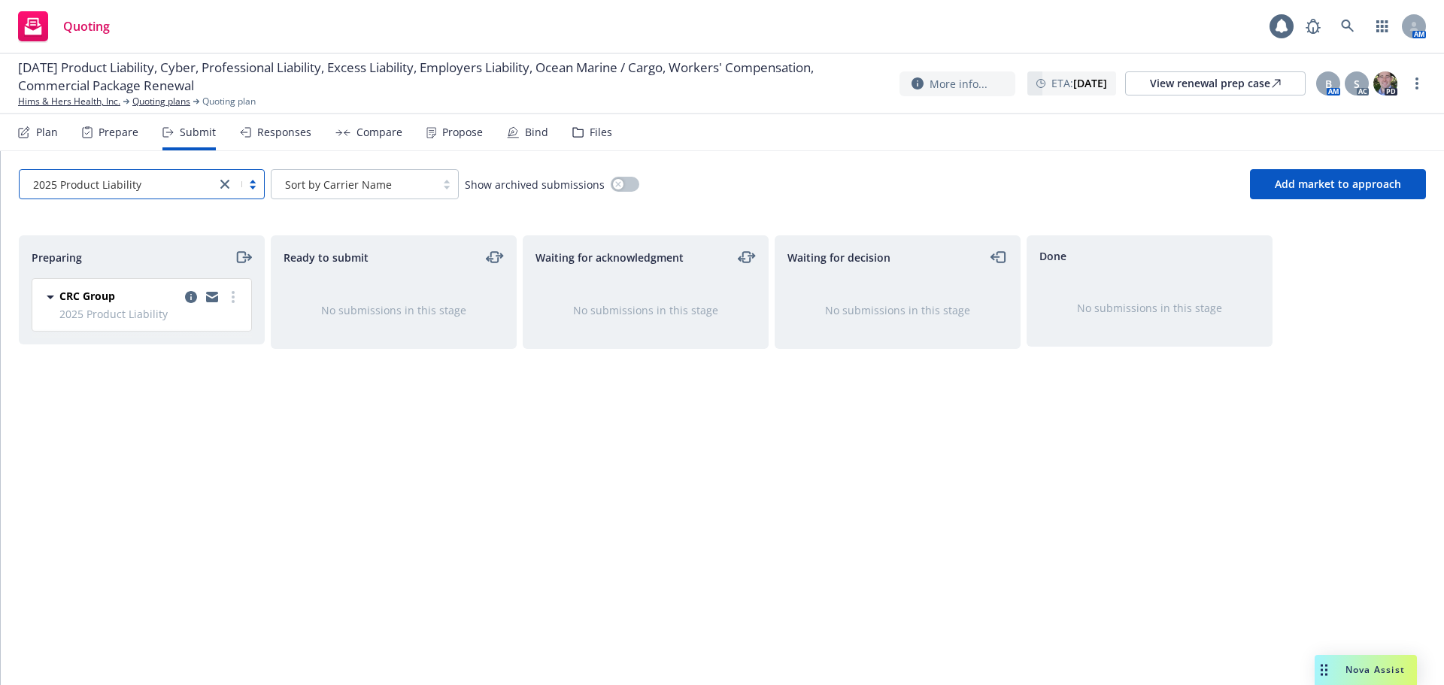
click at [141, 197] on div "2025 Product Liability" at bounding box center [142, 184] width 246 height 30
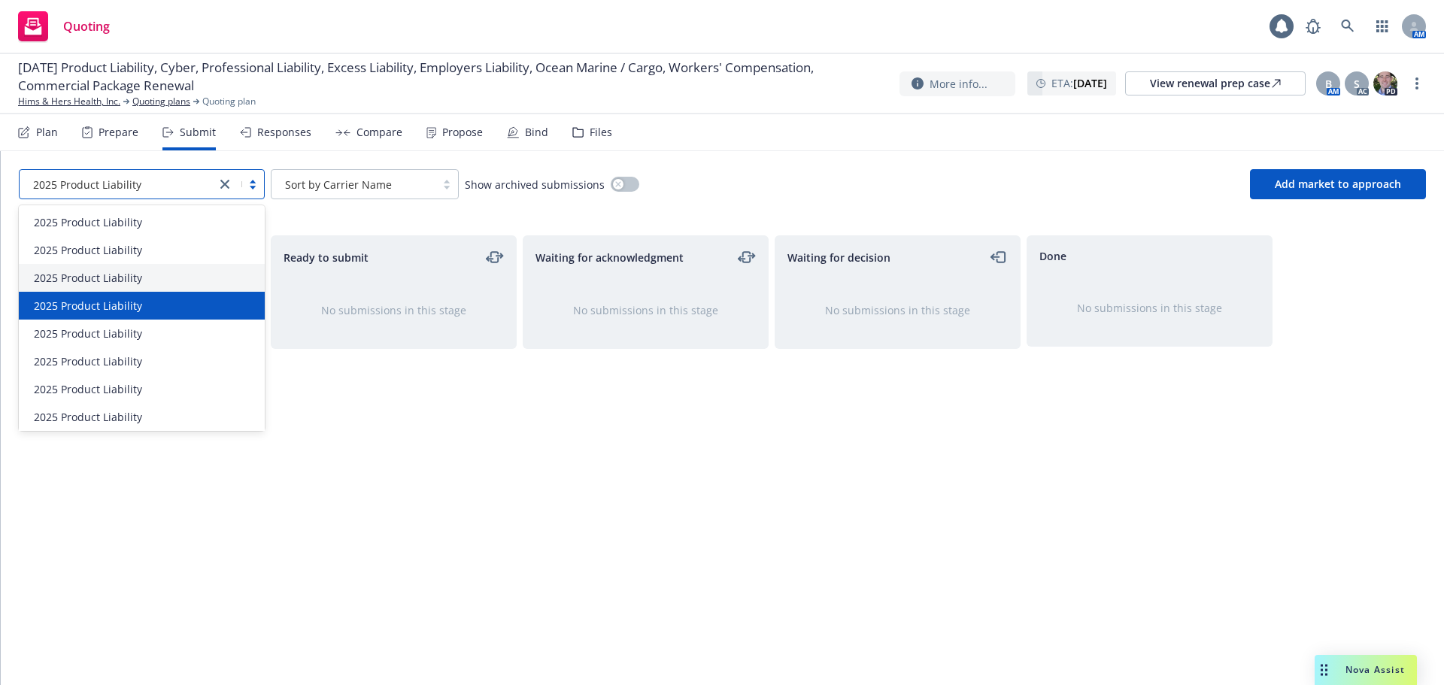
click at [119, 302] on span "2025 Product Liability" at bounding box center [88, 306] width 108 height 16
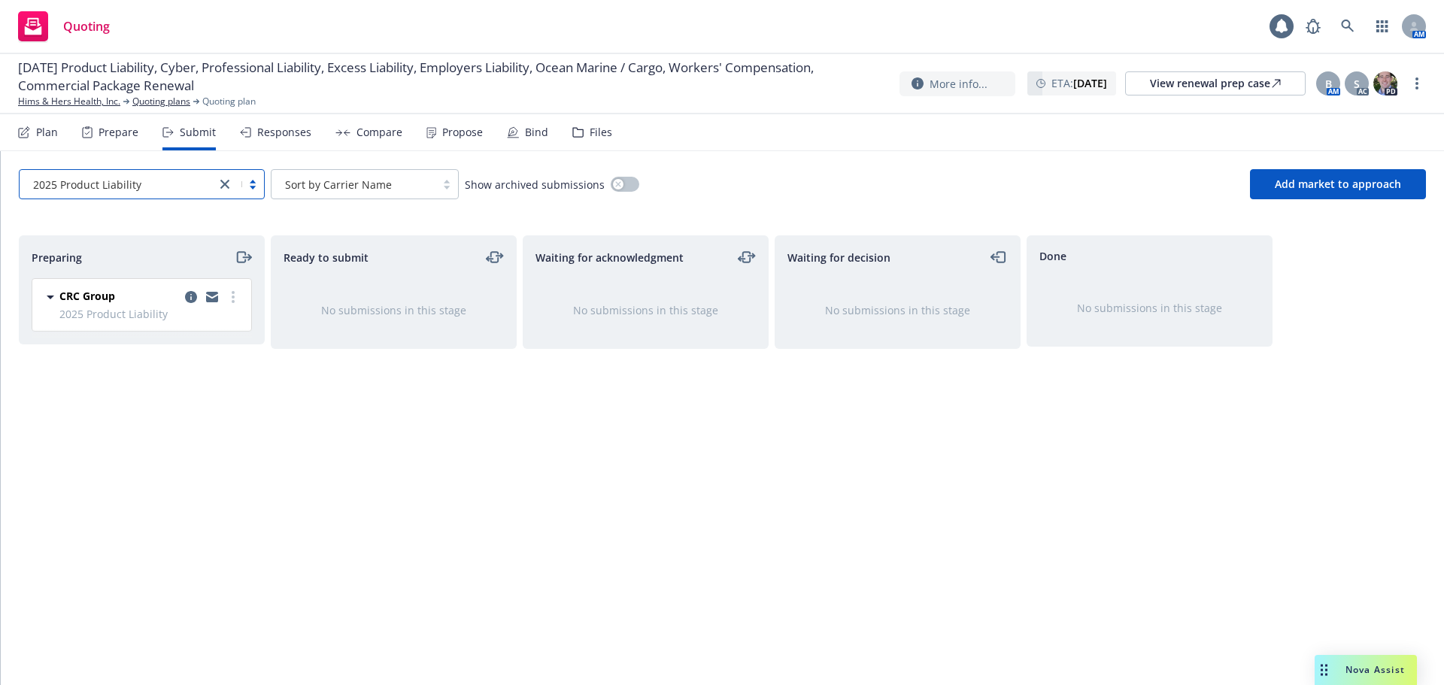
click at [149, 193] on div at bounding box center [117, 184] width 181 height 18
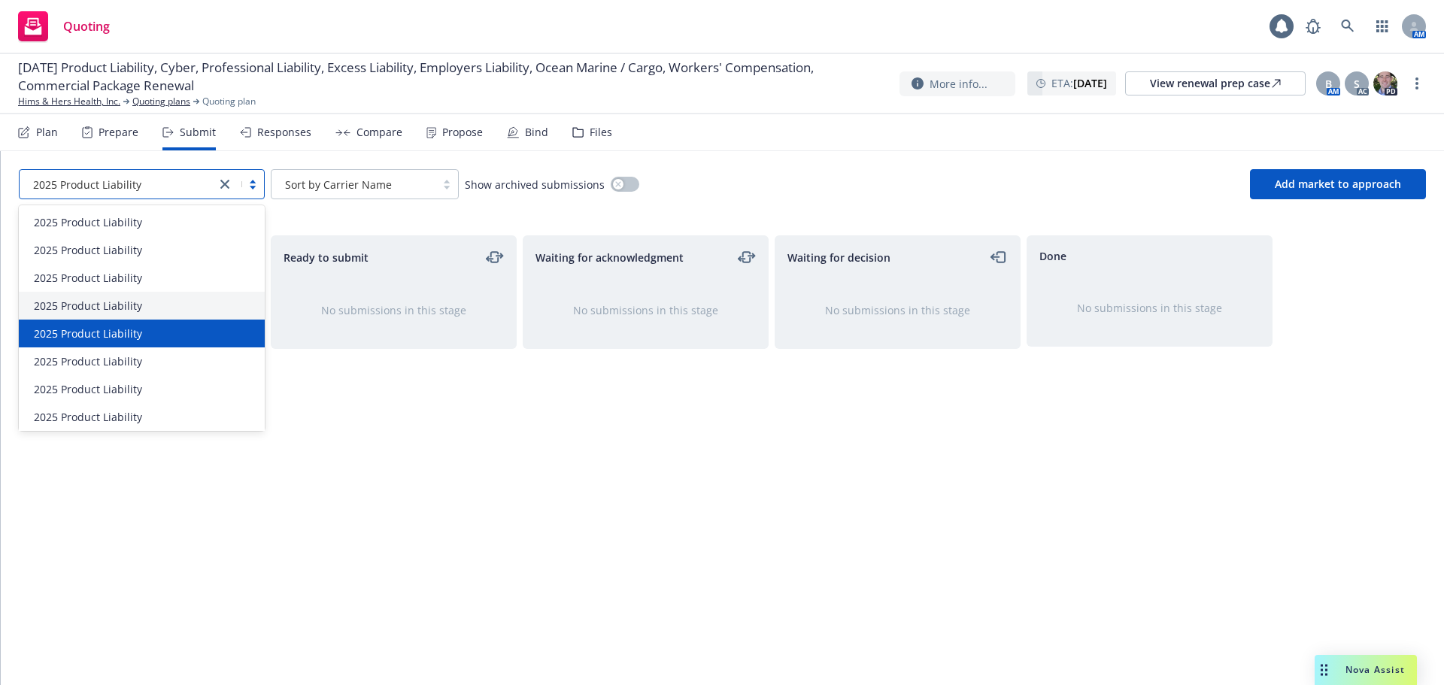
click at [129, 331] on span "2025 Product Liability" at bounding box center [88, 334] width 108 height 16
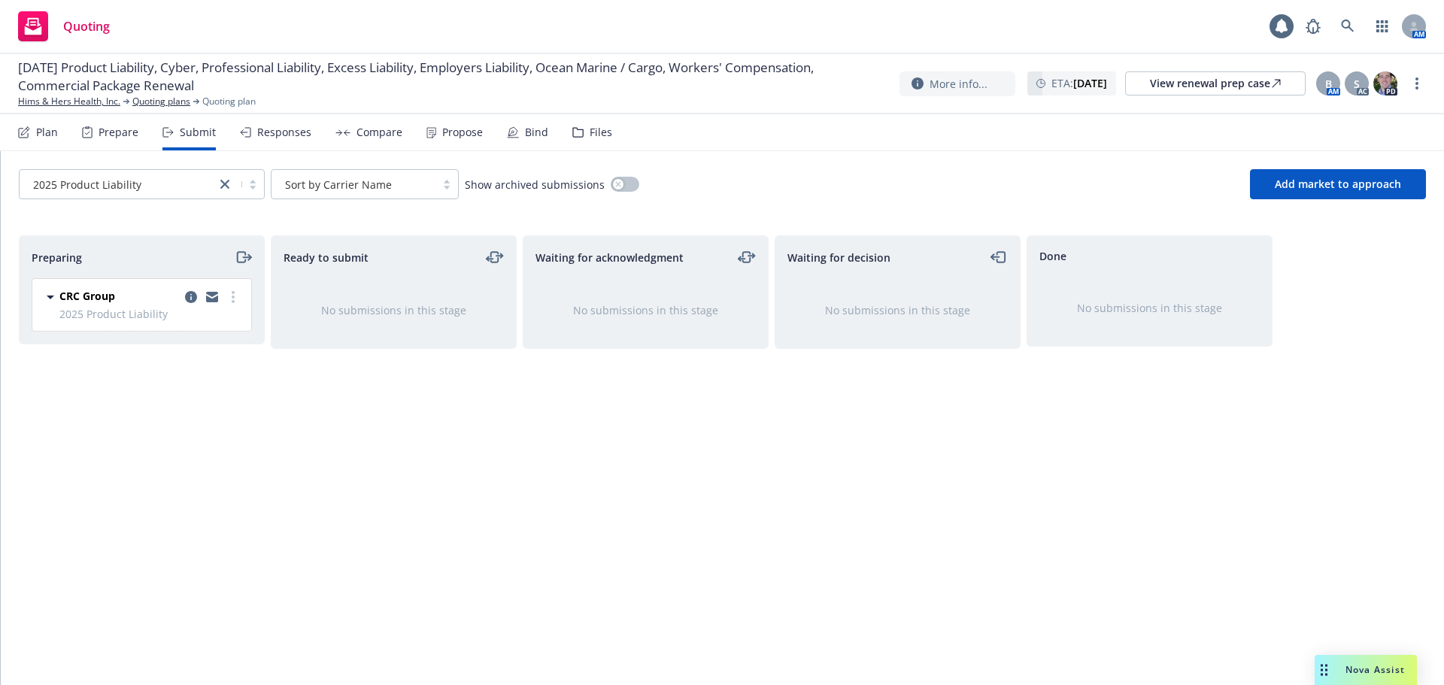
click at [138, 202] on div "2025 Product Liability Sort by Carrier Name Show archived submissions Add marke…" at bounding box center [723, 184] width 1444 height 66
click at [141, 192] on div "2025 Product Liability" at bounding box center [117, 185] width 181 height 16
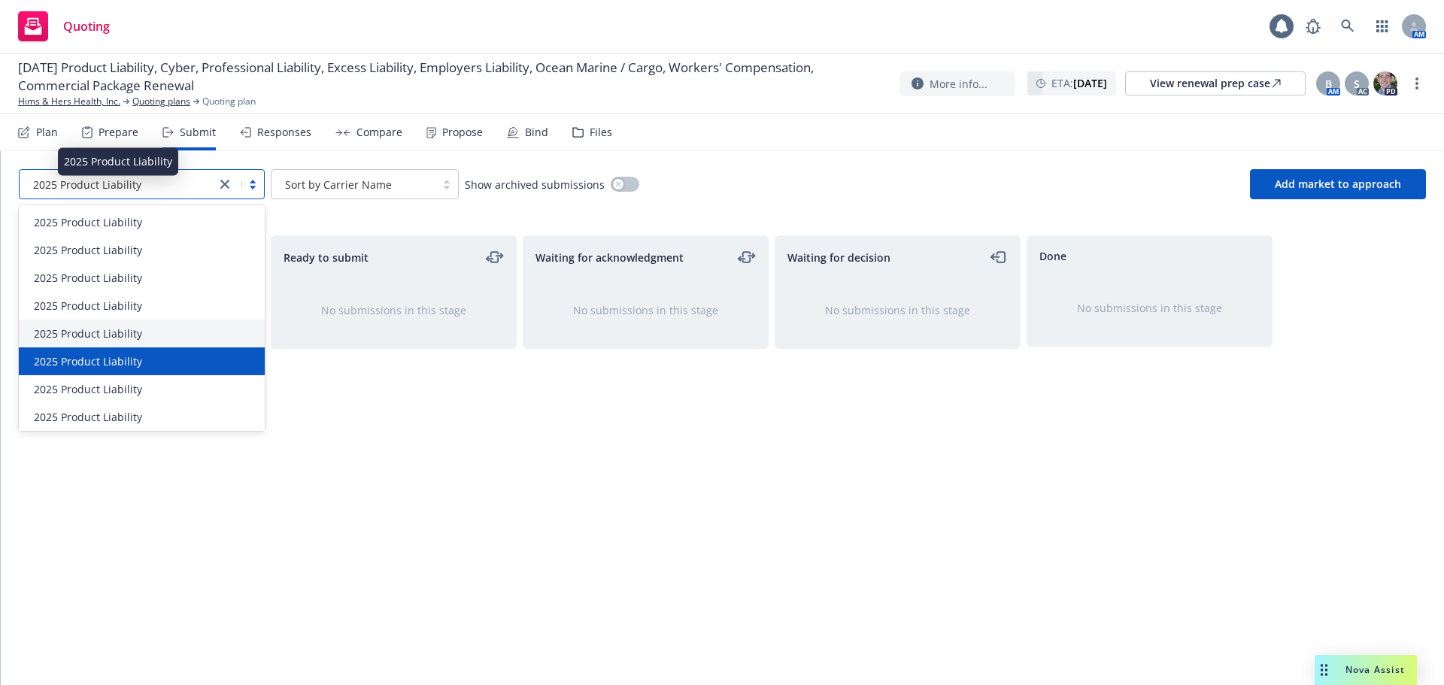
click at [117, 367] on span "2025 Product Liability" at bounding box center [88, 362] width 108 height 16
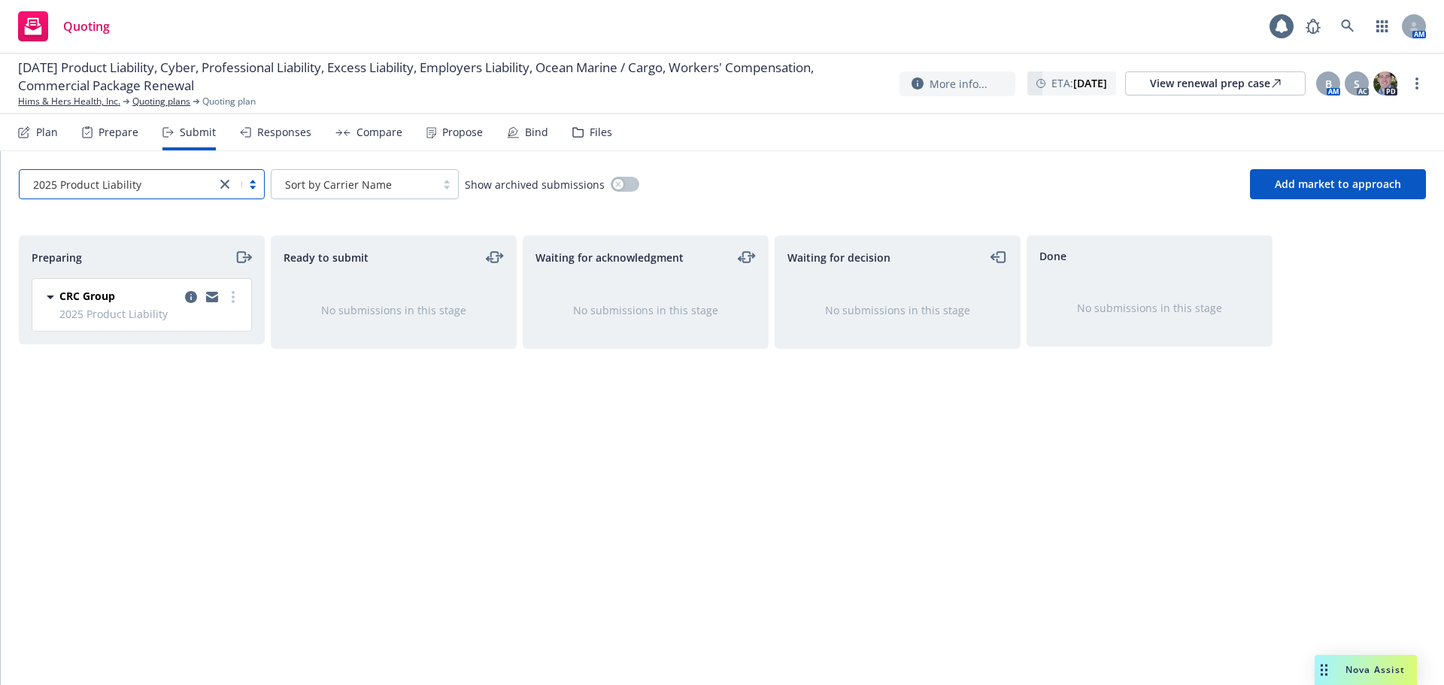
click at [147, 198] on div "2025 Product Liability" at bounding box center [142, 184] width 246 height 30
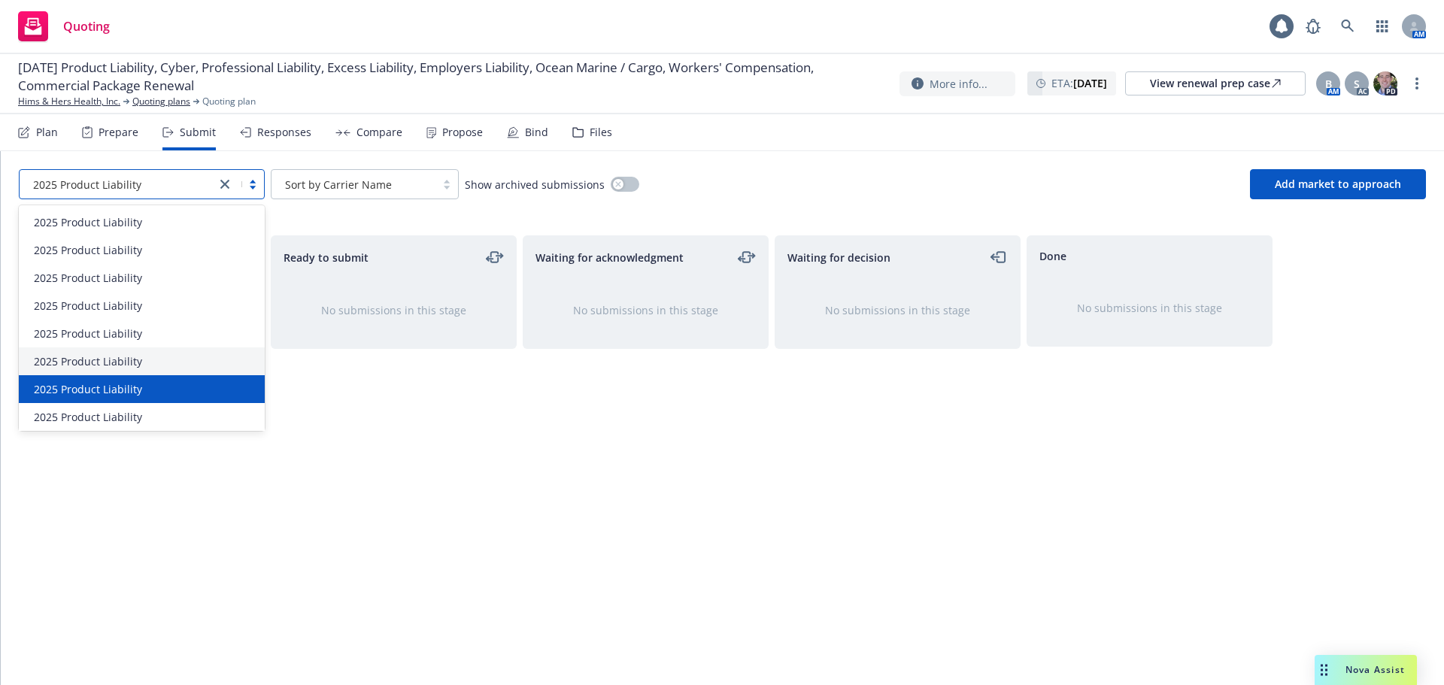
click at [137, 381] on div "2025 Product Liability" at bounding box center [142, 389] width 246 height 28
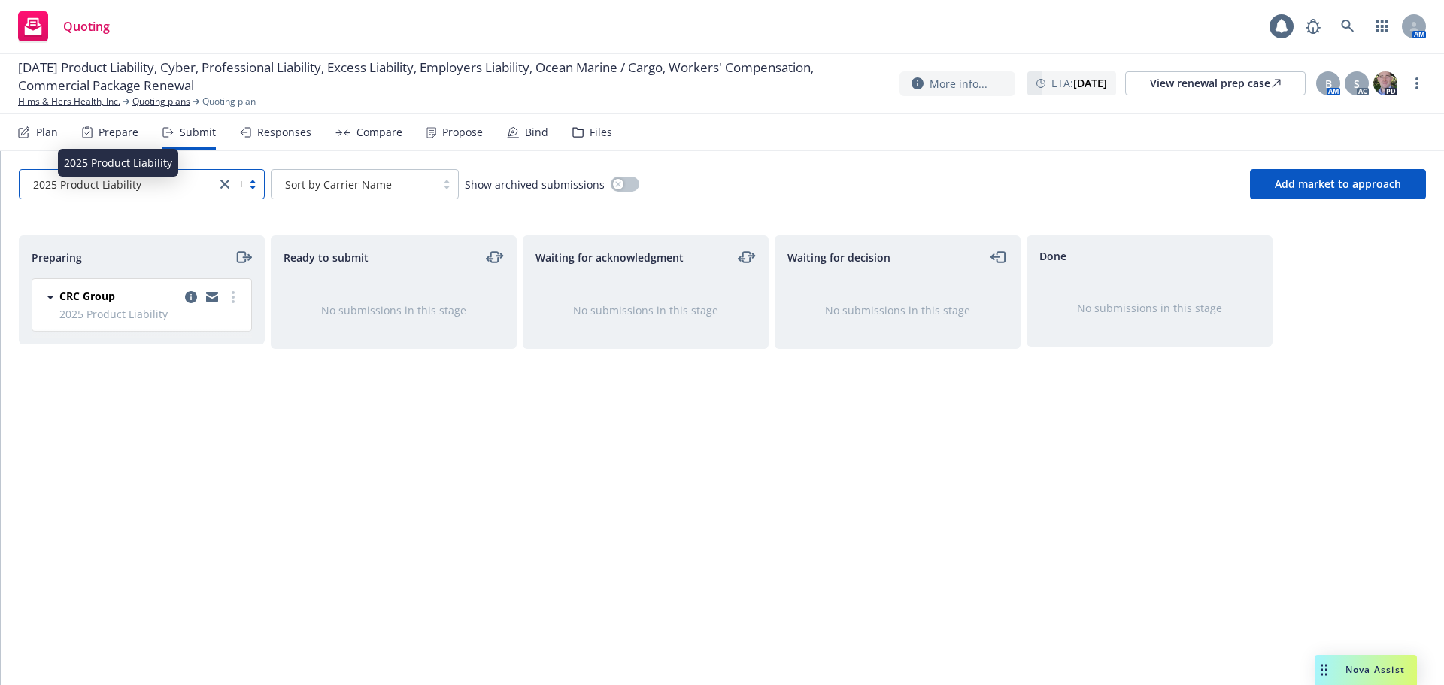
click at [167, 187] on div "2025 Product Liability" at bounding box center [117, 185] width 181 height 16
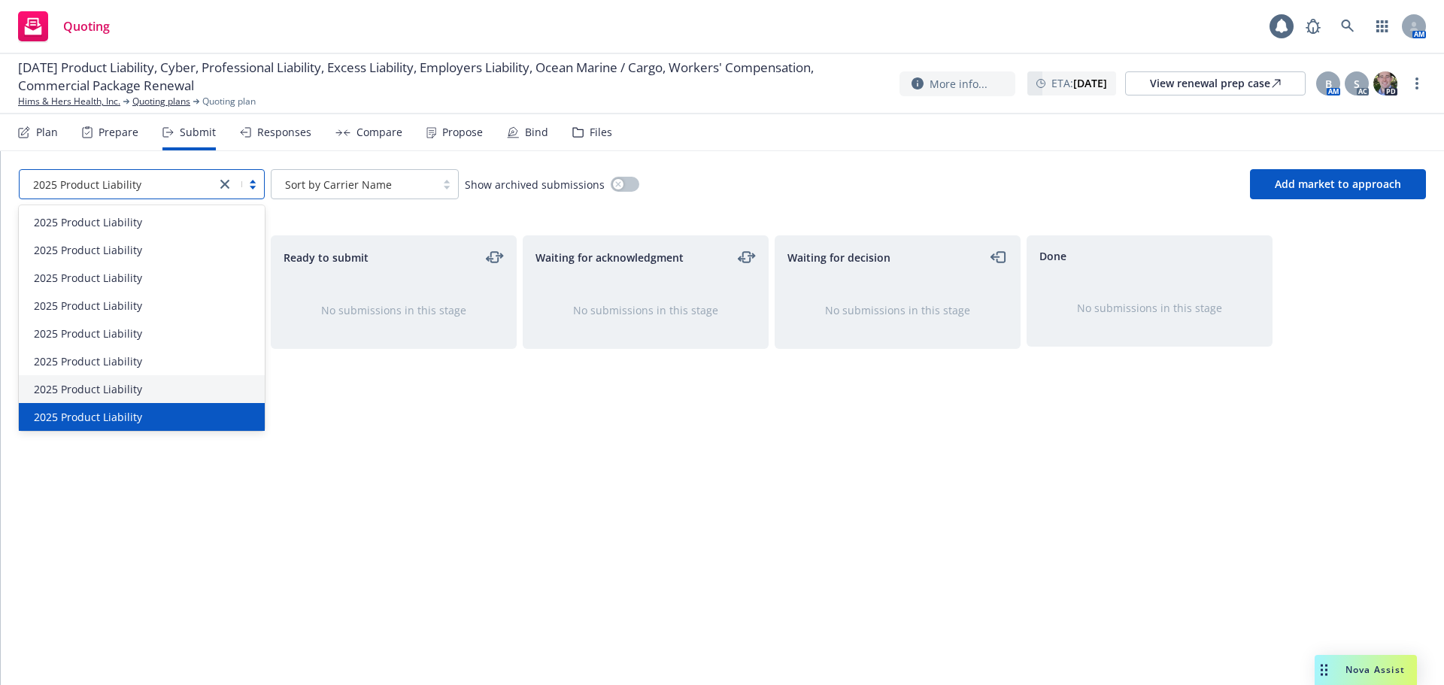
click at [147, 409] on div "2025 Product Liability" at bounding box center [142, 417] width 228 height 16
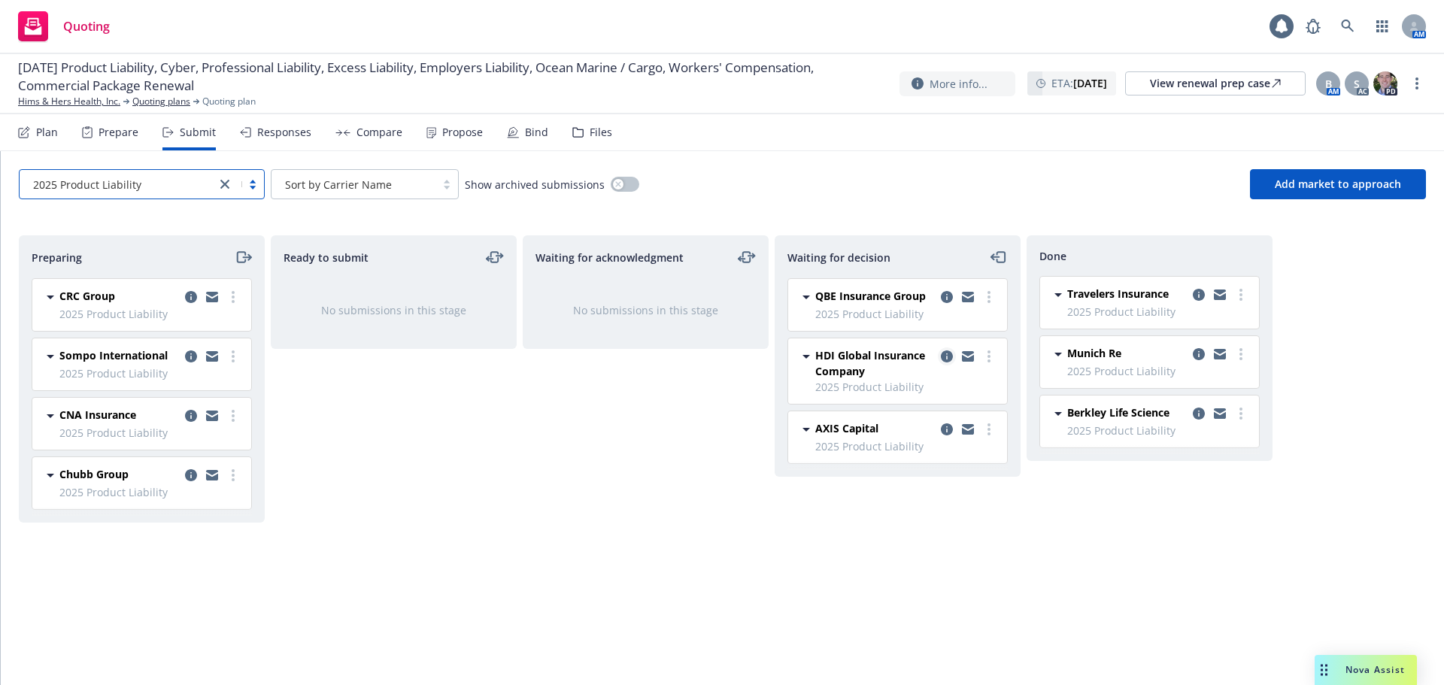
click at [946, 357] on icon "copy logging email" at bounding box center [947, 357] width 12 height 12
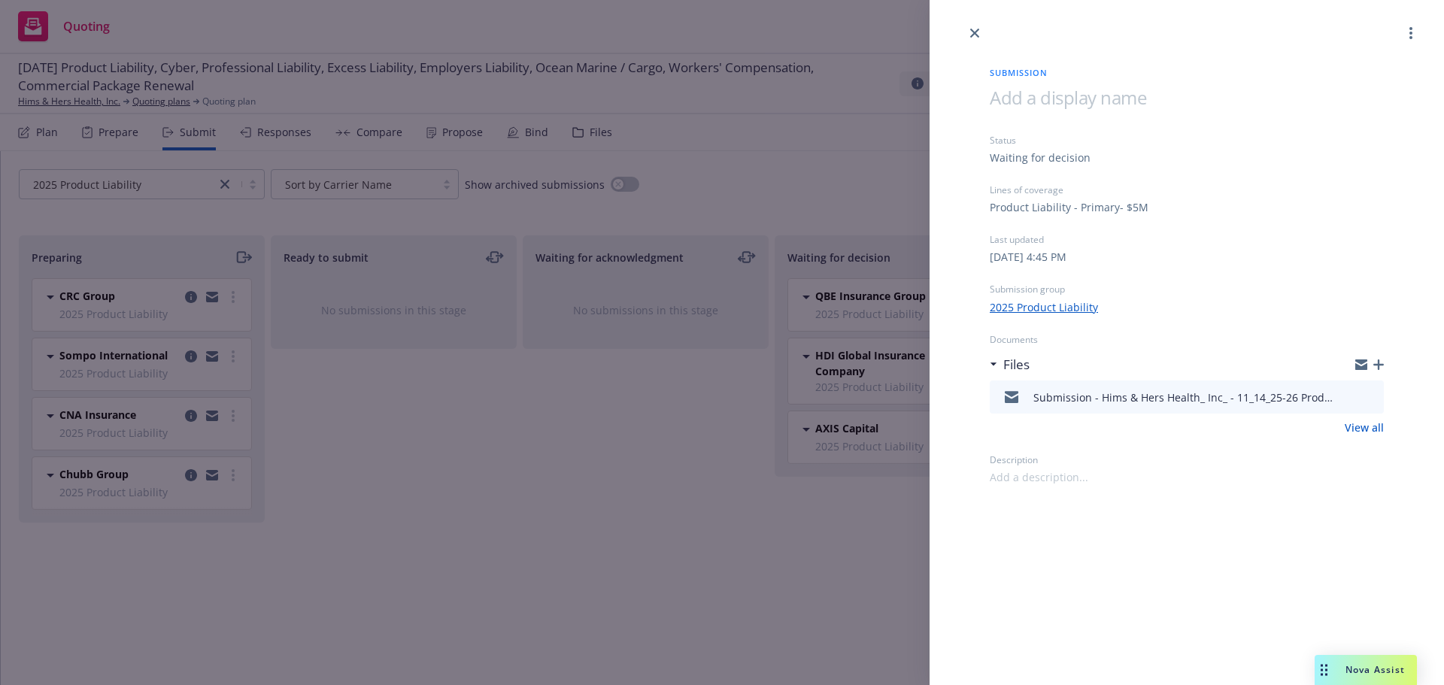
click at [1377, 364] on icon "button" at bounding box center [1379, 365] width 11 height 11
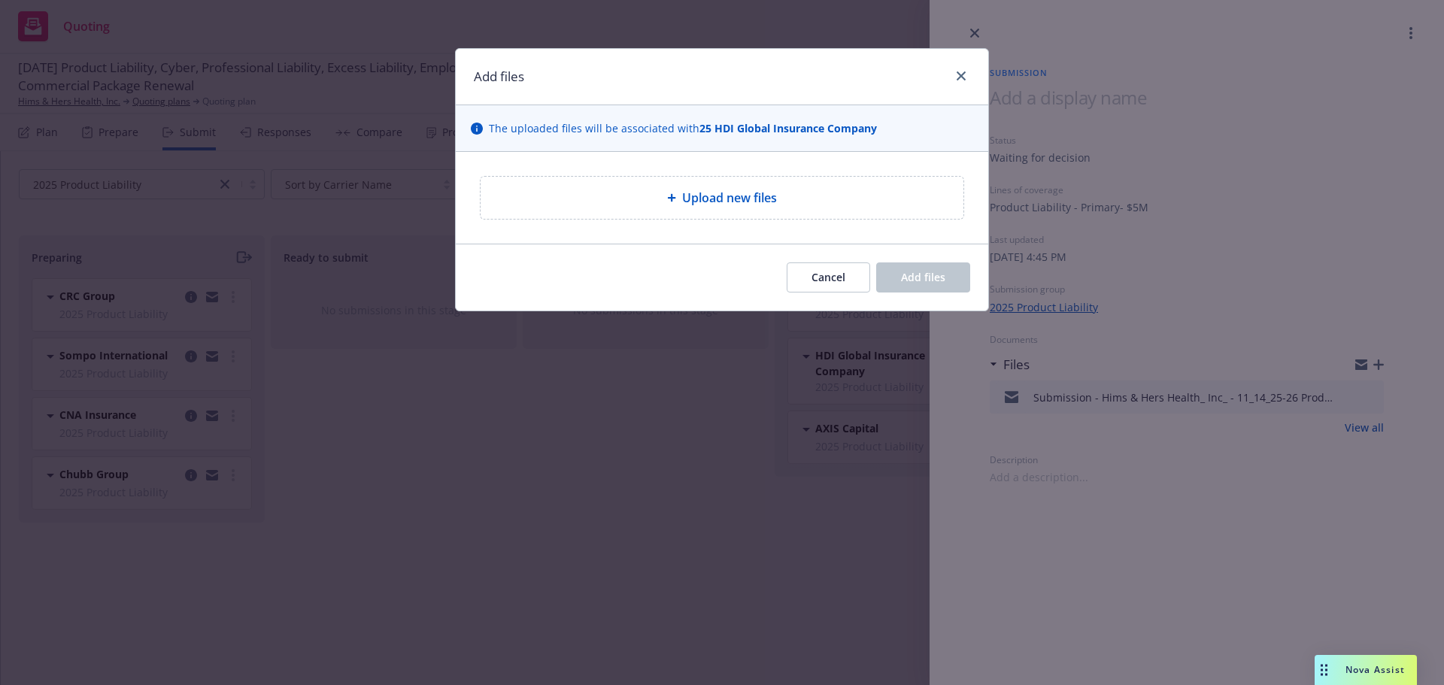
click at [970, 80] on div at bounding box center [958, 77] width 24 height 20
click at [966, 77] on link "close" at bounding box center [961, 76] width 18 height 18
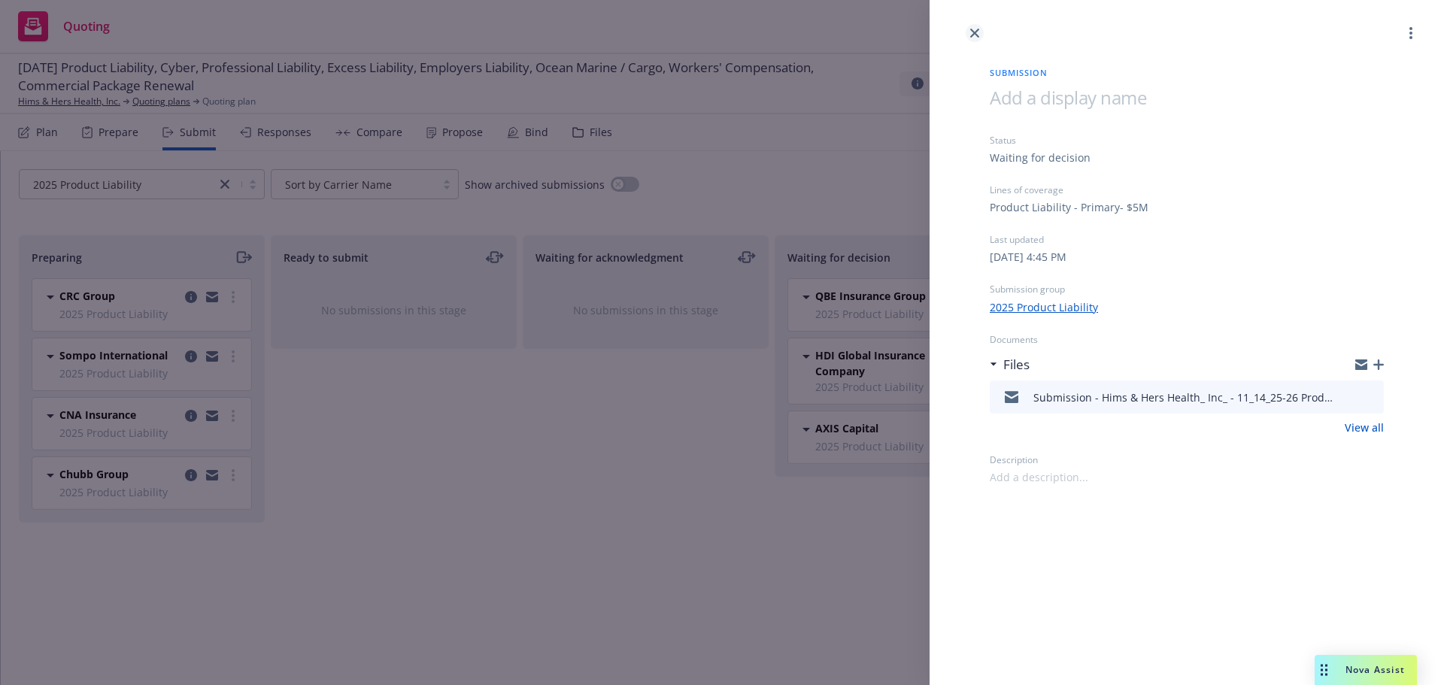
click at [973, 32] on icon "close" at bounding box center [974, 33] width 9 height 9
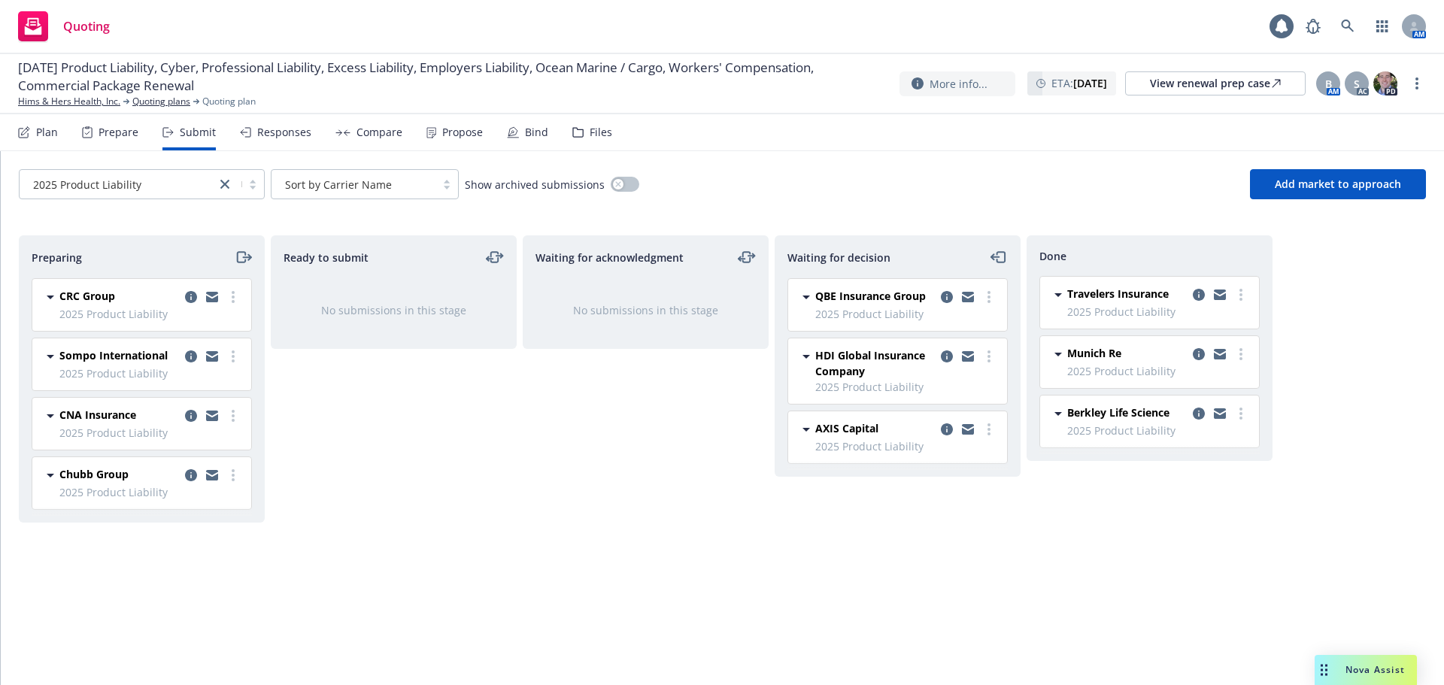
click at [90, 473] on span "Chubb Group" at bounding box center [93, 474] width 69 height 16
click at [93, 422] on span "CNA Insurance" at bounding box center [97, 415] width 77 height 16
click at [228, 502] on link "more" at bounding box center [233, 493] width 18 height 18
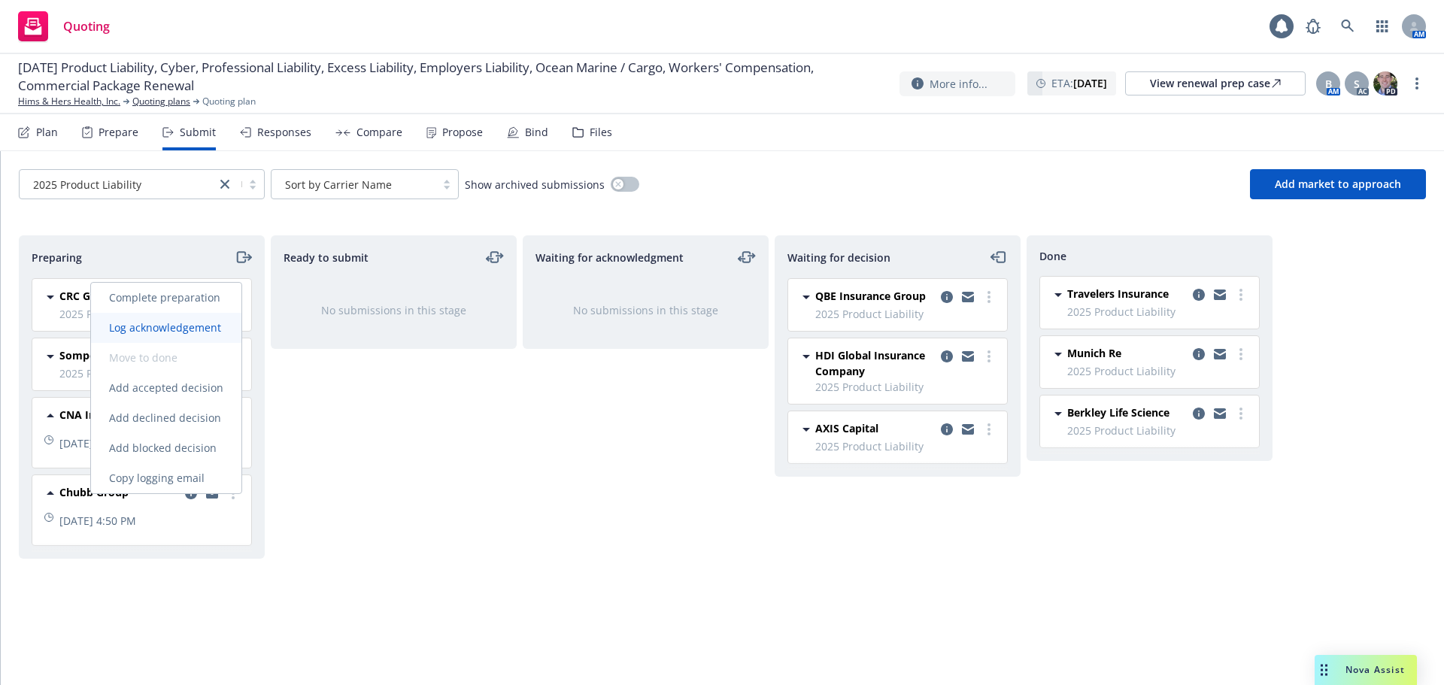
click at [184, 333] on span "Log acknowledgement" at bounding box center [165, 327] width 148 height 14
